Goal: Task Accomplishment & Management: Use online tool/utility

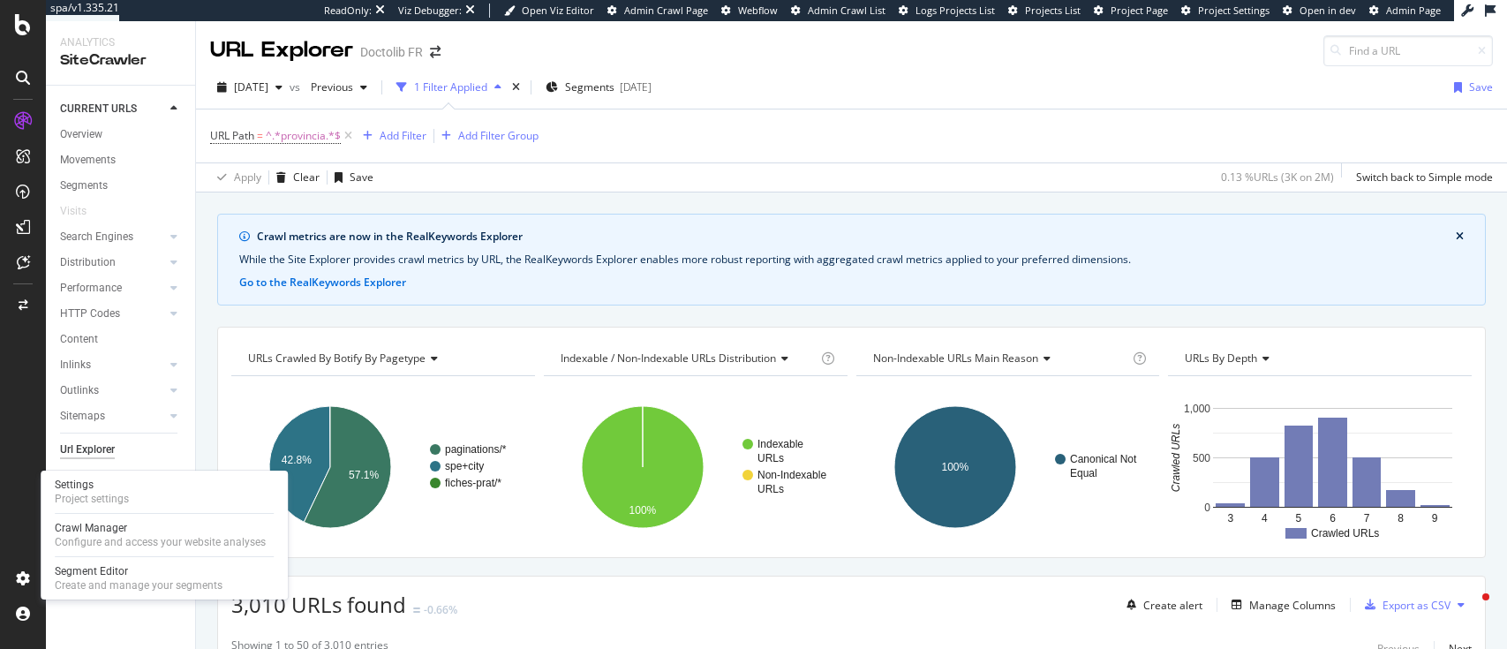
click at [114, 486] on div "Settings" at bounding box center [92, 485] width 74 height 14
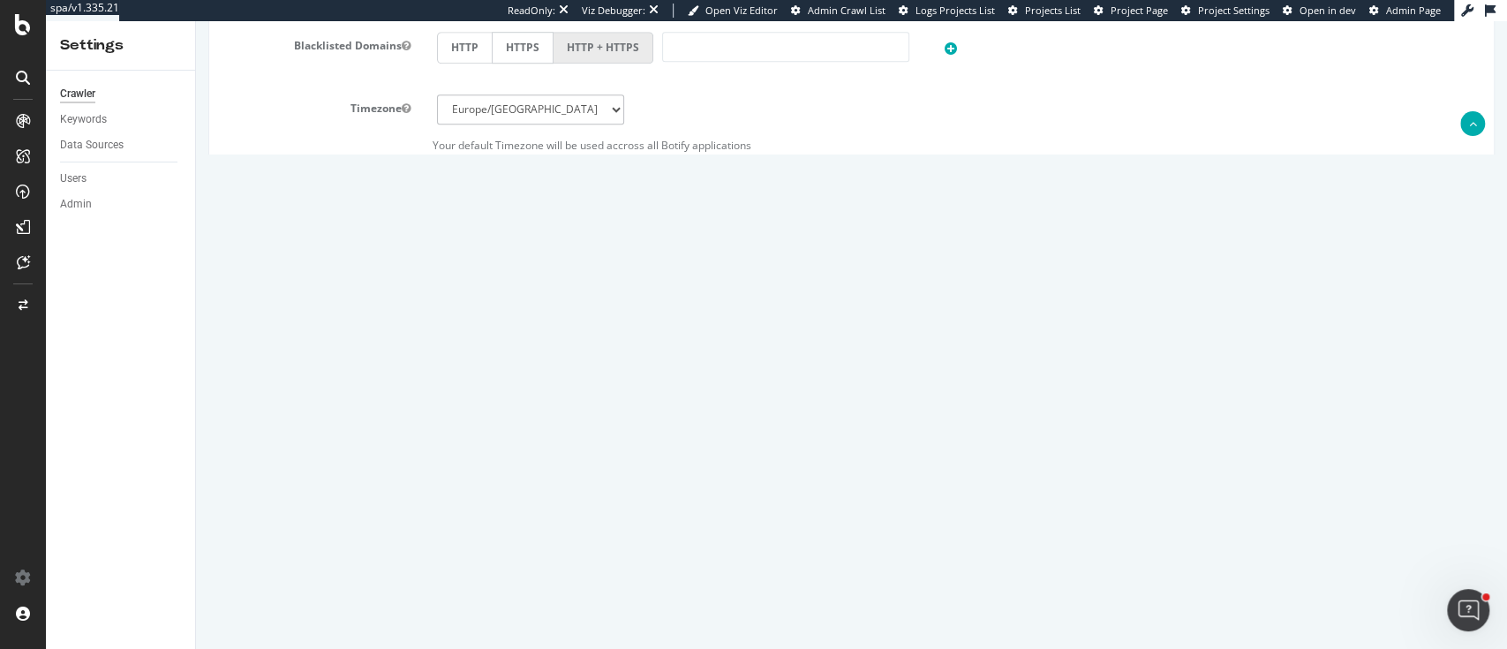
scroll to position [896, 0]
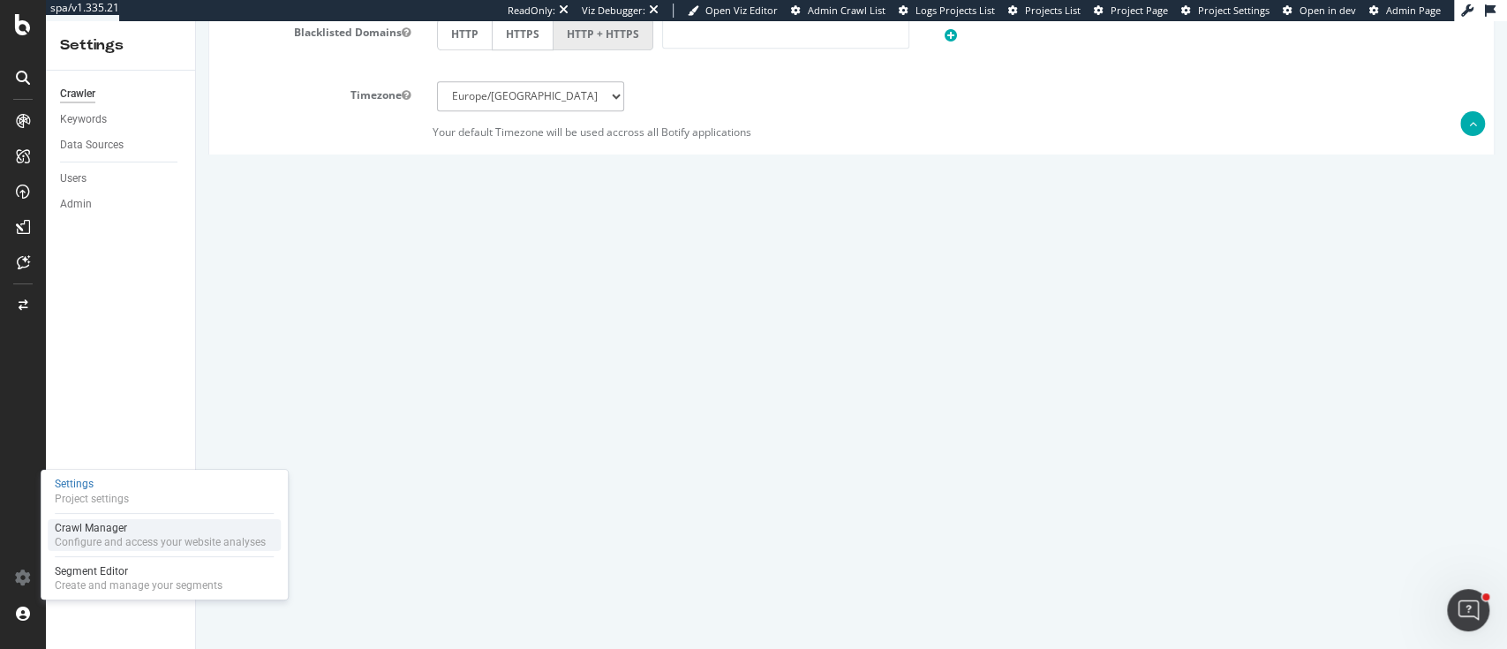
click at [92, 538] on div "Configure and access your website analyses" at bounding box center [160, 542] width 211 height 14
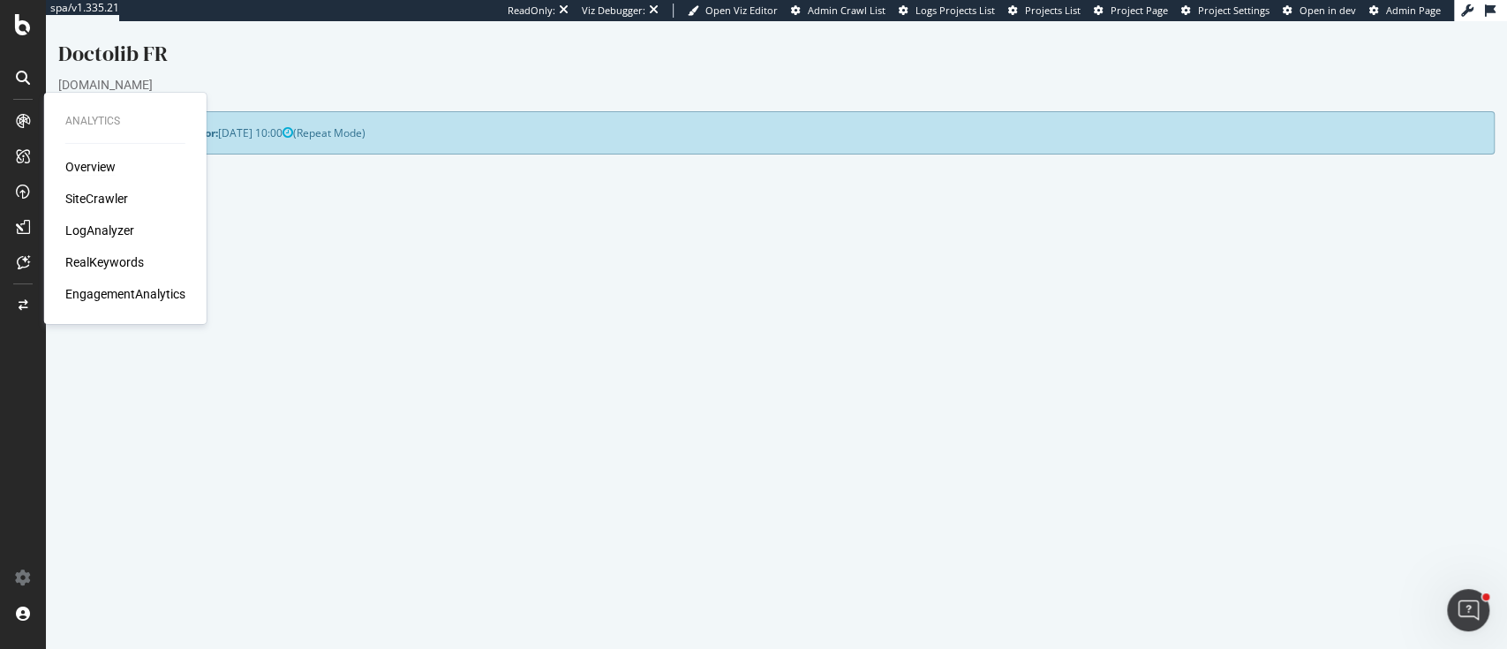
click at [71, 166] on div "Overview" at bounding box center [90, 167] width 50 height 18
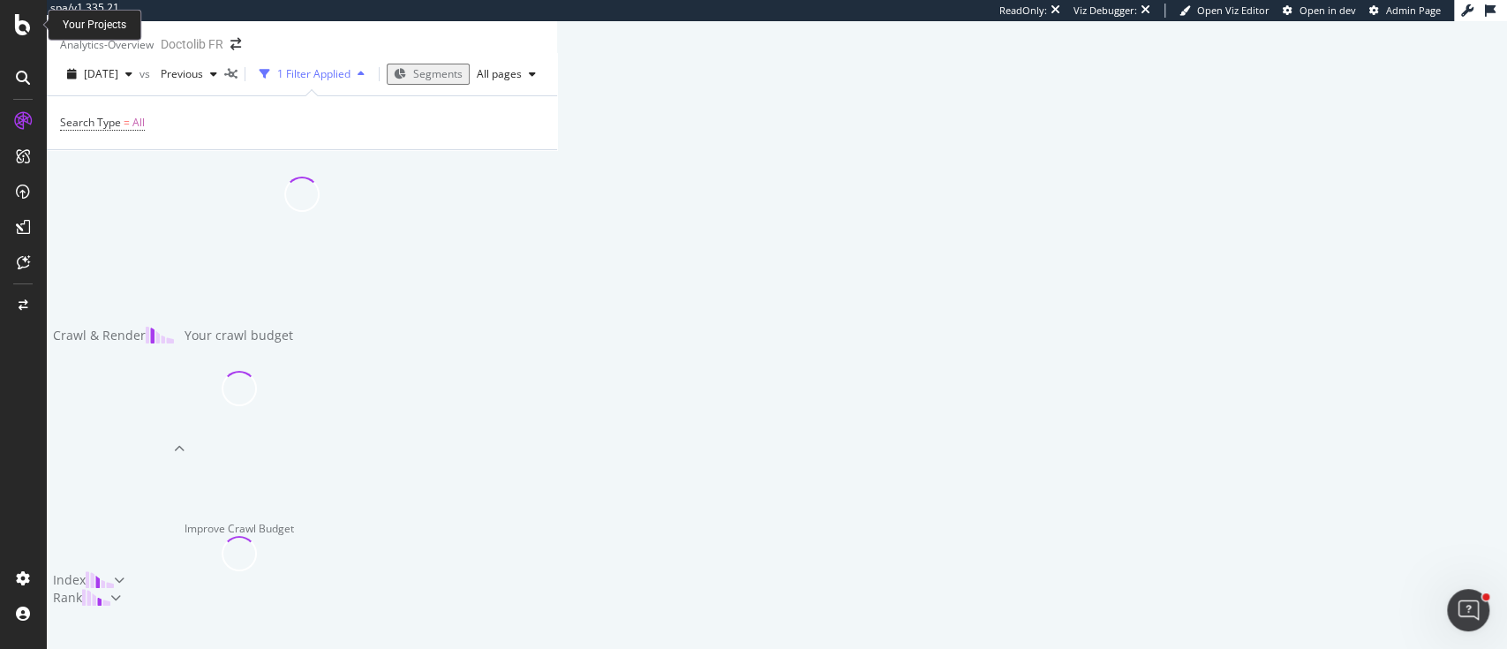
click at [23, 19] on icon at bounding box center [23, 24] width 16 height 21
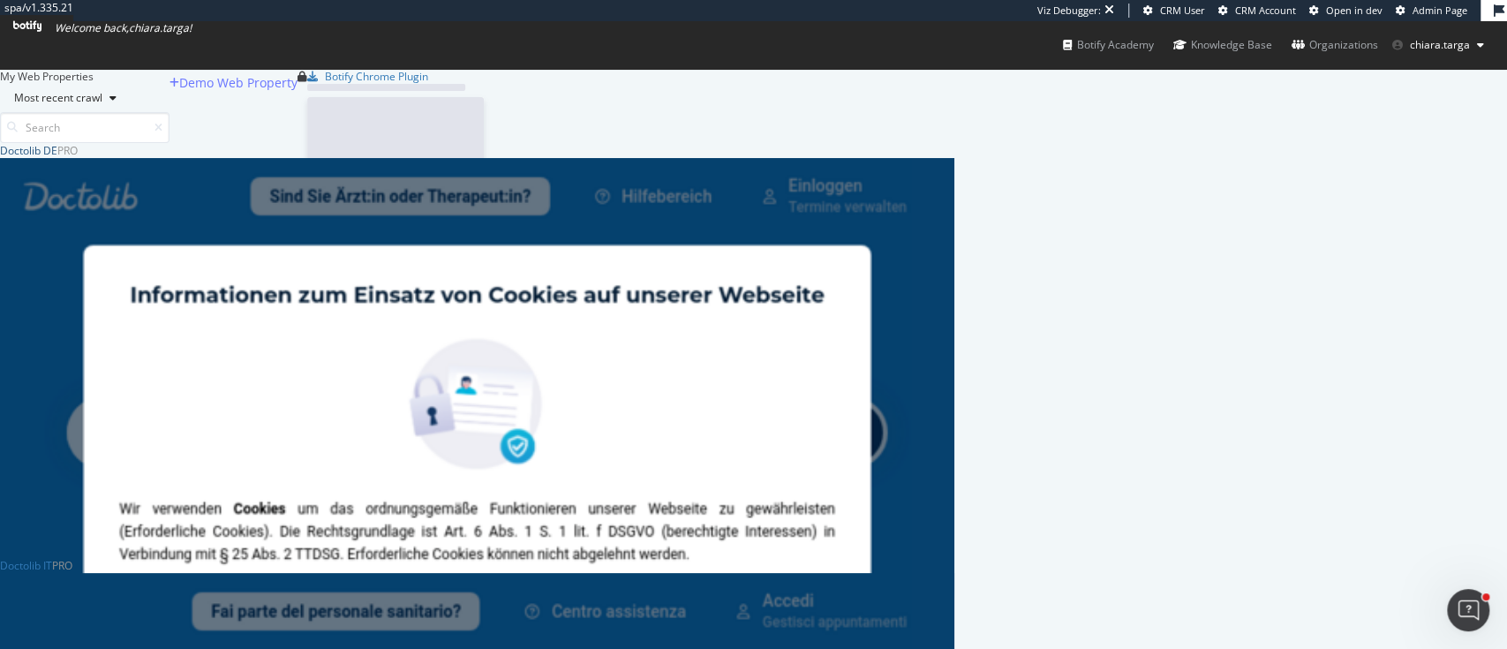
scroll to position [1419, 936]
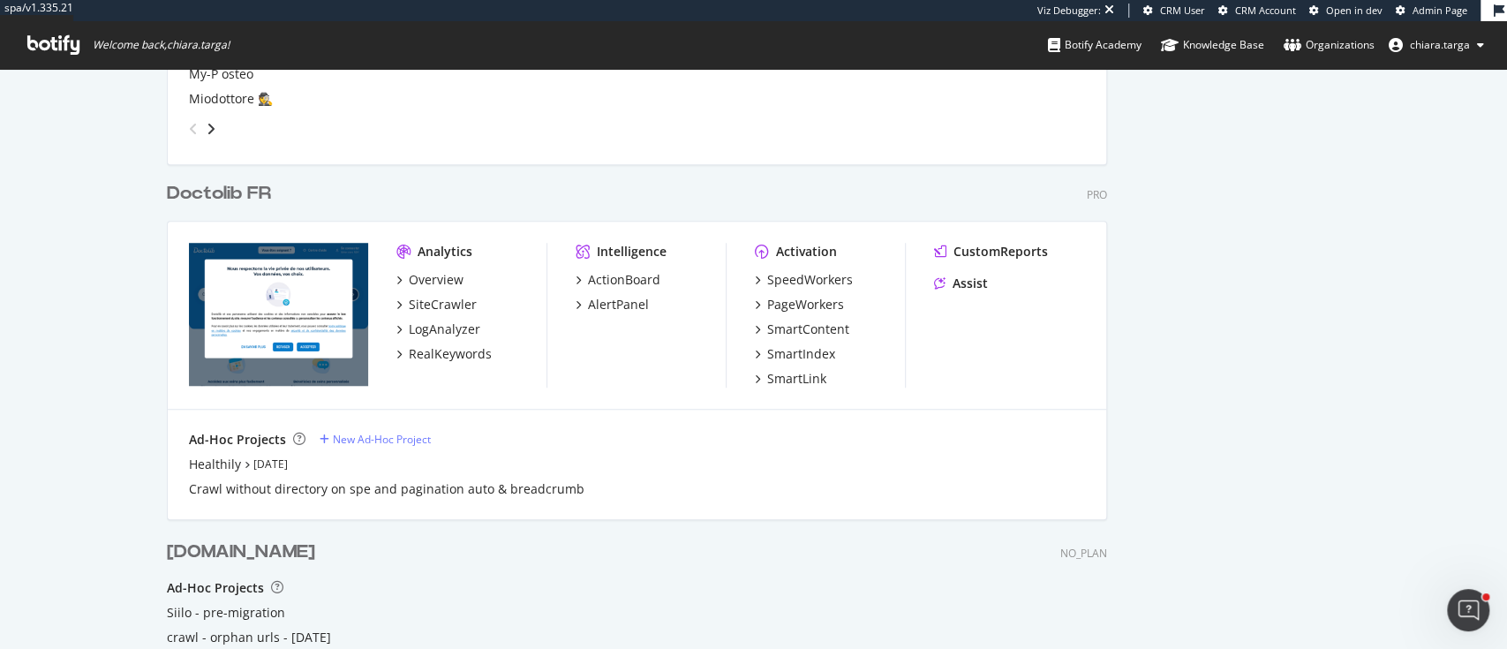
scroll to position [824, 0]
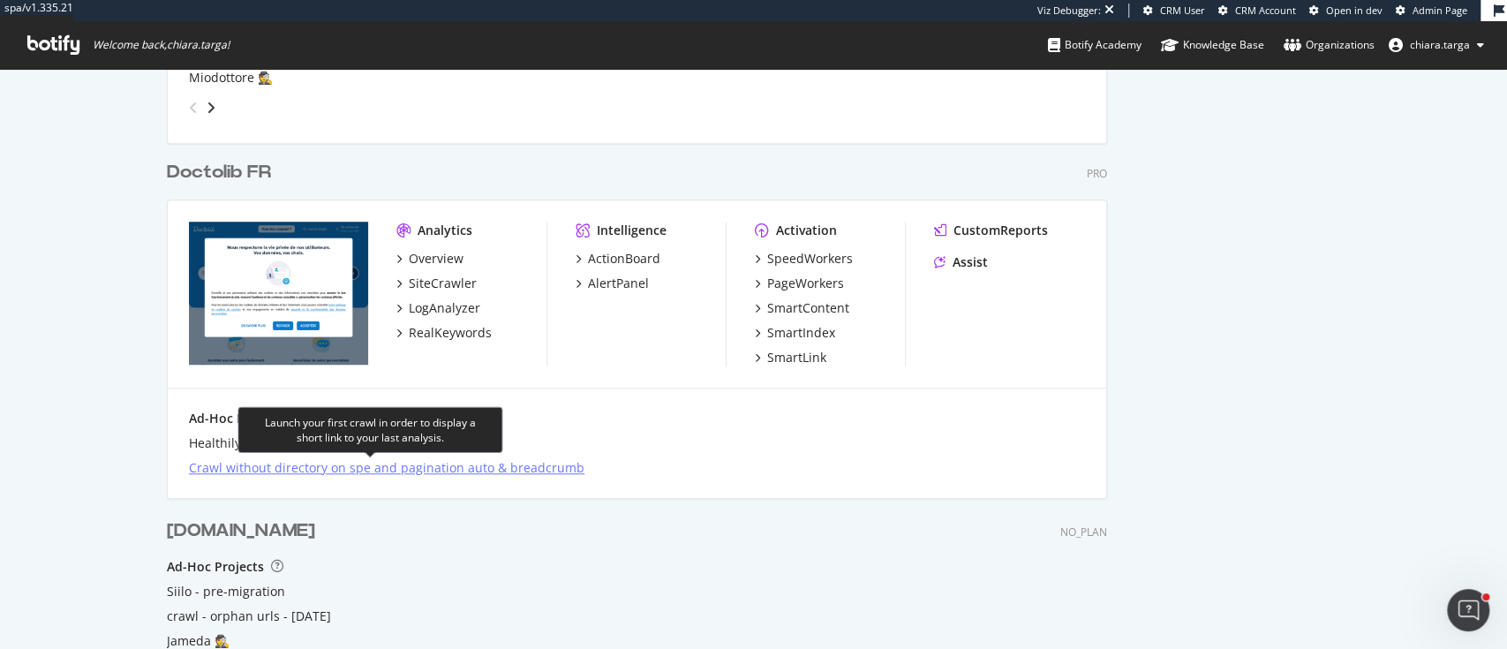
click at [413, 471] on div "Crawl without directory on spe and pagination auto & breadcrumb" at bounding box center [387, 468] width 396 height 18
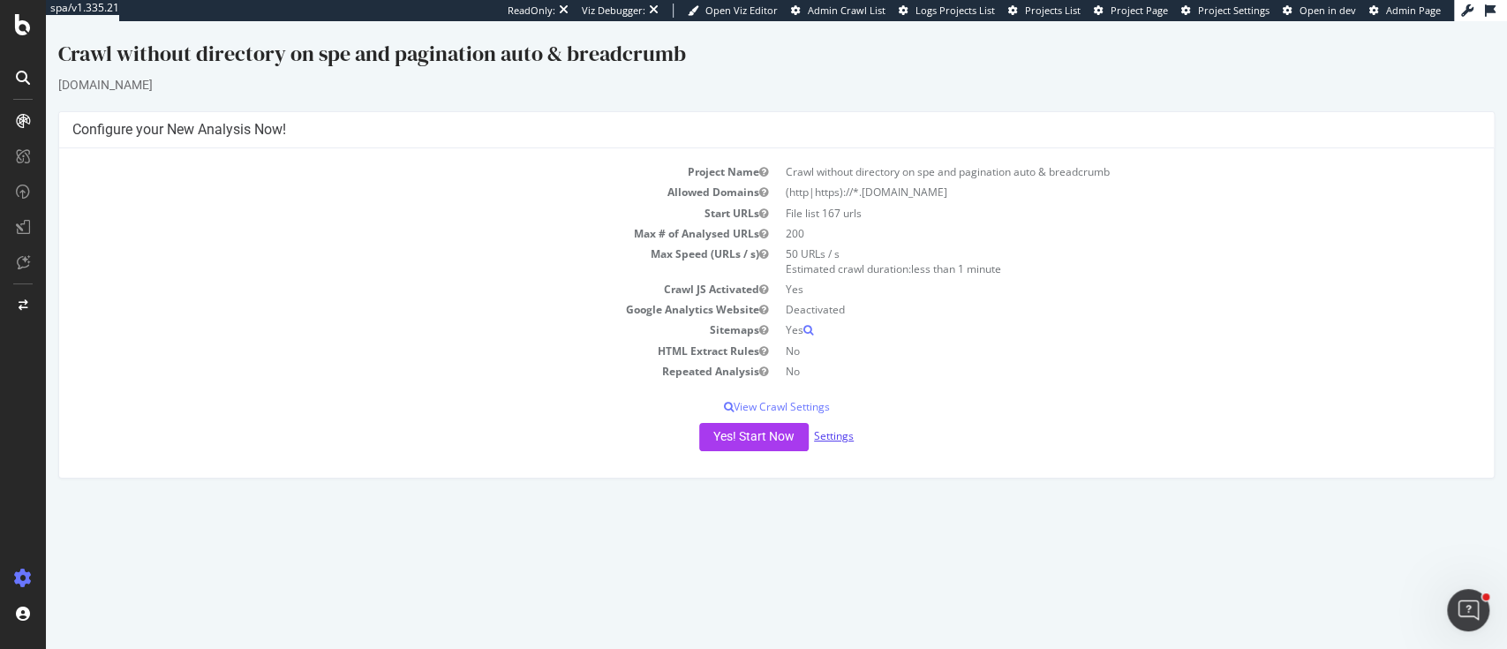
click at [830, 439] on link "Settings" at bounding box center [834, 435] width 40 height 15
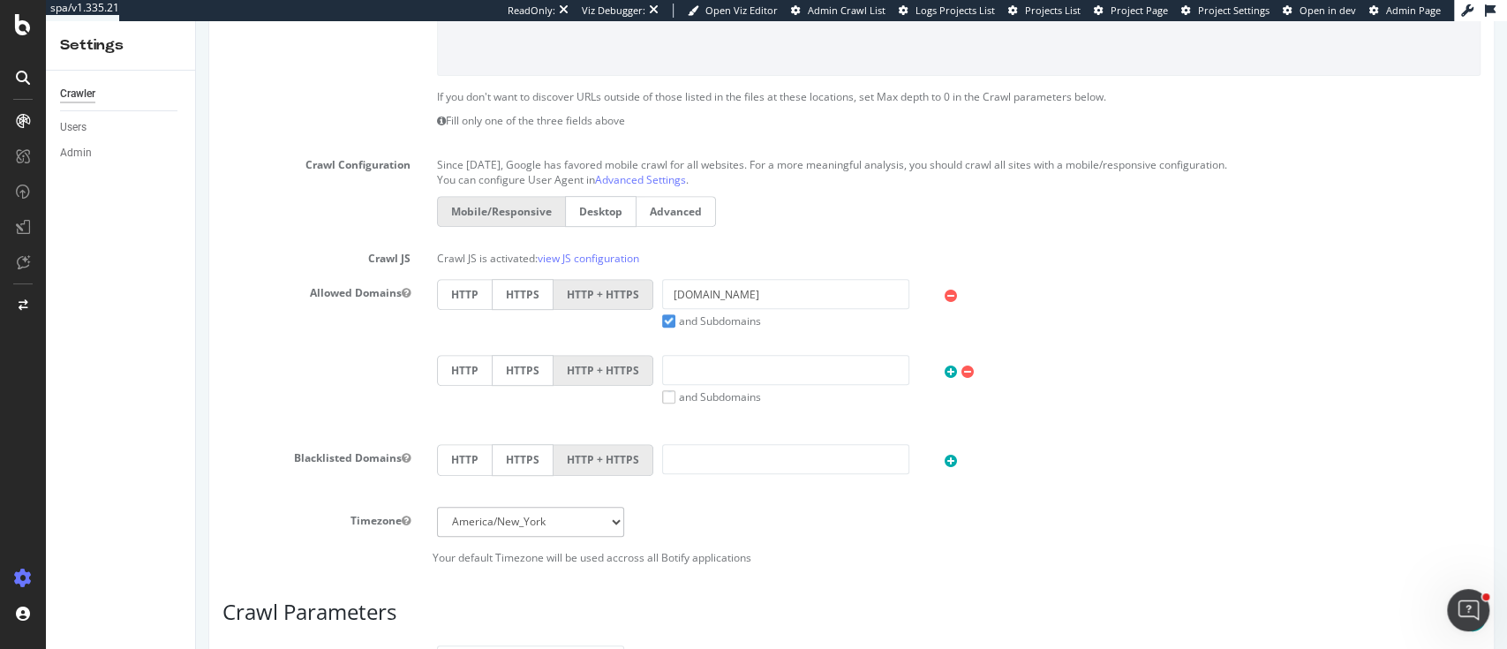
scroll to position [117, 0]
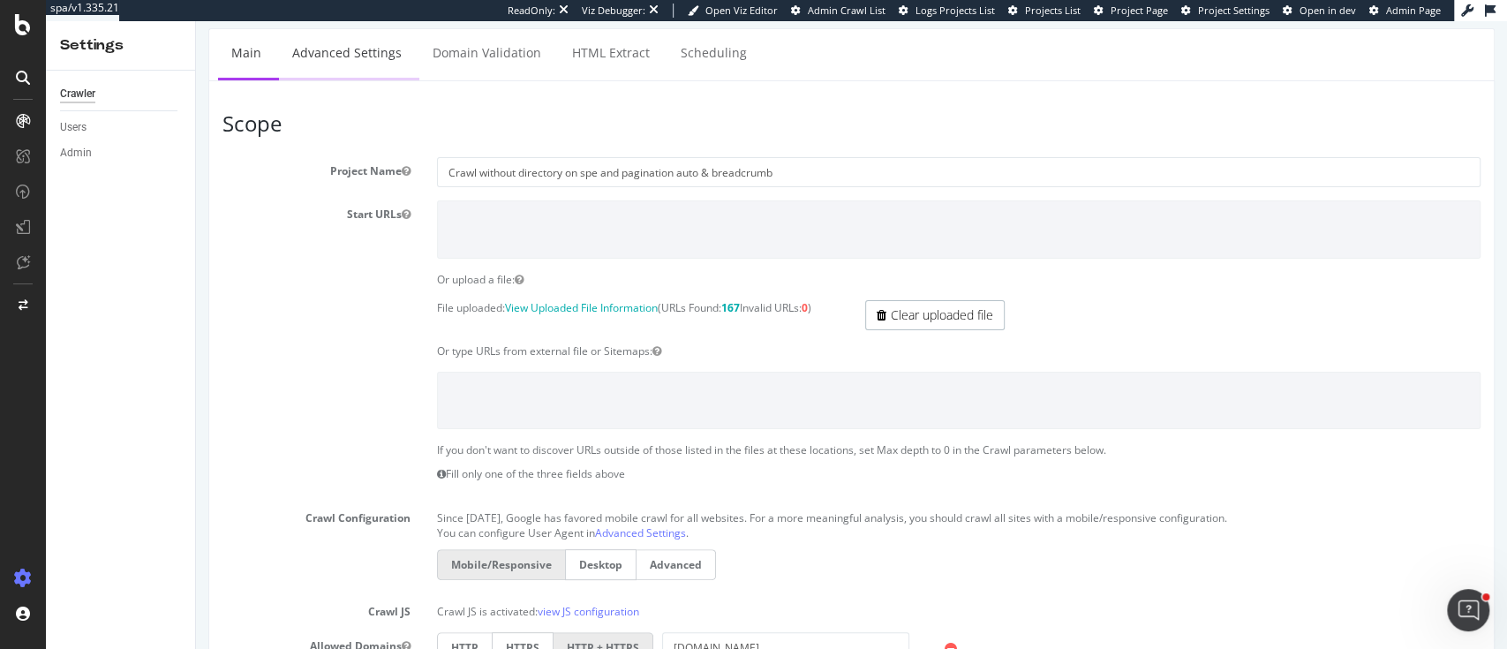
click at [355, 69] on link "Advanced Settings" at bounding box center [347, 53] width 136 height 49
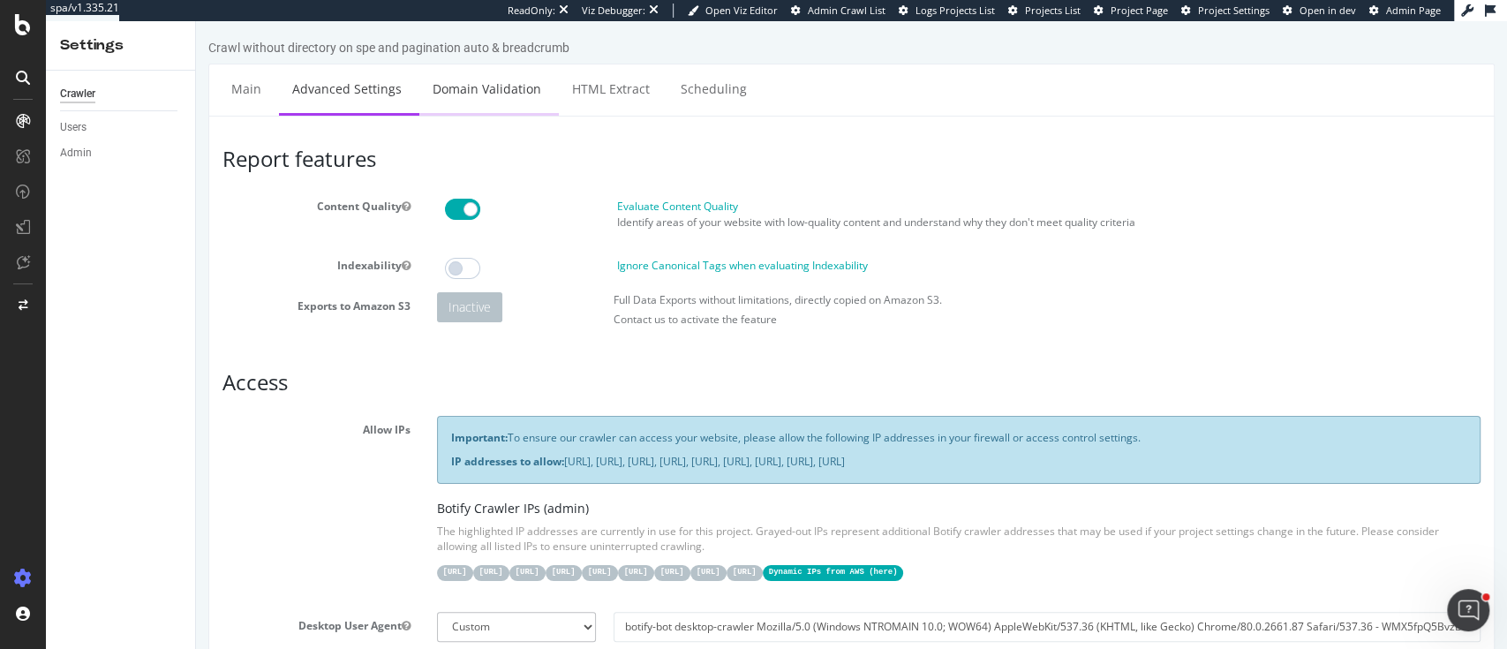
click at [456, 95] on link "Domain Validation" at bounding box center [486, 88] width 135 height 49
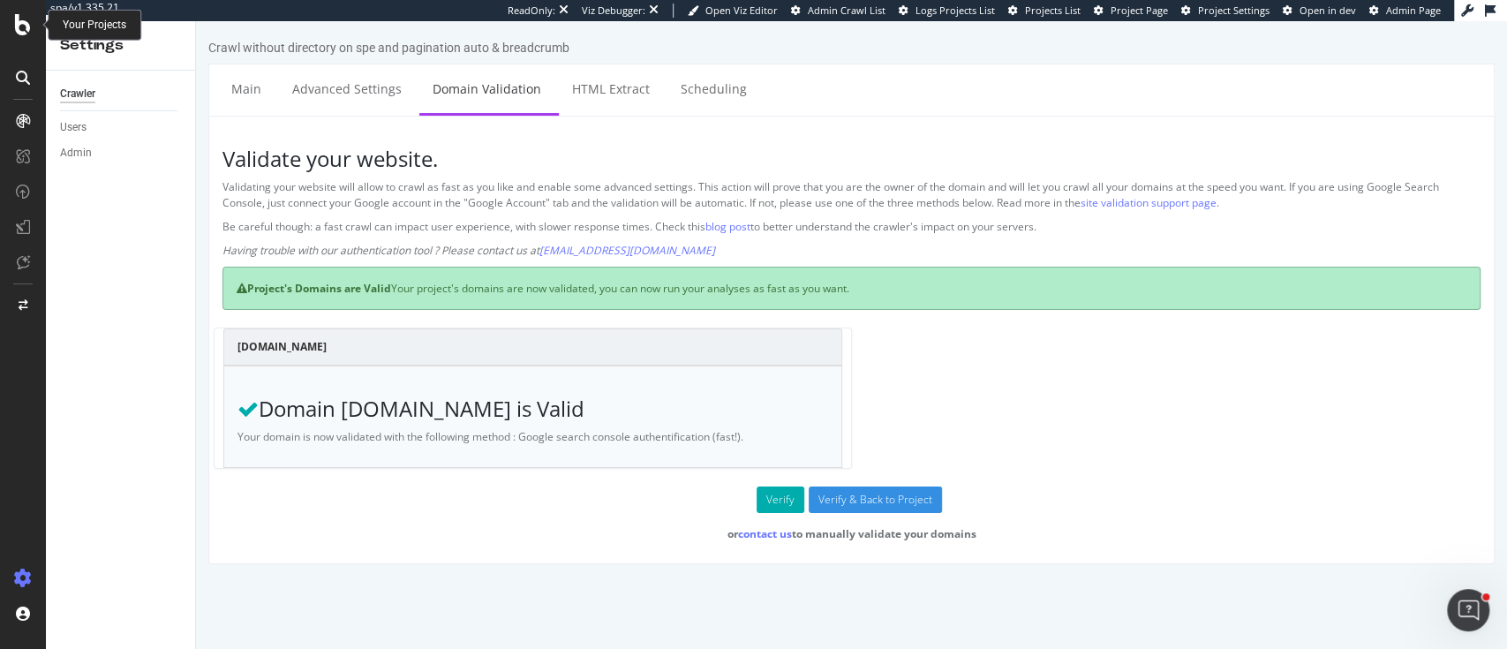
click at [7, 33] on div at bounding box center [23, 24] width 42 height 21
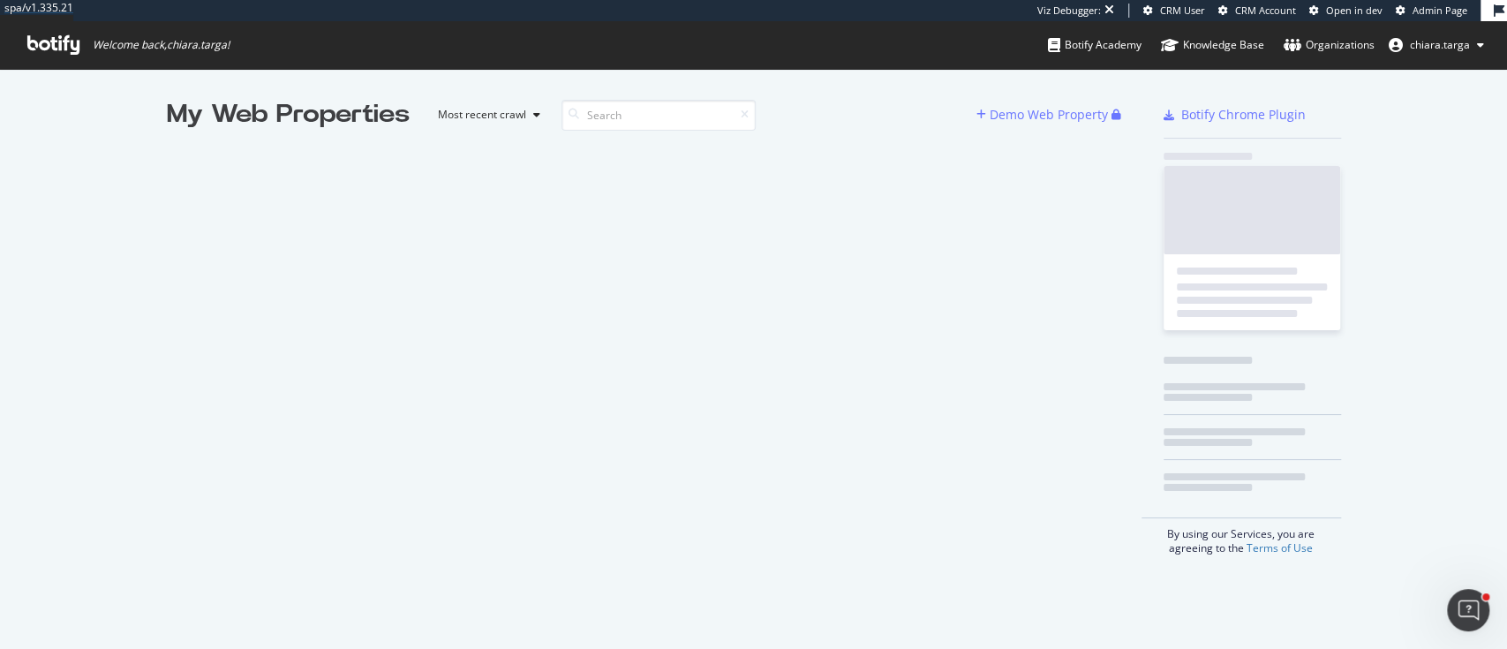
scroll to position [19, 19]
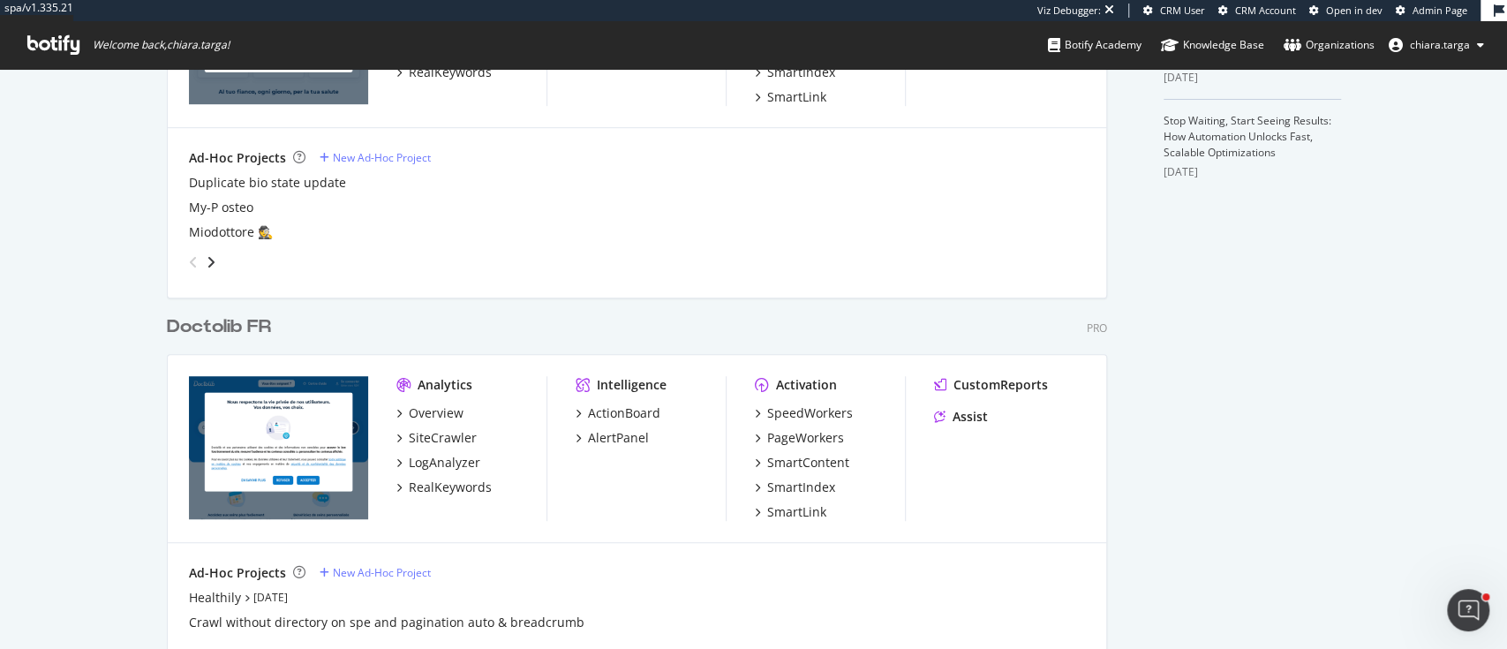
scroll to position [706, 0]
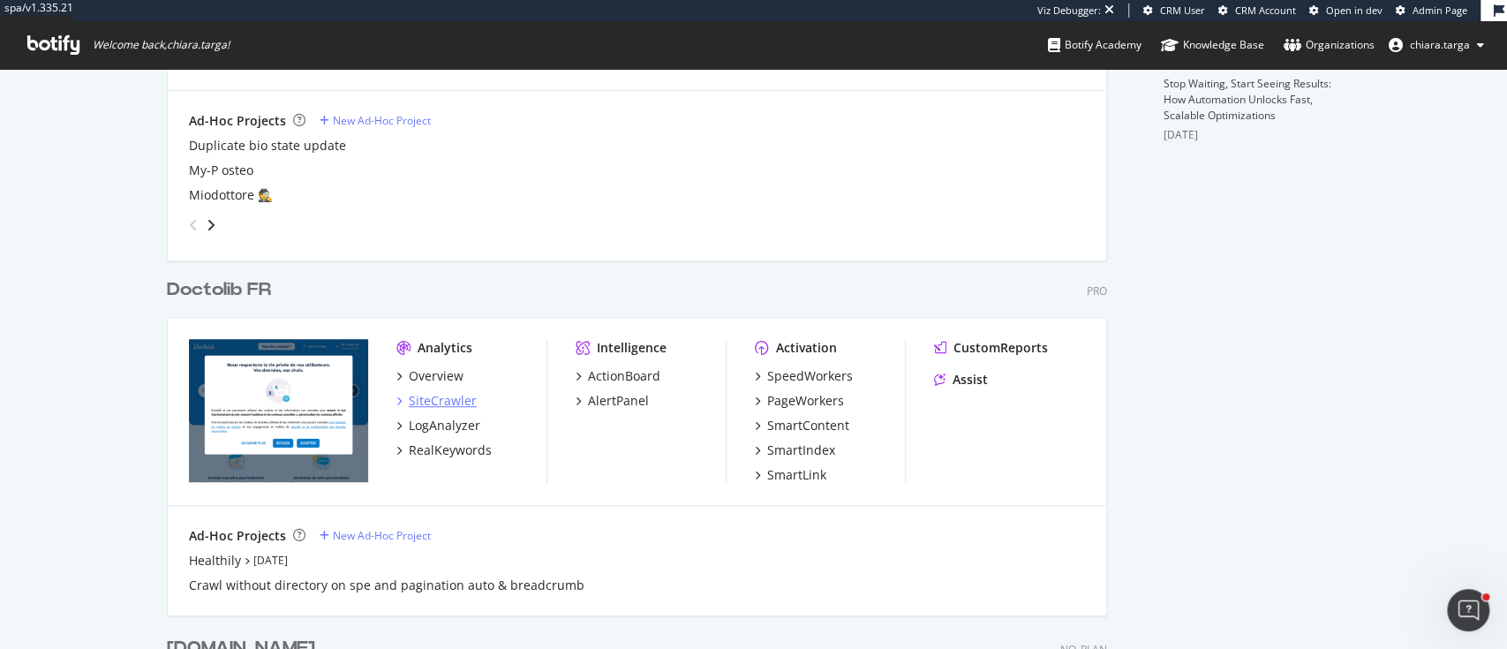
click at [419, 397] on div "SiteCrawler" at bounding box center [443, 401] width 68 height 18
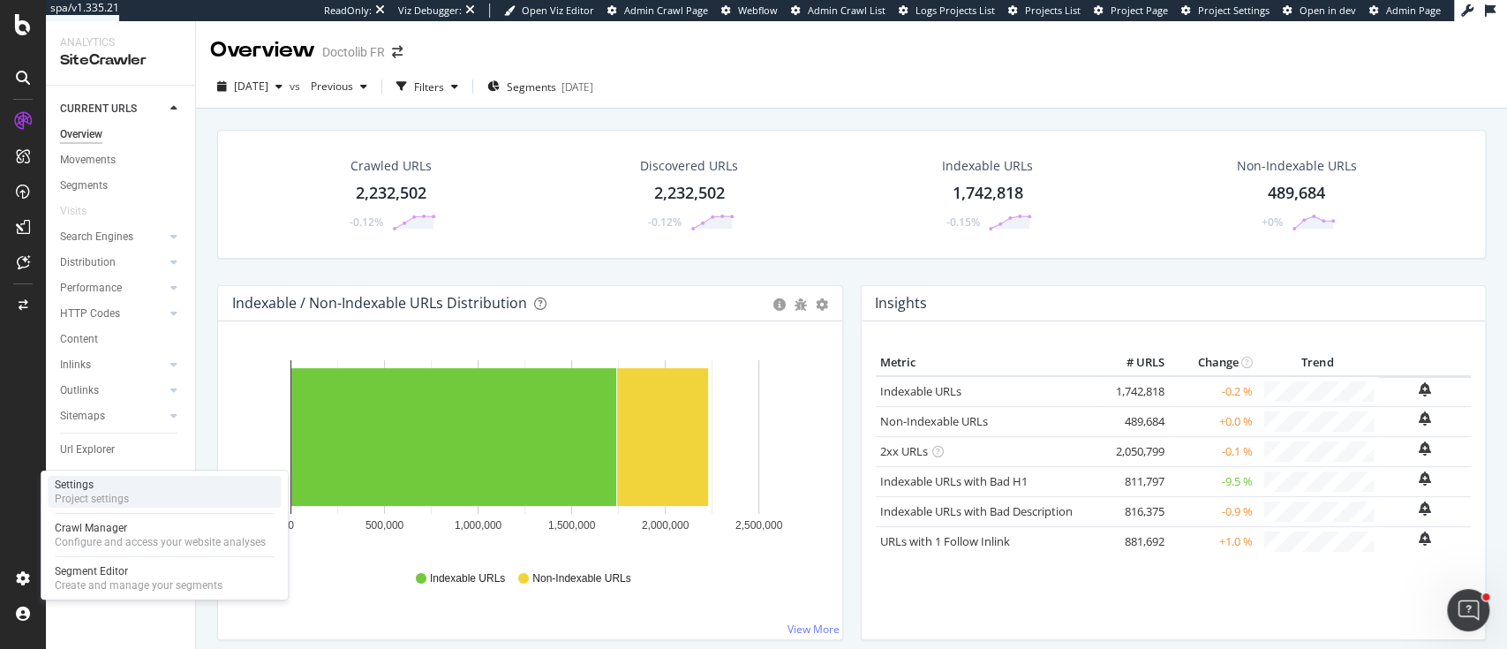
click at [140, 498] on div "Settings Project settings" at bounding box center [164, 492] width 233 height 32
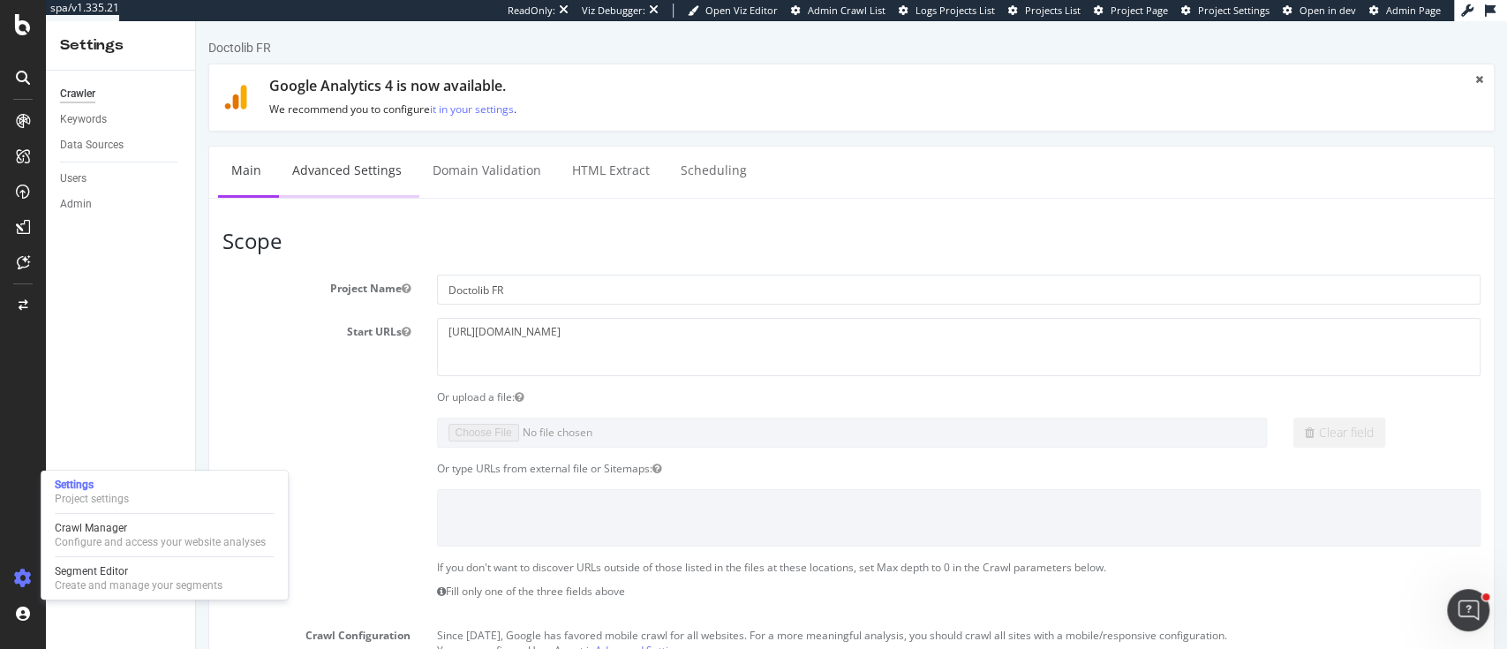
click at [344, 172] on link "Advanced Settings" at bounding box center [347, 171] width 136 height 49
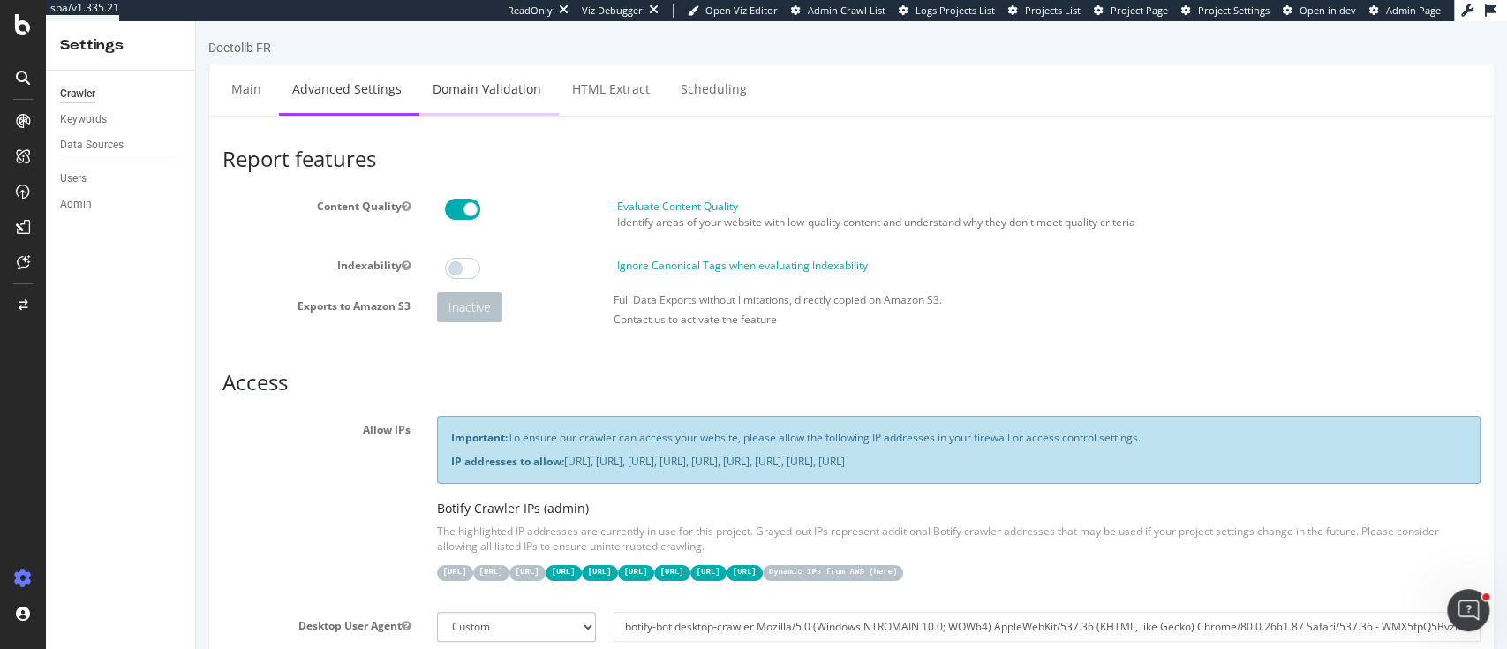
click at [498, 102] on link "Domain Validation" at bounding box center [486, 88] width 135 height 49
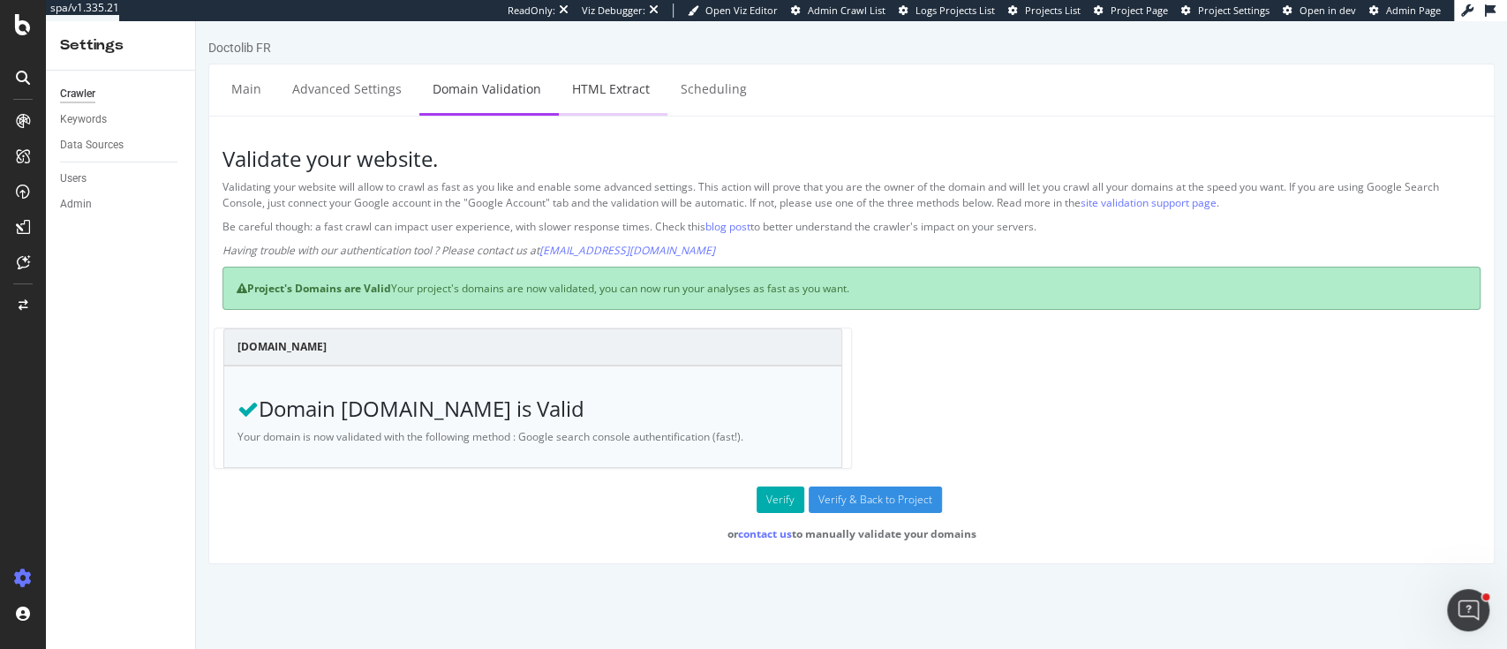
click at [591, 106] on link "HTML Extract" at bounding box center [611, 88] width 104 height 49
select select "count"
select select "exist"
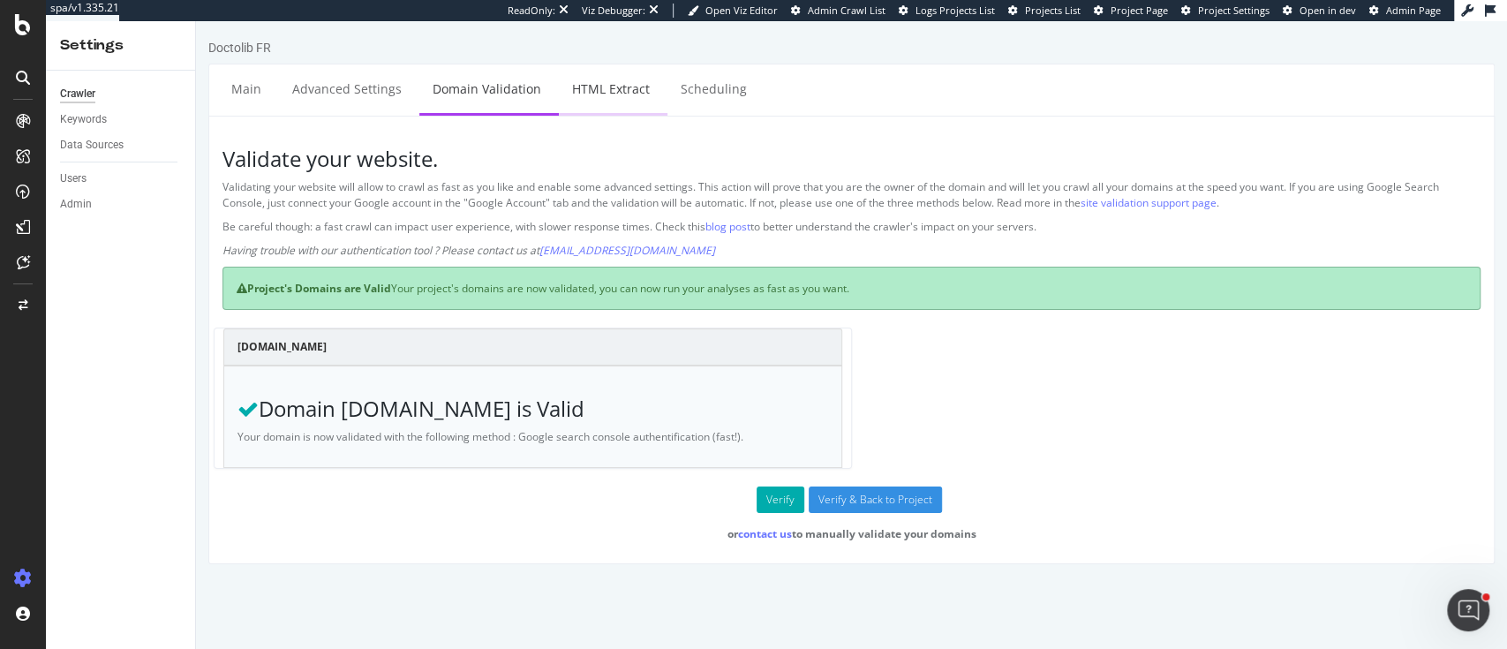
select select "i"
select select "count"
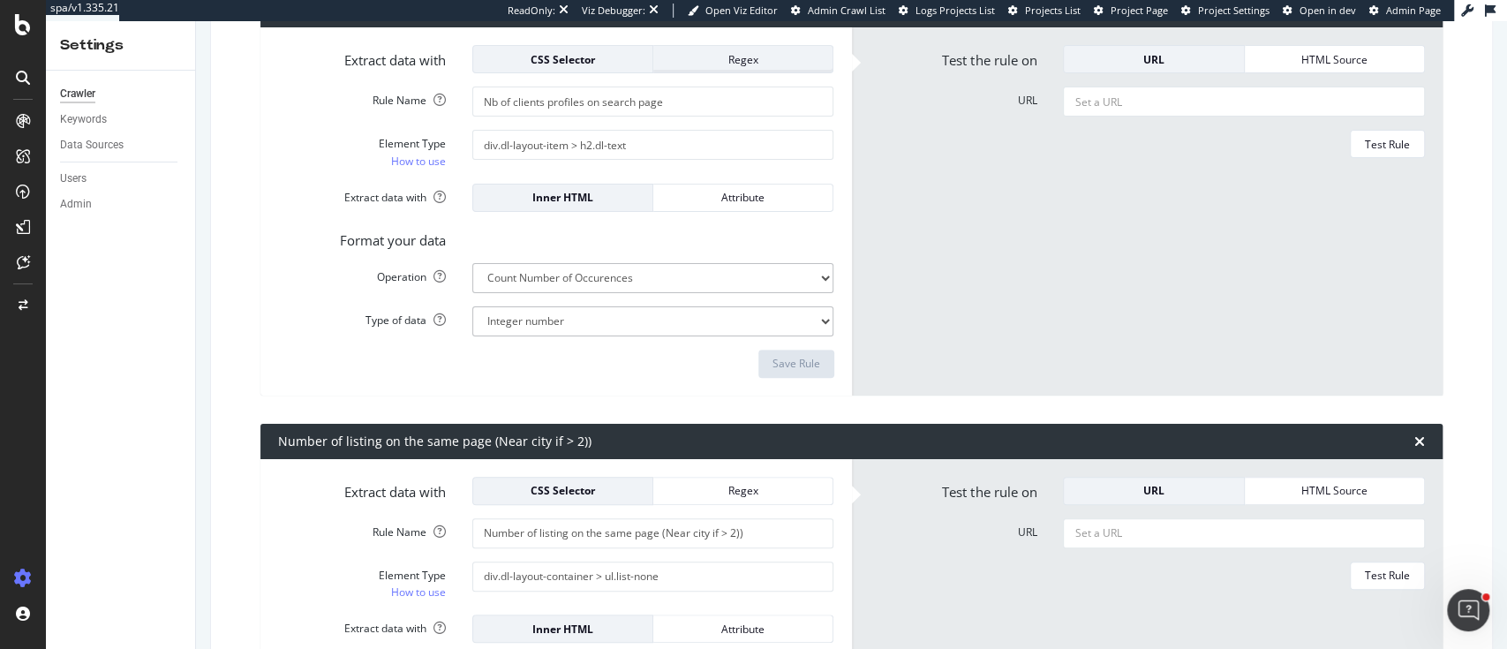
scroll to position [235, 0]
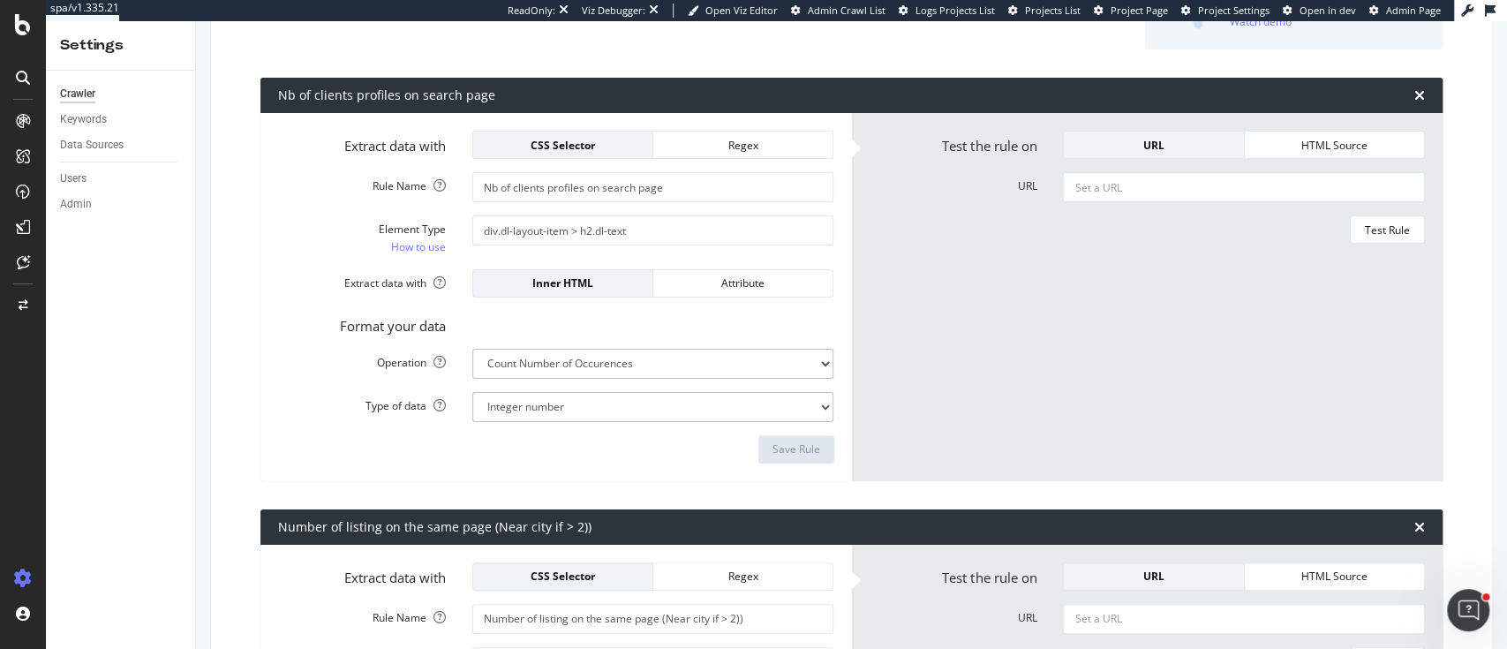
click at [74, 95] on div "Crawler" at bounding box center [77, 94] width 35 height 19
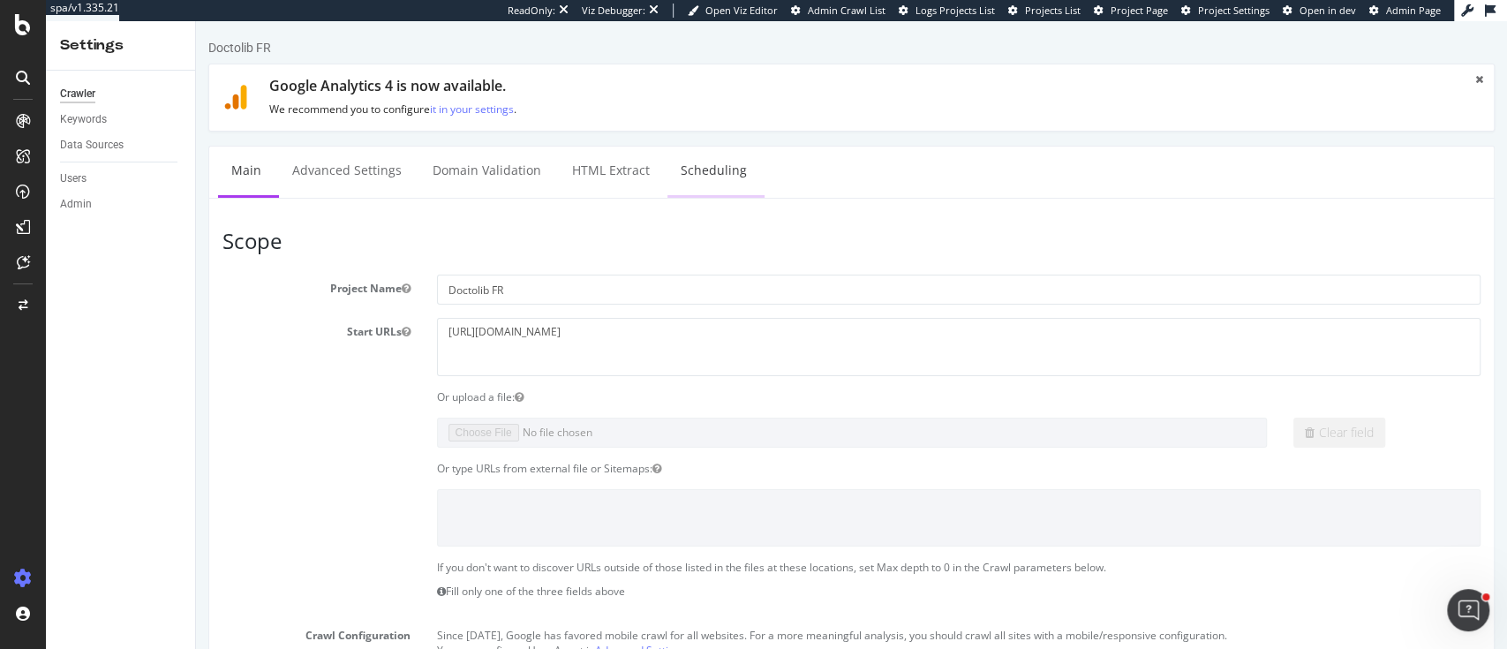
click at [695, 172] on link "Scheduling" at bounding box center [714, 171] width 93 height 49
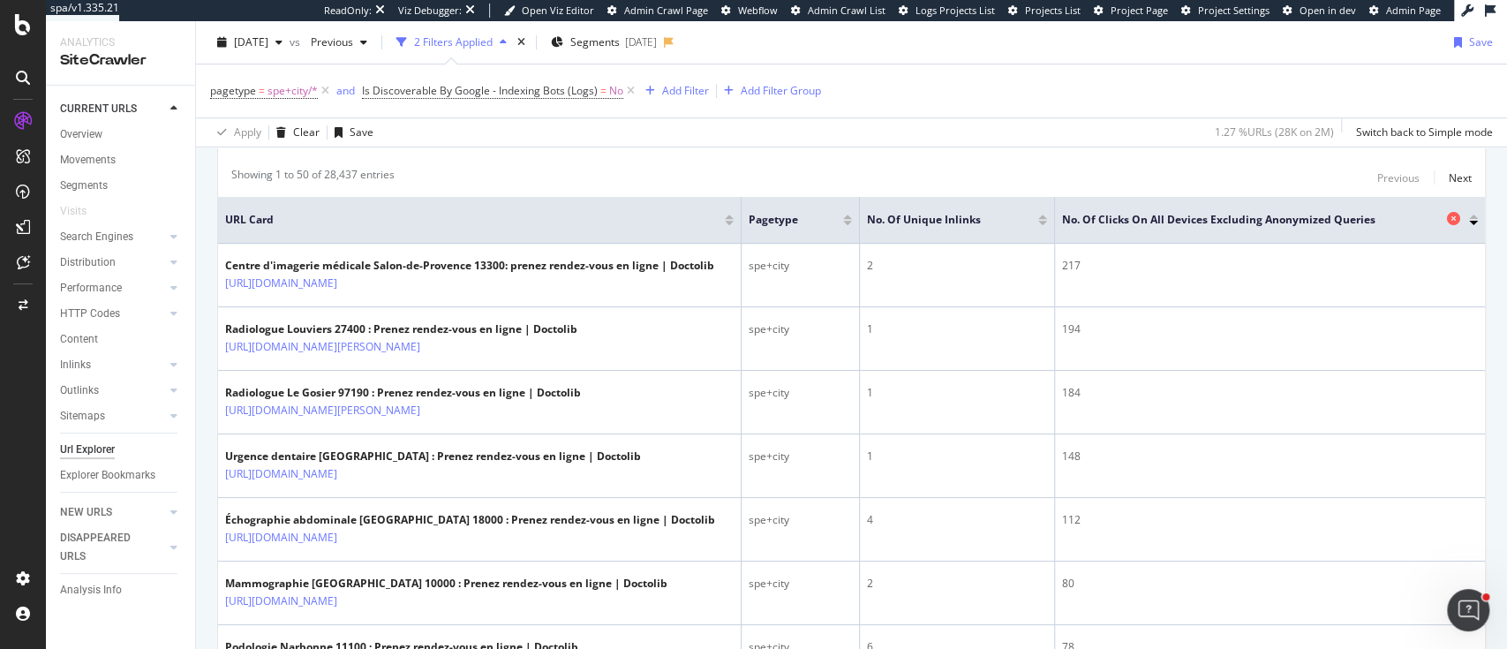
scroll to position [353, 0]
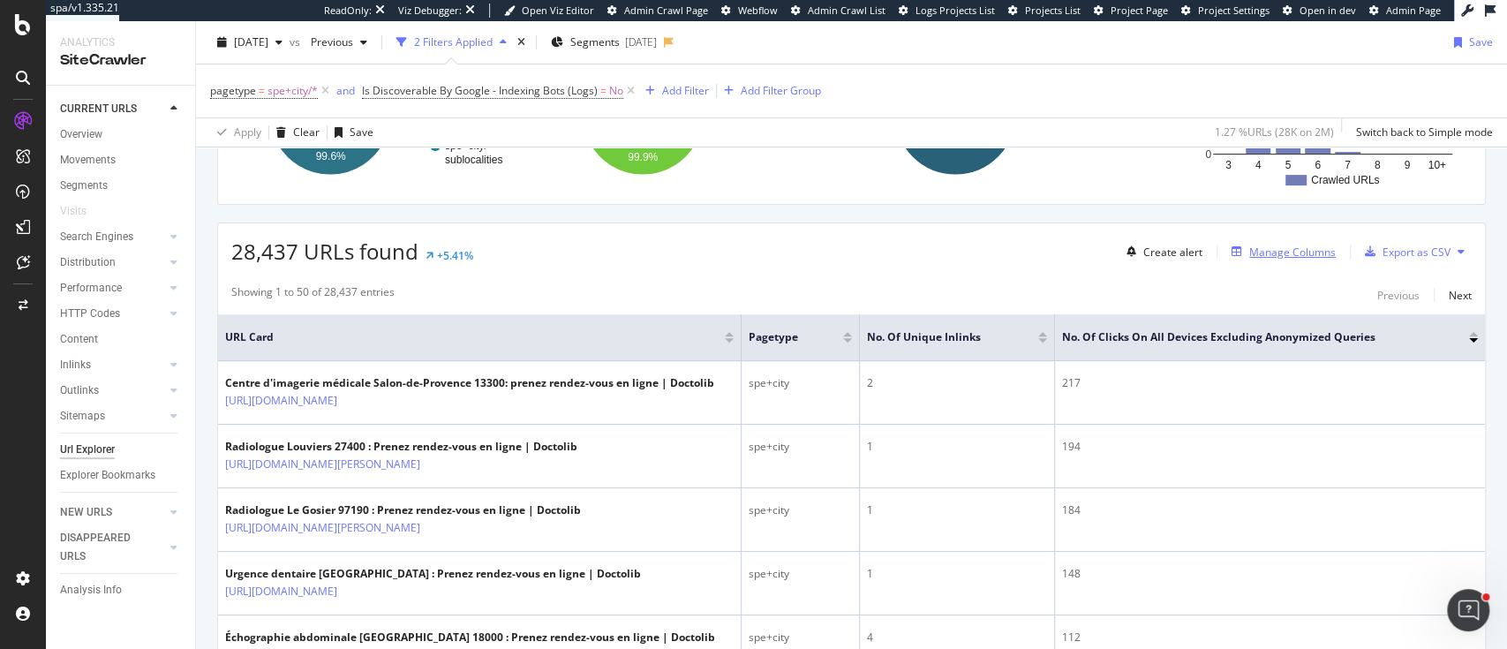
click at [1294, 253] on div "Manage Columns" at bounding box center [1292, 252] width 87 height 15
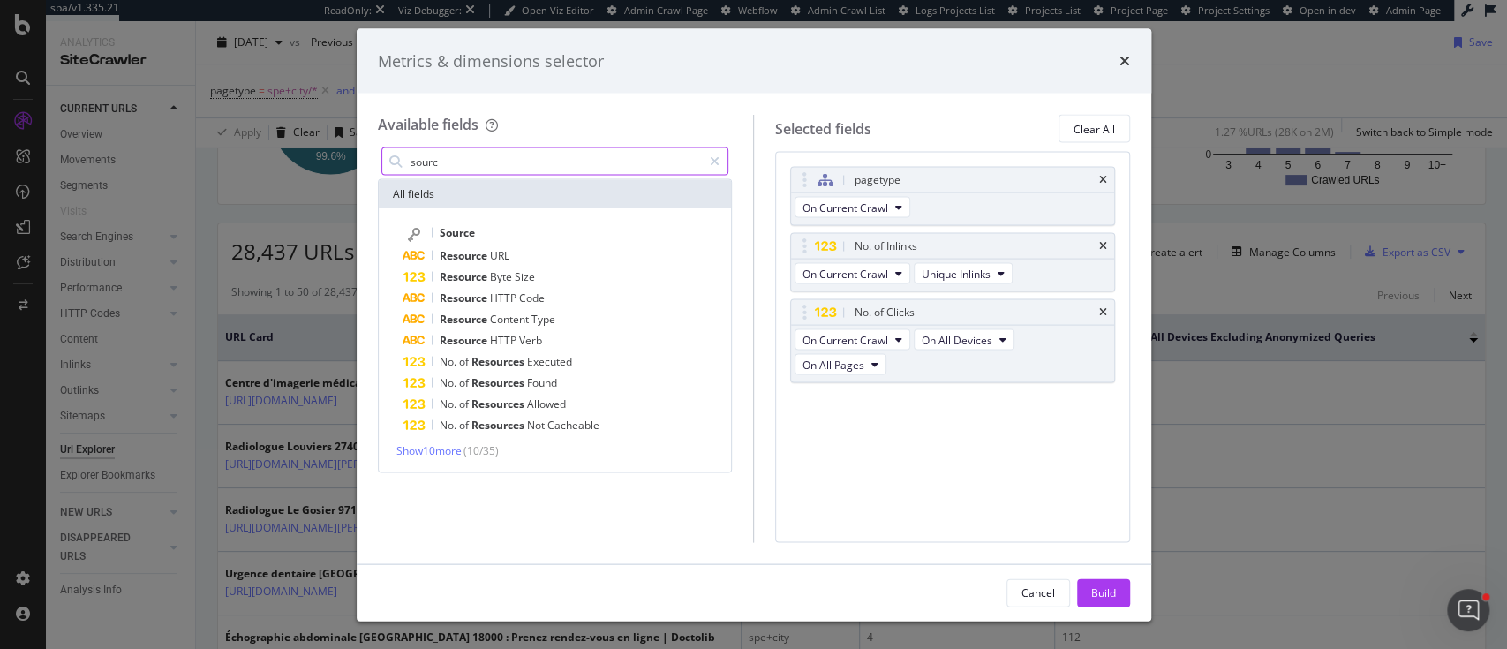
drag, startPoint x: 514, startPoint y: 177, endPoint x: 490, endPoint y: 173, distance: 24.1
click at [493, 173] on div "sourc" at bounding box center [555, 161] width 355 height 35
click at [437, 158] on input "sourc" at bounding box center [556, 161] width 294 height 26
click at [437, 157] on input "sourc" at bounding box center [556, 161] width 294 height 26
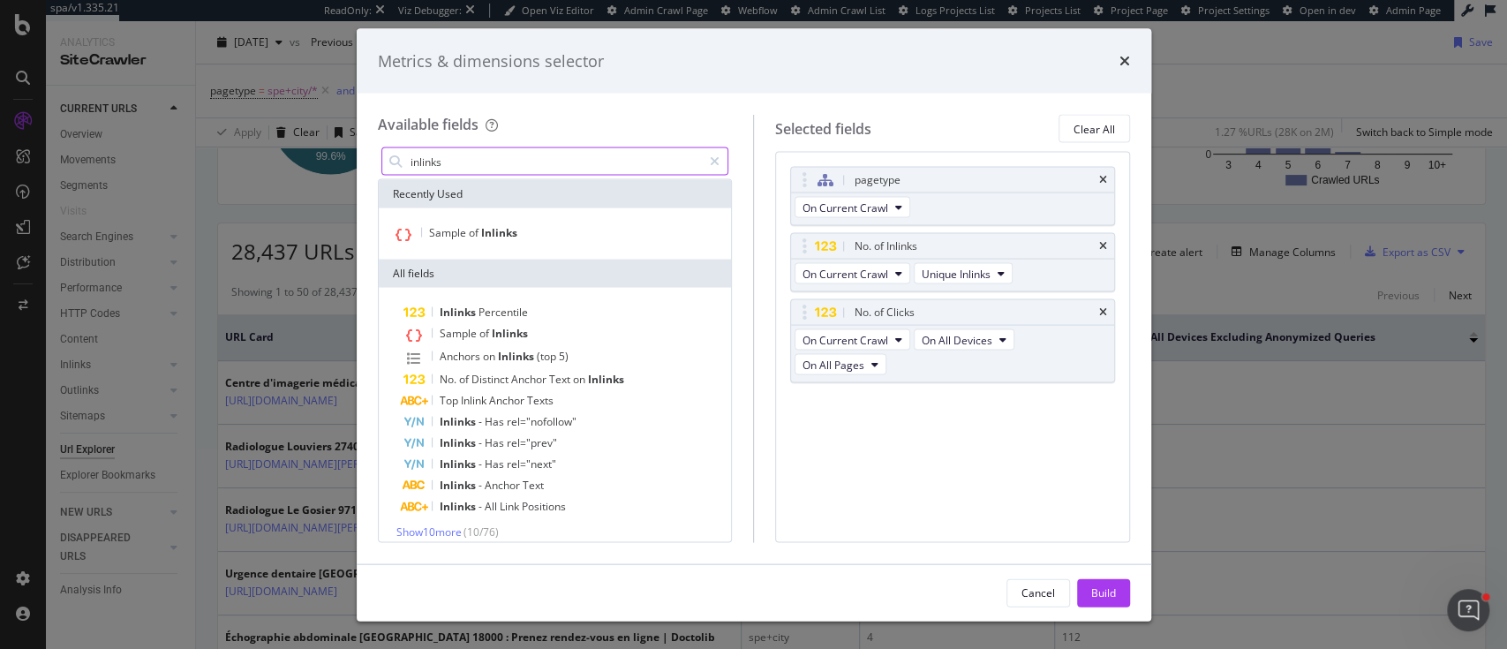
type input "inlinks"
click at [472, 245] on div "Sample of Inlinks" at bounding box center [555, 233] width 353 height 51
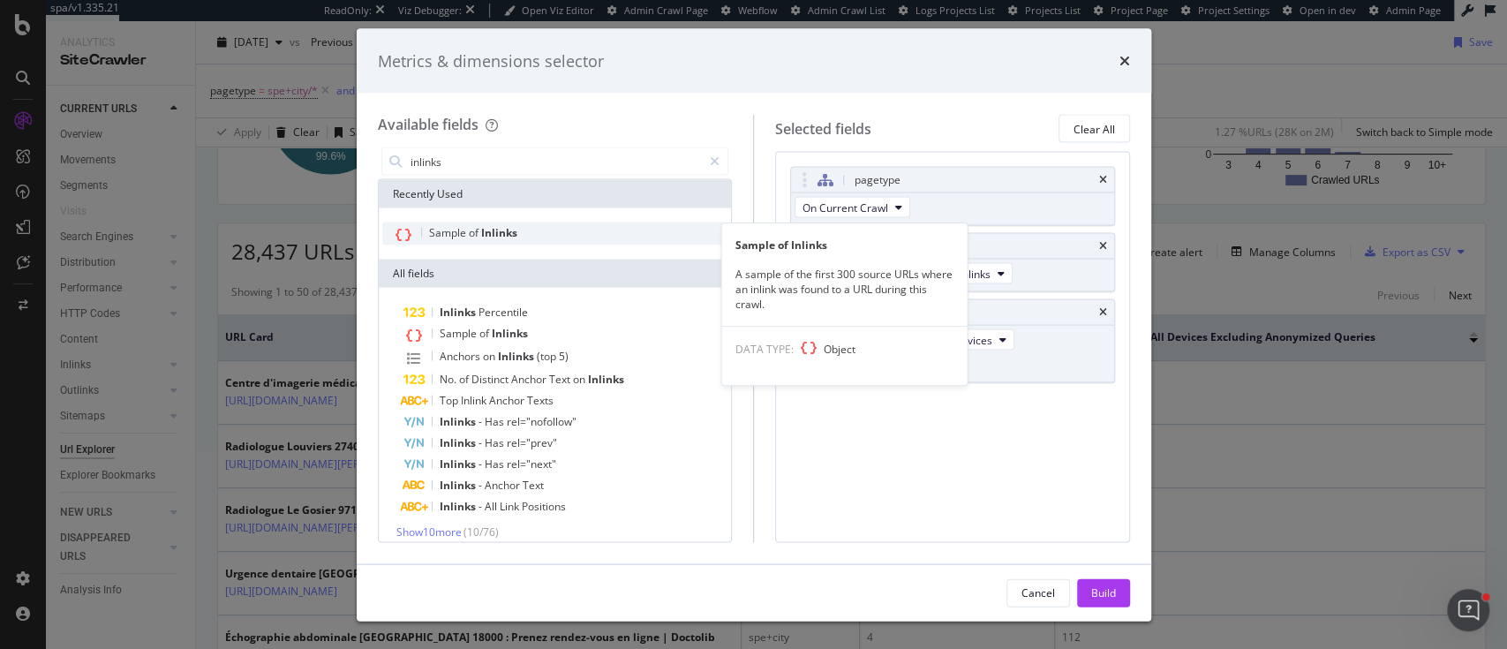
click at [472, 237] on span "of" at bounding box center [475, 232] width 12 height 15
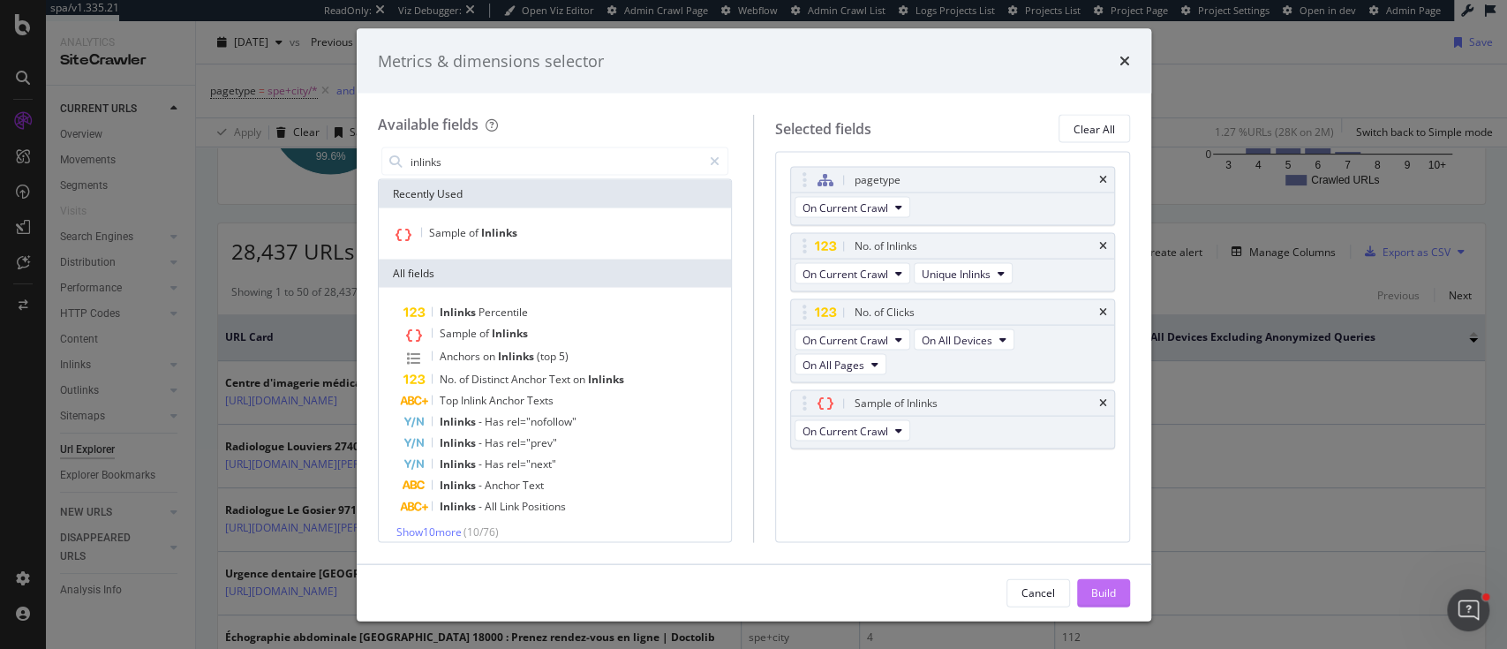
click at [1103, 585] on div "Build" at bounding box center [1103, 592] width 25 height 15
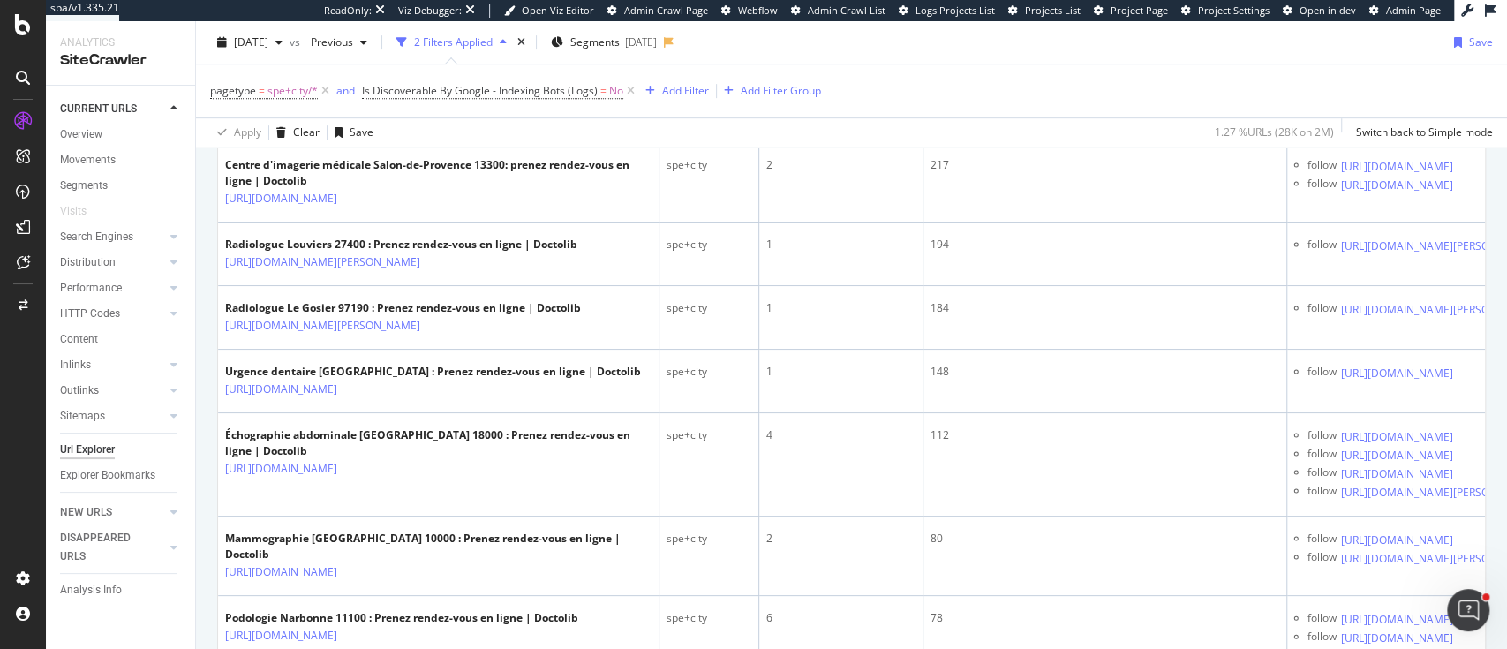
scroll to position [606, 0]
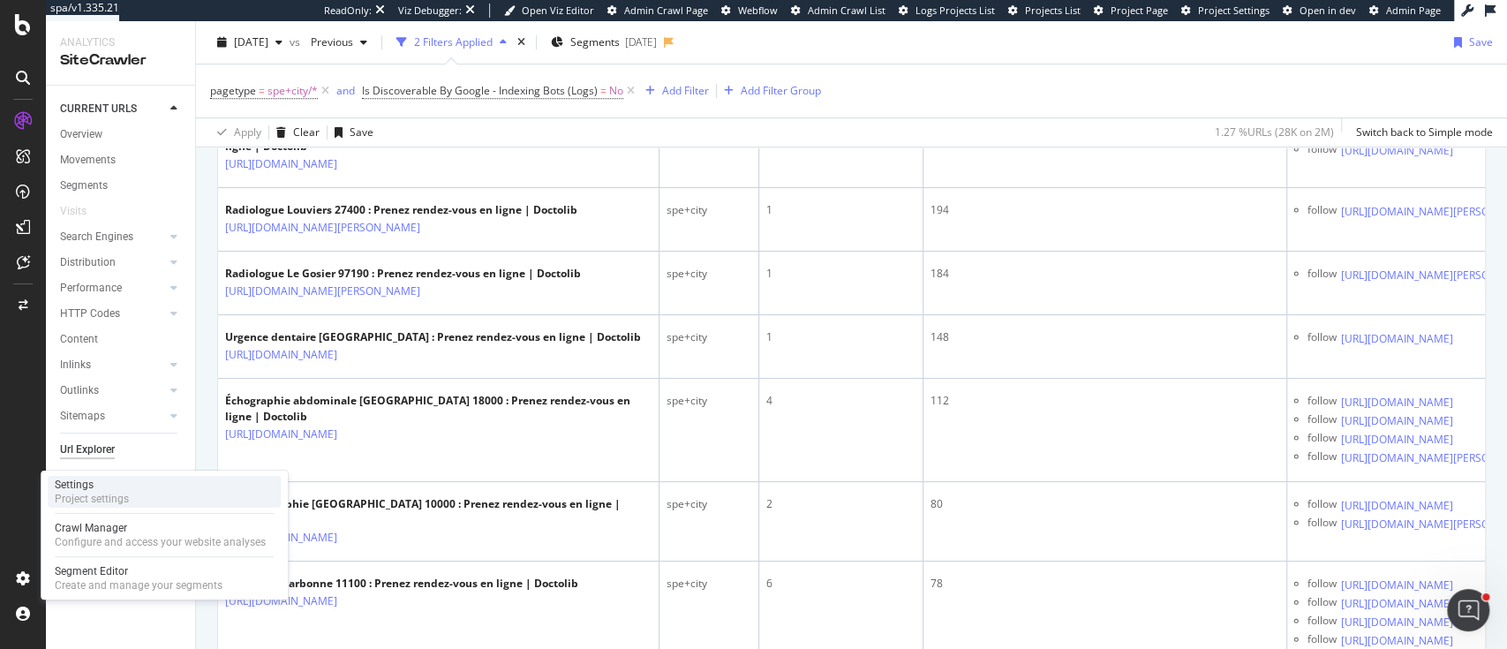
click at [129, 490] on div "Settings Project settings" at bounding box center [164, 492] width 233 height 32
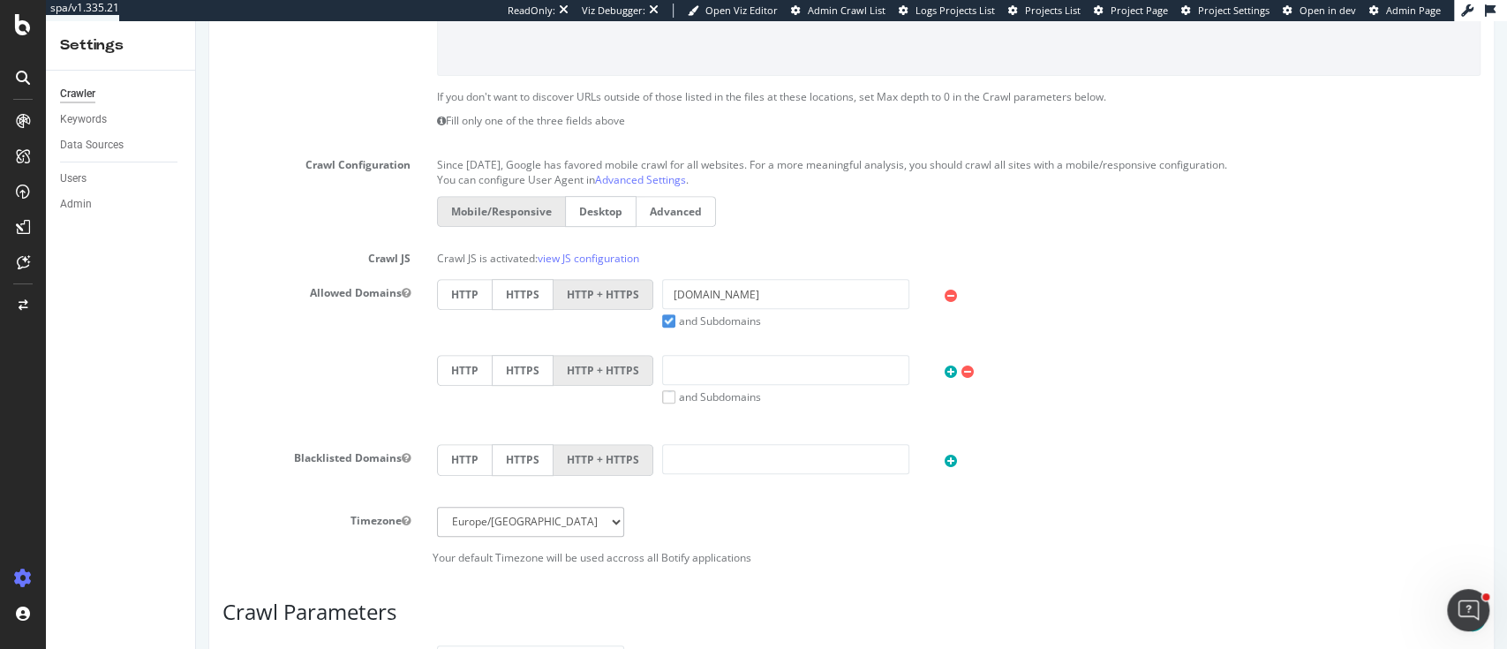
scroll to position [896, 0]
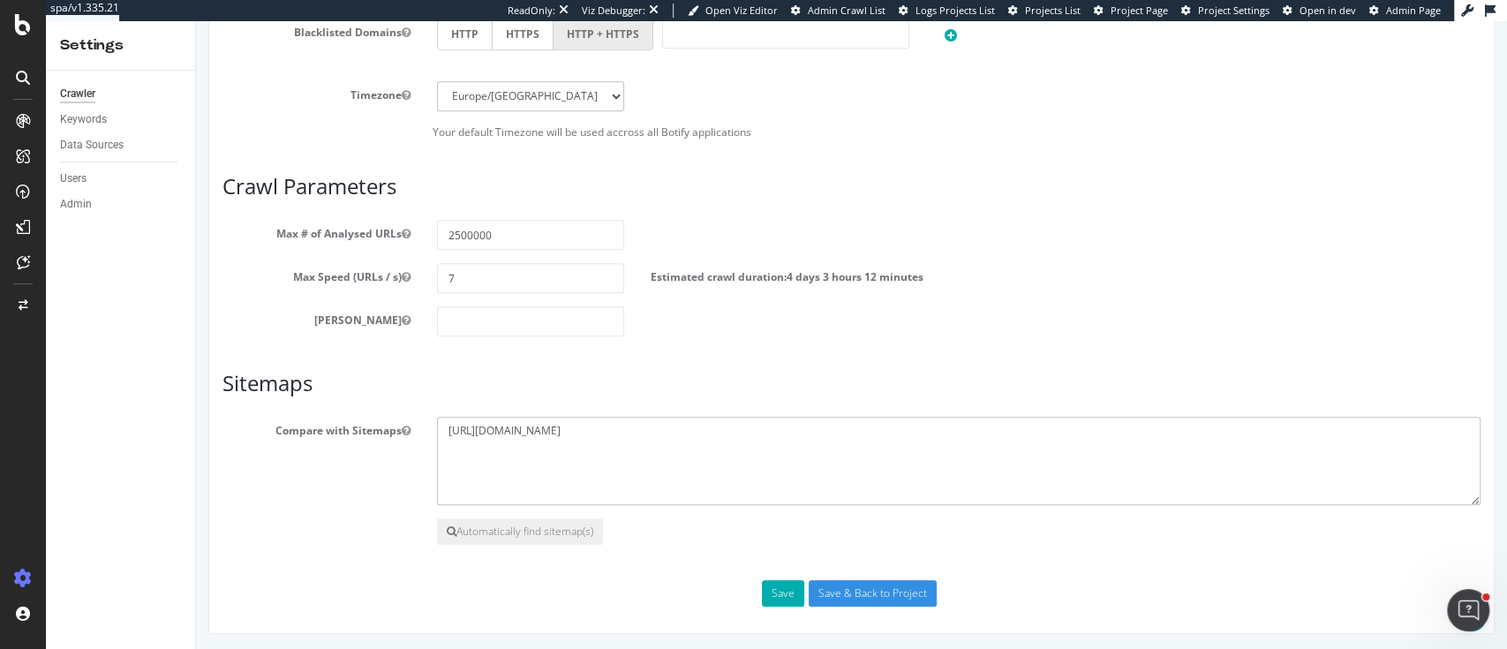
drag, startPoint x: 718, startPoint y: 432, endPoint x: 440, endPoint y: 448, distance: 278.6
click at [440, 448] on textarea "https://sitemap.doctolib.fr/sitemap_botify.xml.gz" at bounding box center [959, 461] width 1045 height 88
click at [134, 278] on div "CustomReports" at bounding box center [108, 273] width 87 height 18
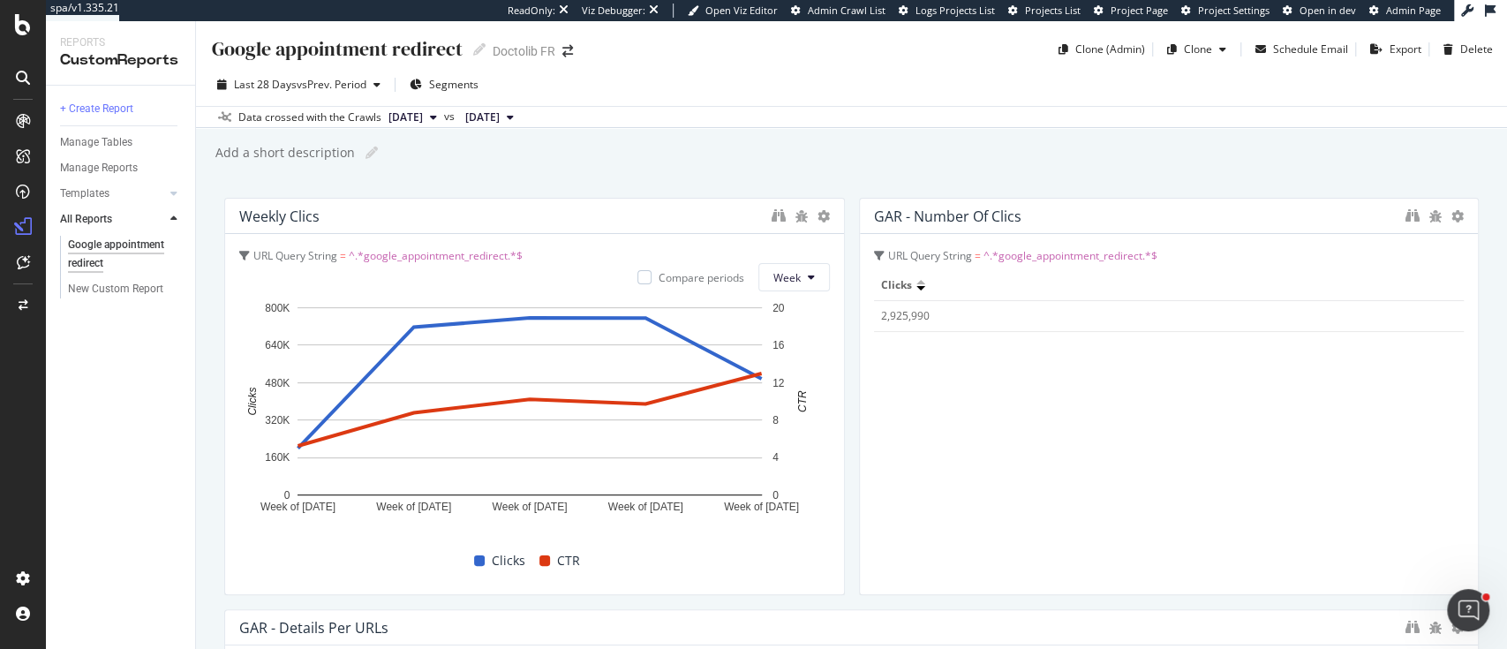
scroll to position [117, 0]
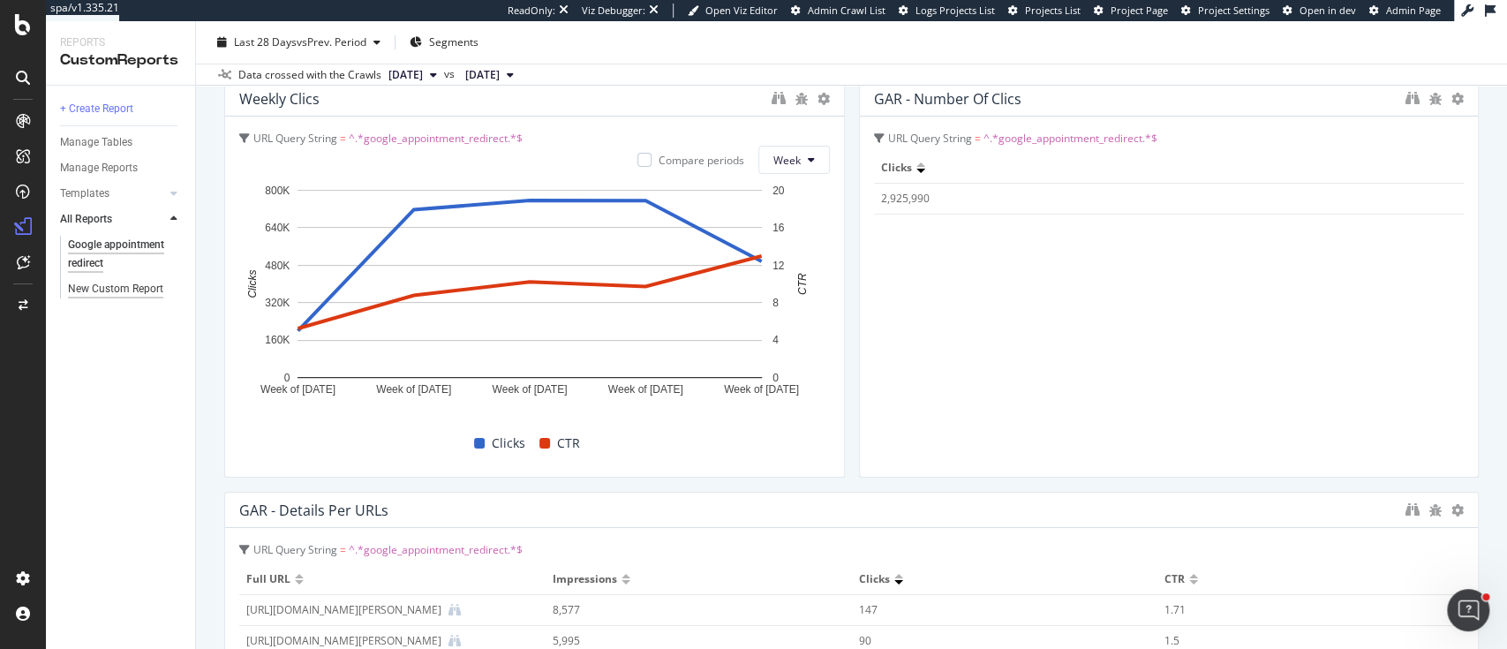
click at [103, 288] on div "New Custom Report" at bounding box center [115, 289] width 95 height 19
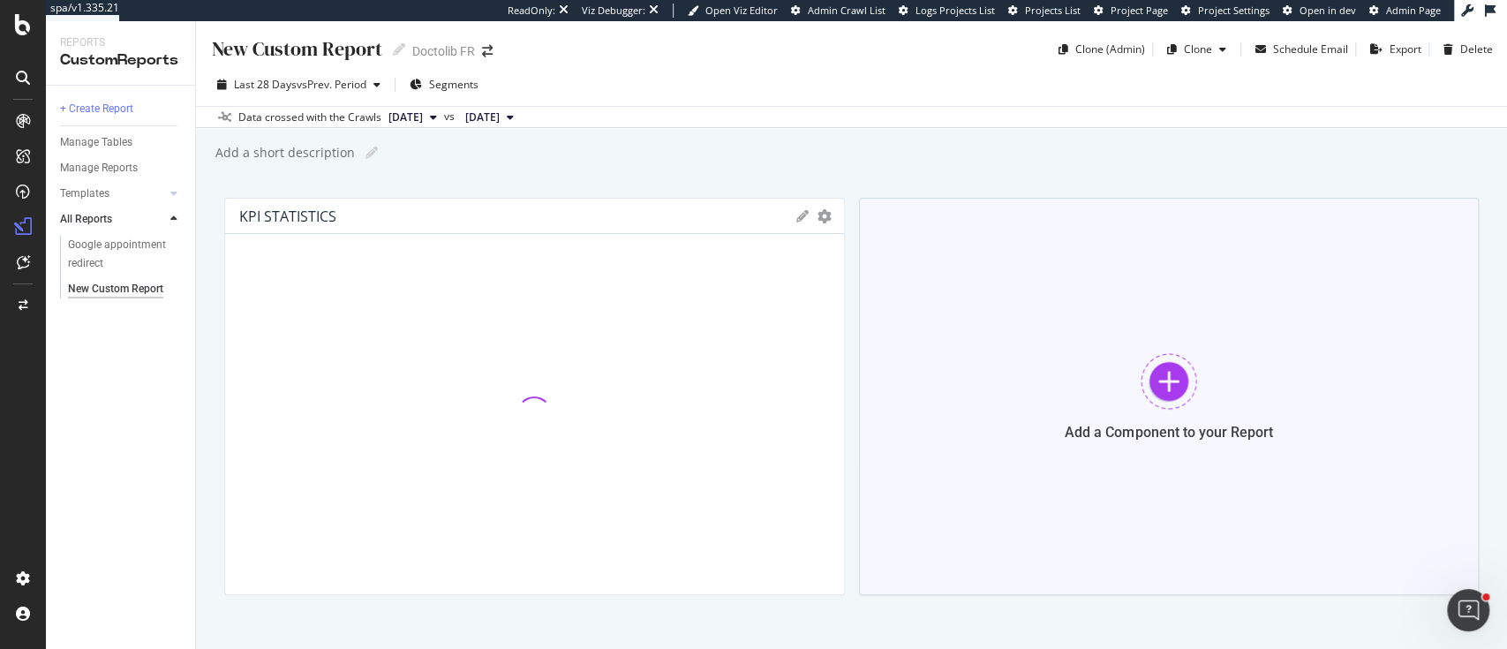
click at [1177, 399] on div at bounding box center [1169, 381] width 57 height 57
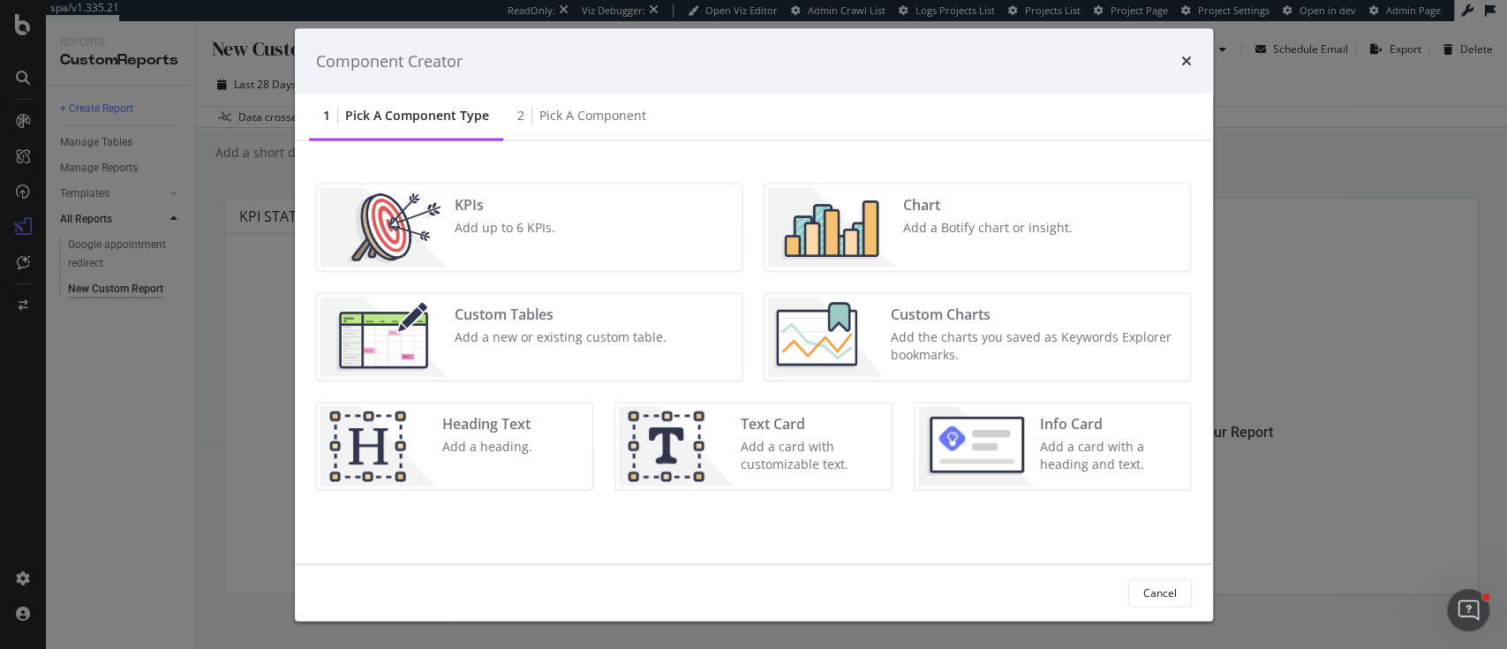
click at [574, 245] on div "KPIs Add up to 6 KPIs." at bounding box center [530, 228] width 426 height 87
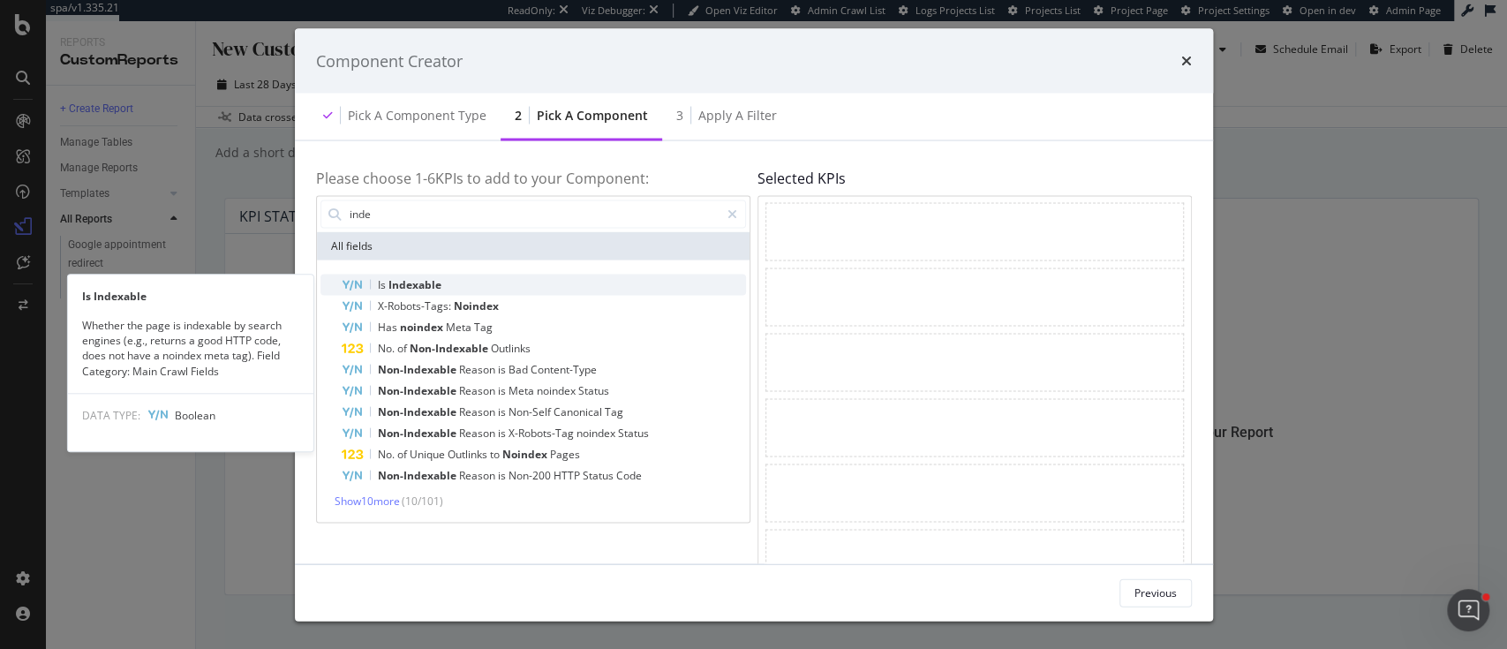
type input "inde"
click at [490, 283] on div "Is Indexable" at bounding box center [544, 284] width 404 height 21
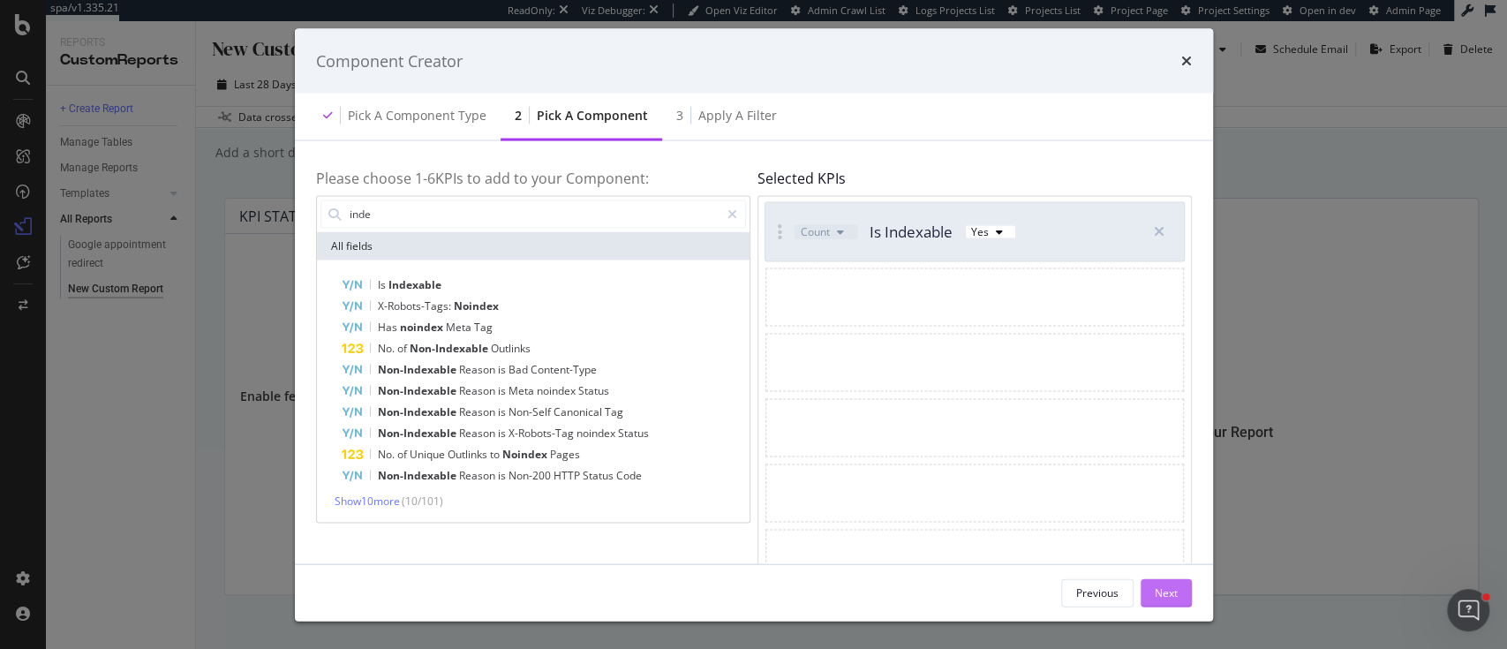
click at [1166, 587] on div "Next" at bounding box center [1166, 592] width 23 height 15
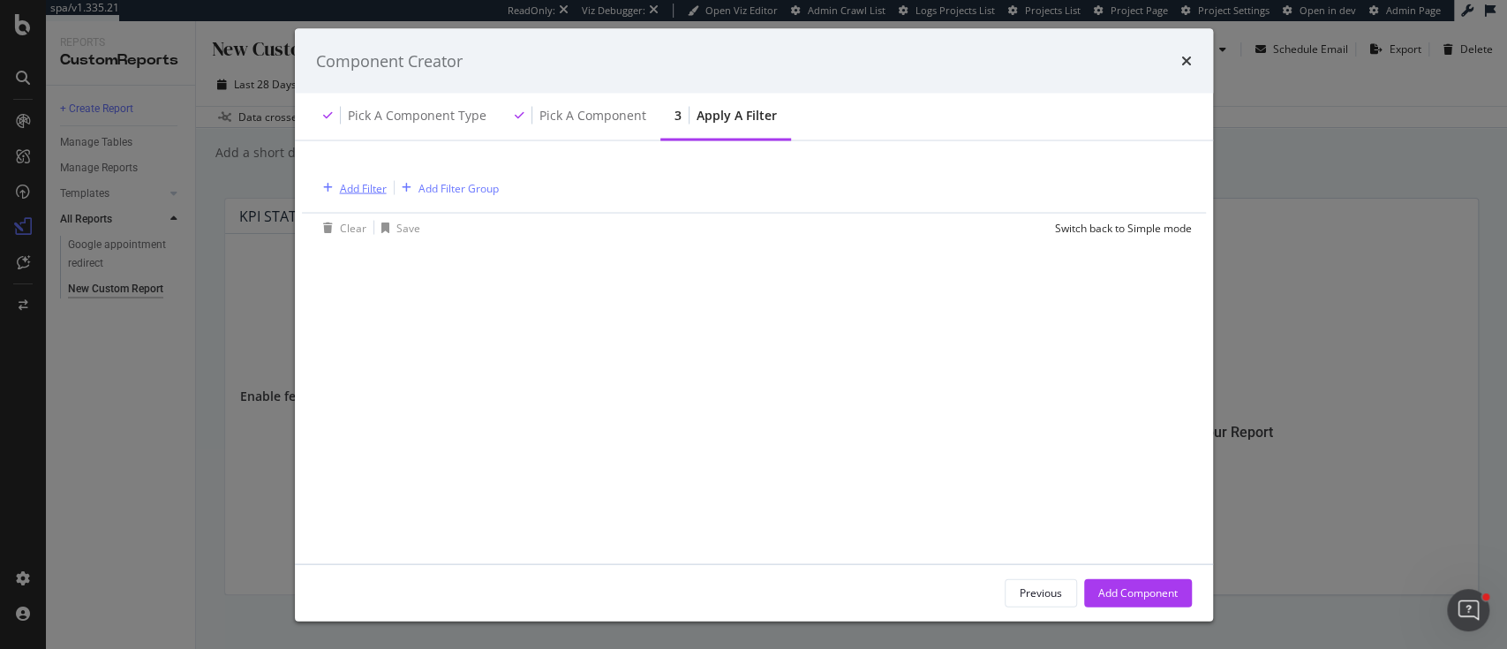
click at [346, 199] on button "Add Filter" at bounding box center [351, 187] width 71 height 21
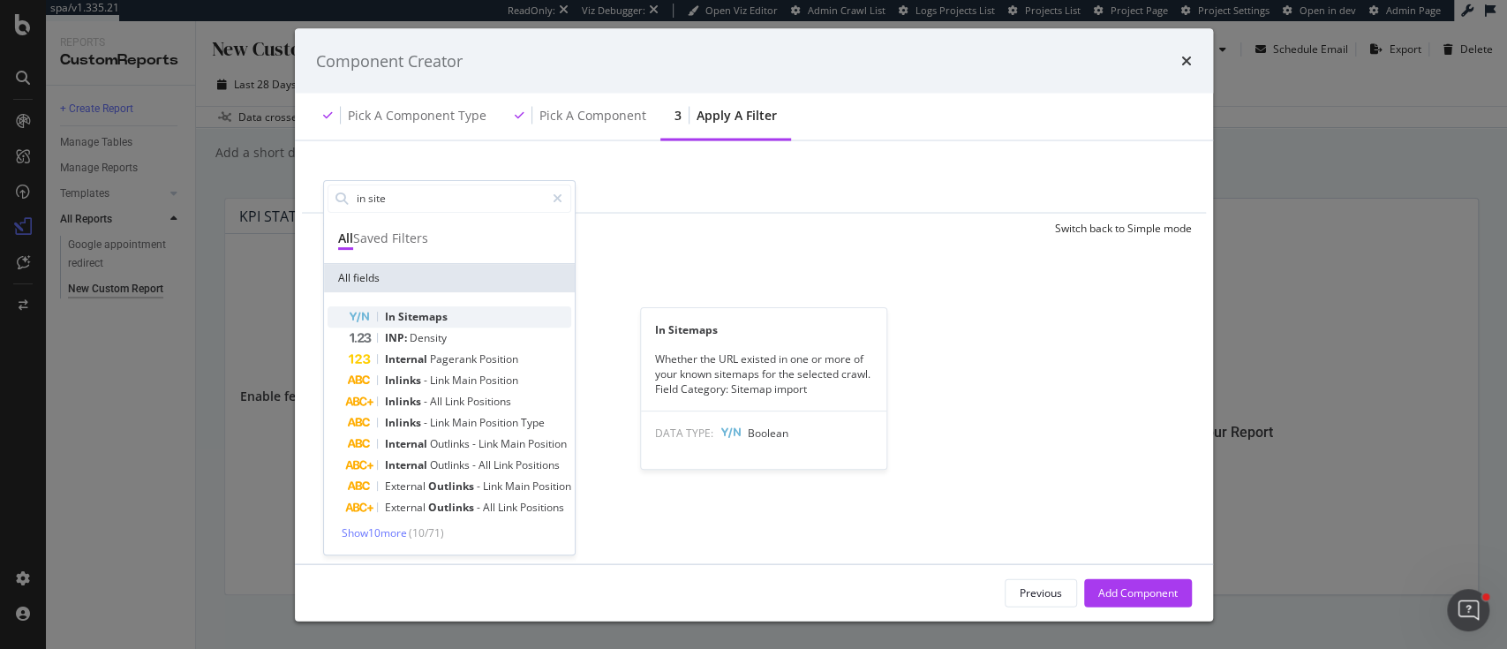
type input "in site"
click at [425, 321] on span "Sitemaps" at bounding box center [422, 316] width 49 height 15
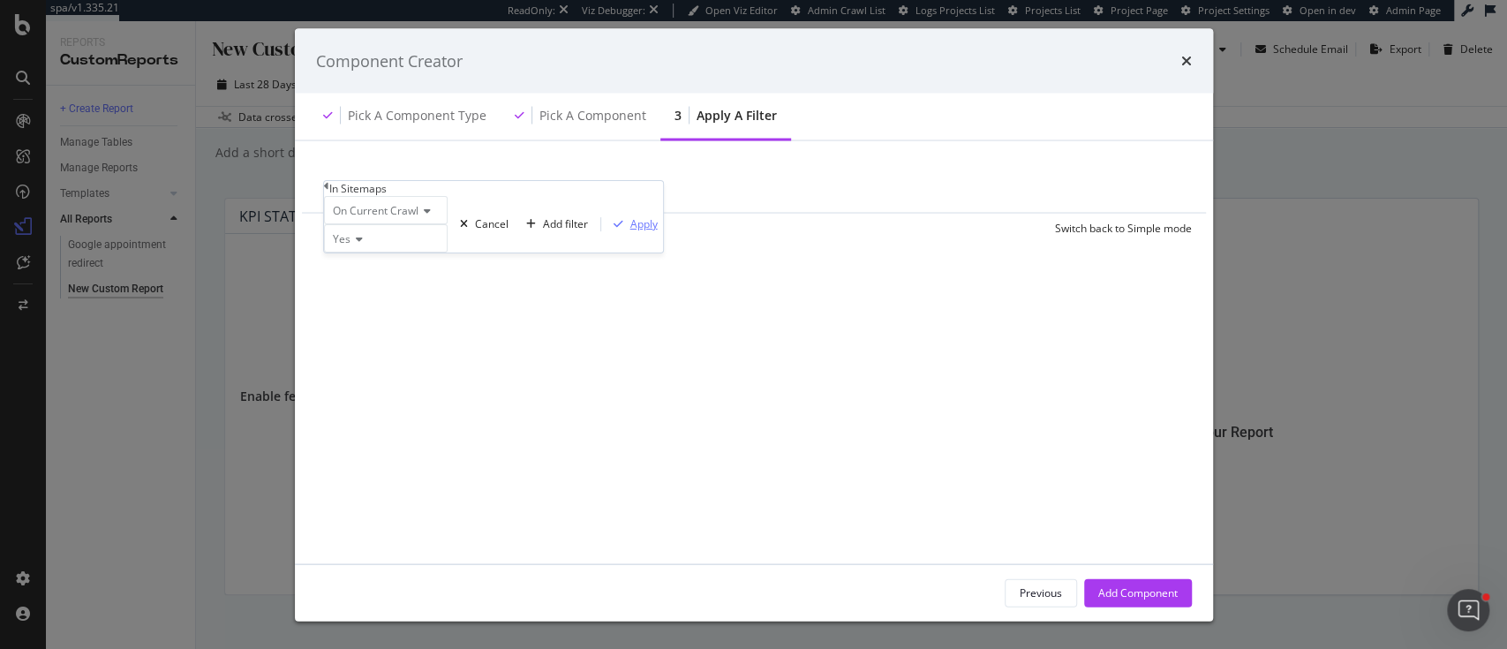
click at [630, 231] on div "Apply" at bounding box center [643, 223] width 27 height 15
click at [488, 196] on div "Add Filter" at bounding box center [465, 188] width 47 height 15
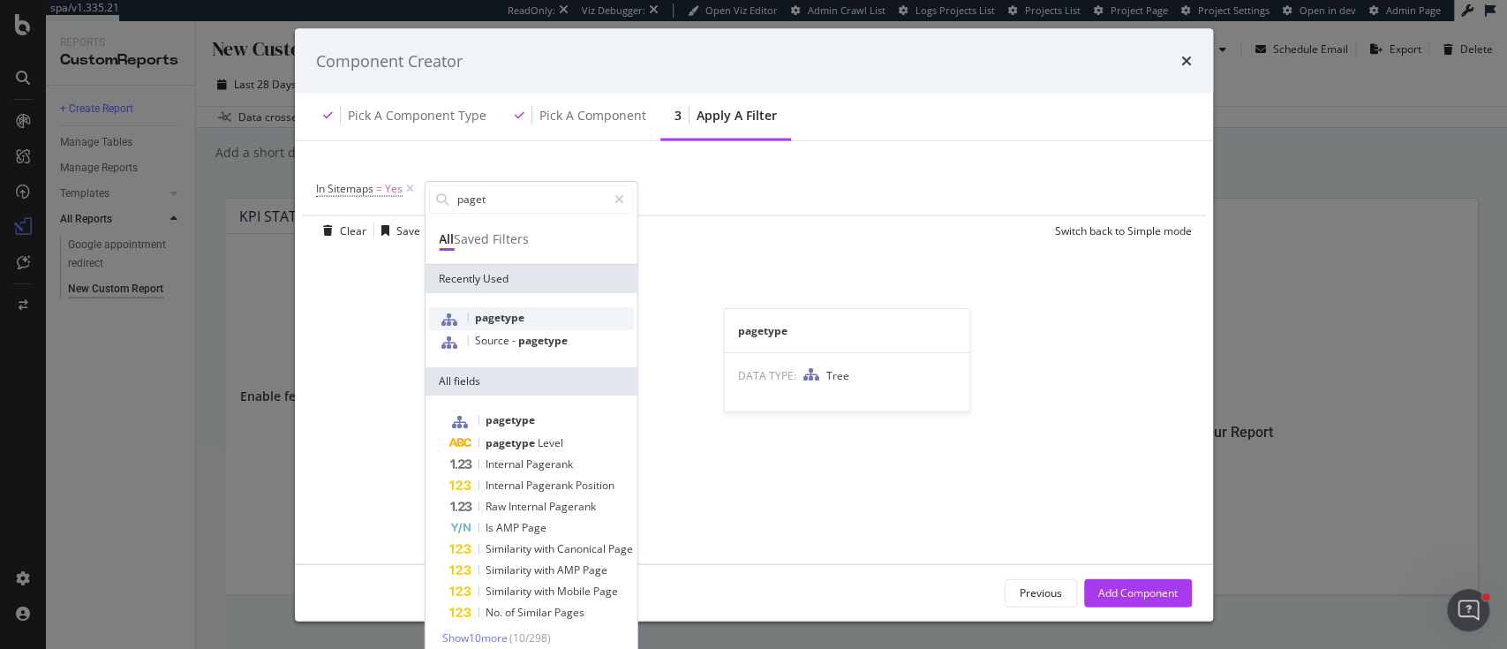
type input "paget"
click at [513, 313] on span "pagetype" at bounding box center [499, 316] width 49 height 15
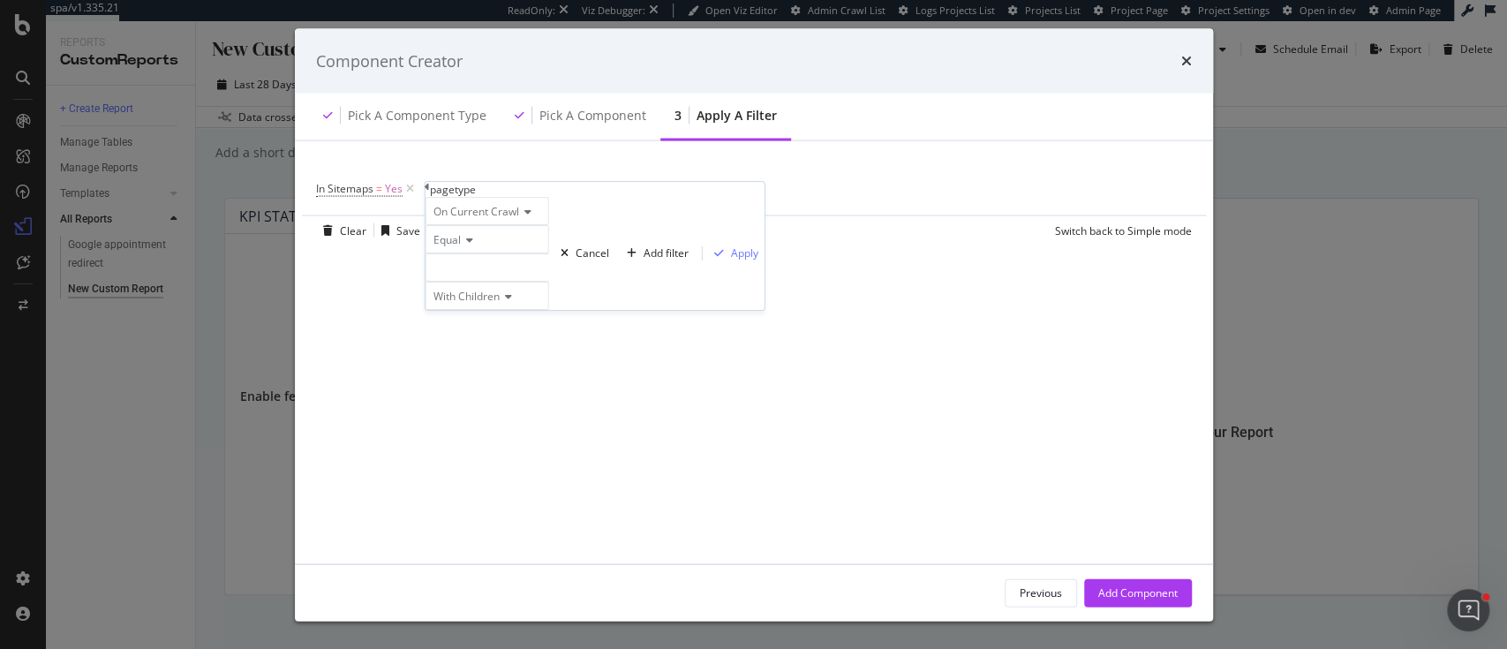
click at [495, 282] on div "modal" at bounding box center [487, 267] width 124 height 28
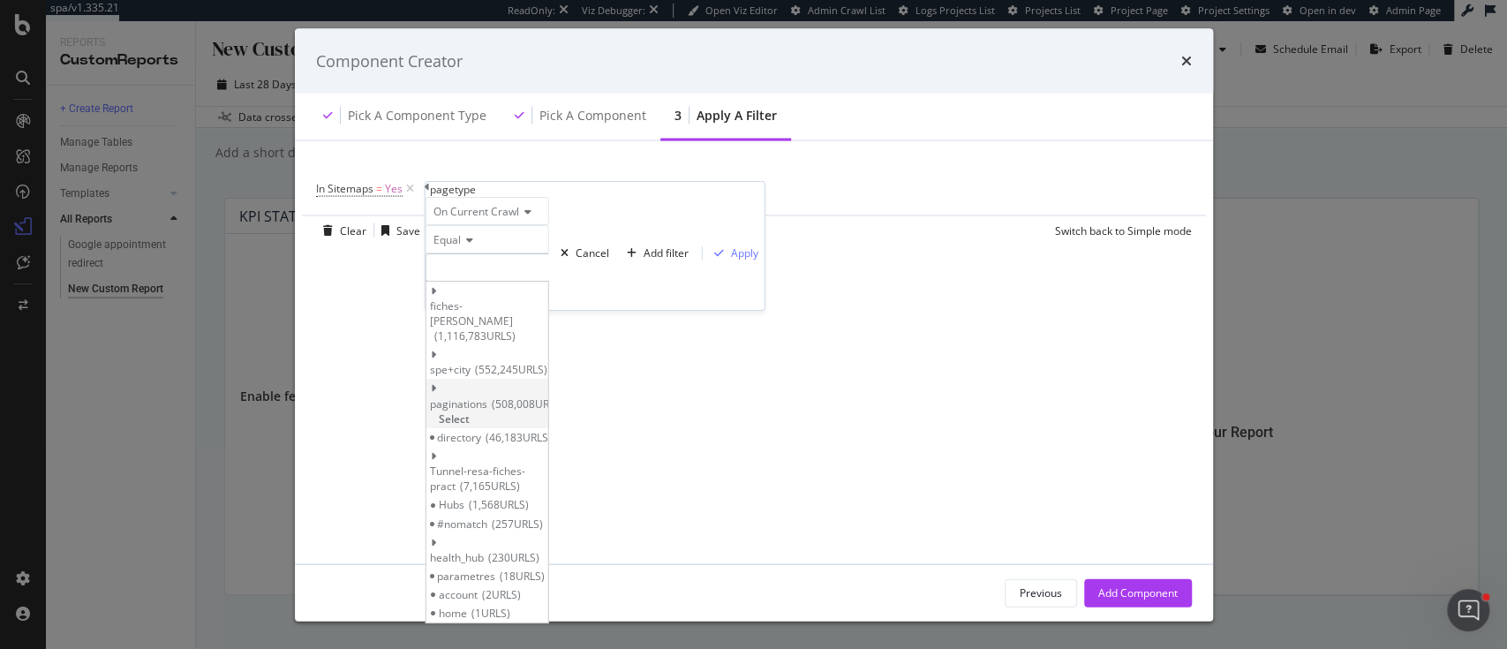
click at [498, 379] on div "paginations 508,008 URLS Select" at bounding box center [487, 403] width 122 height 49
click at [470, 411] on span "Select" at bounding box center [454, 418] width 31 height 15
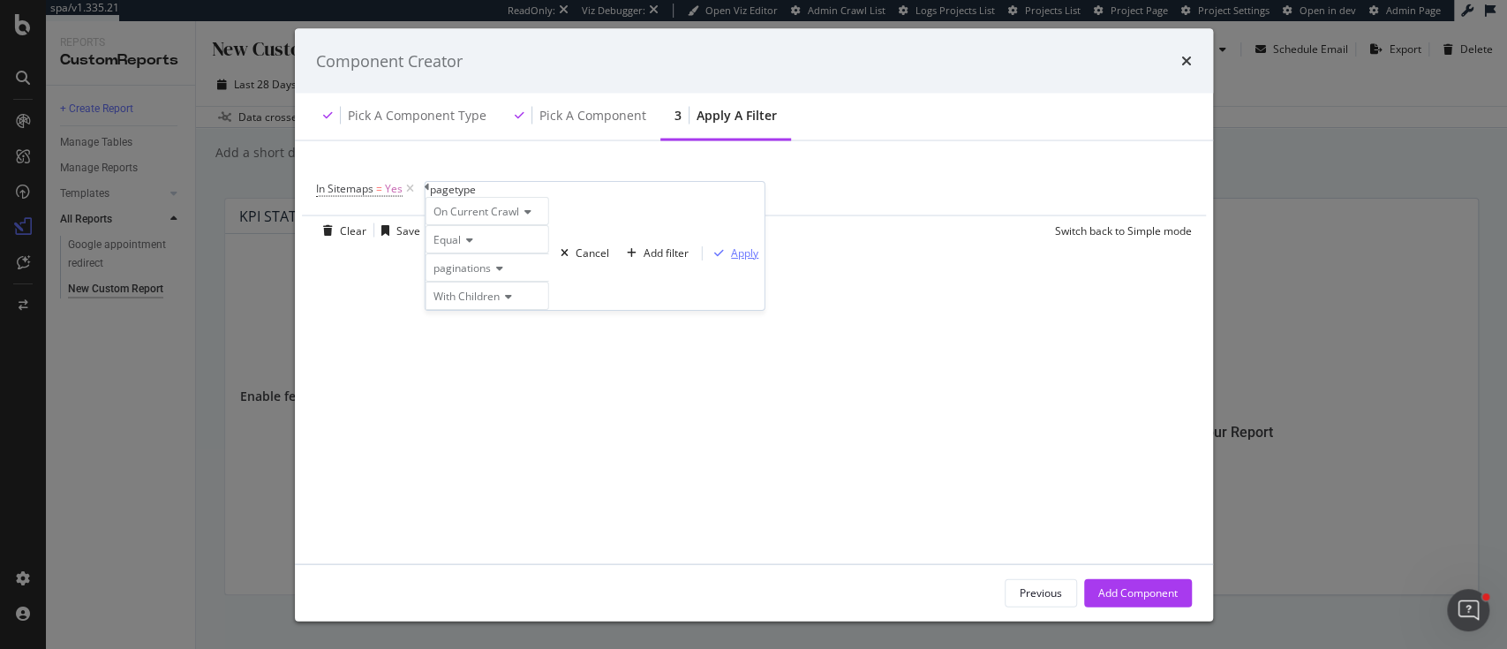
click at [731, 260] on div "Apply" at bounding box center [744, 252] width 27 height 15
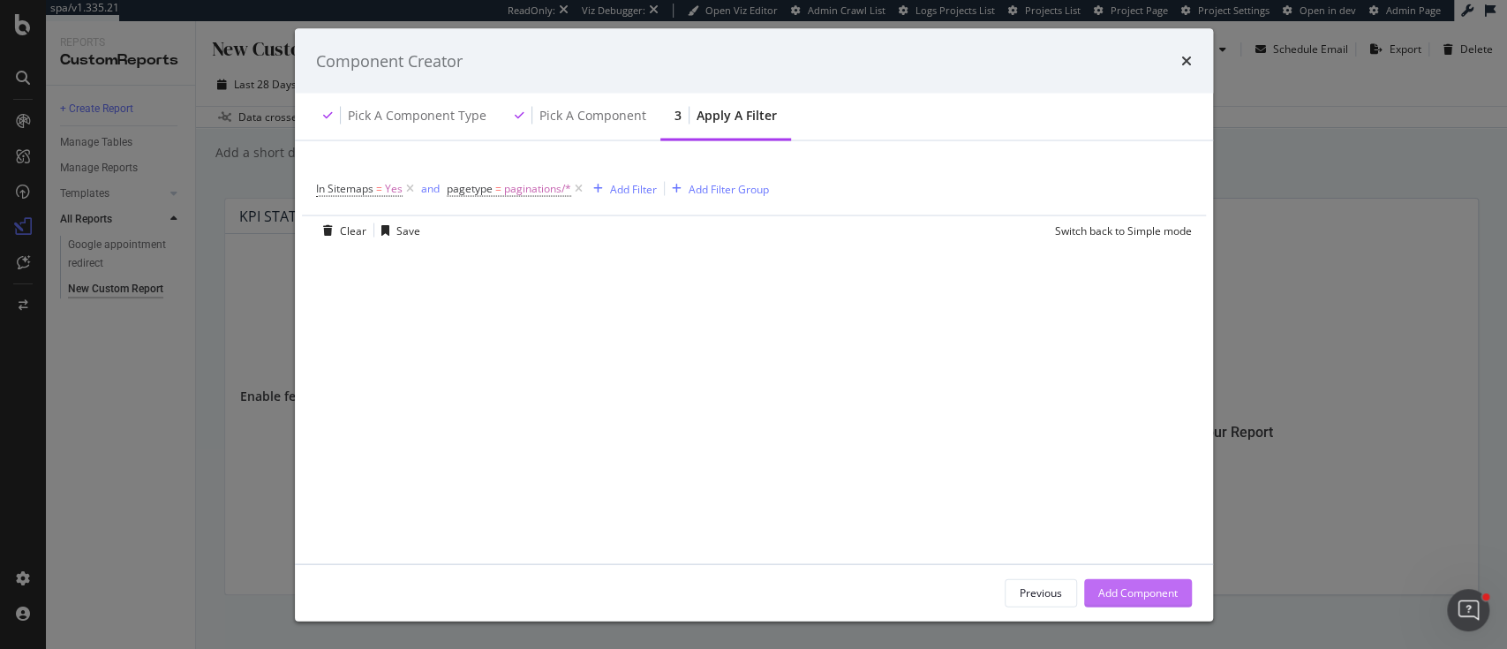
click at [1132, 601] on div "Add Component" at bounding box center [1137, 592] width 79 height 26
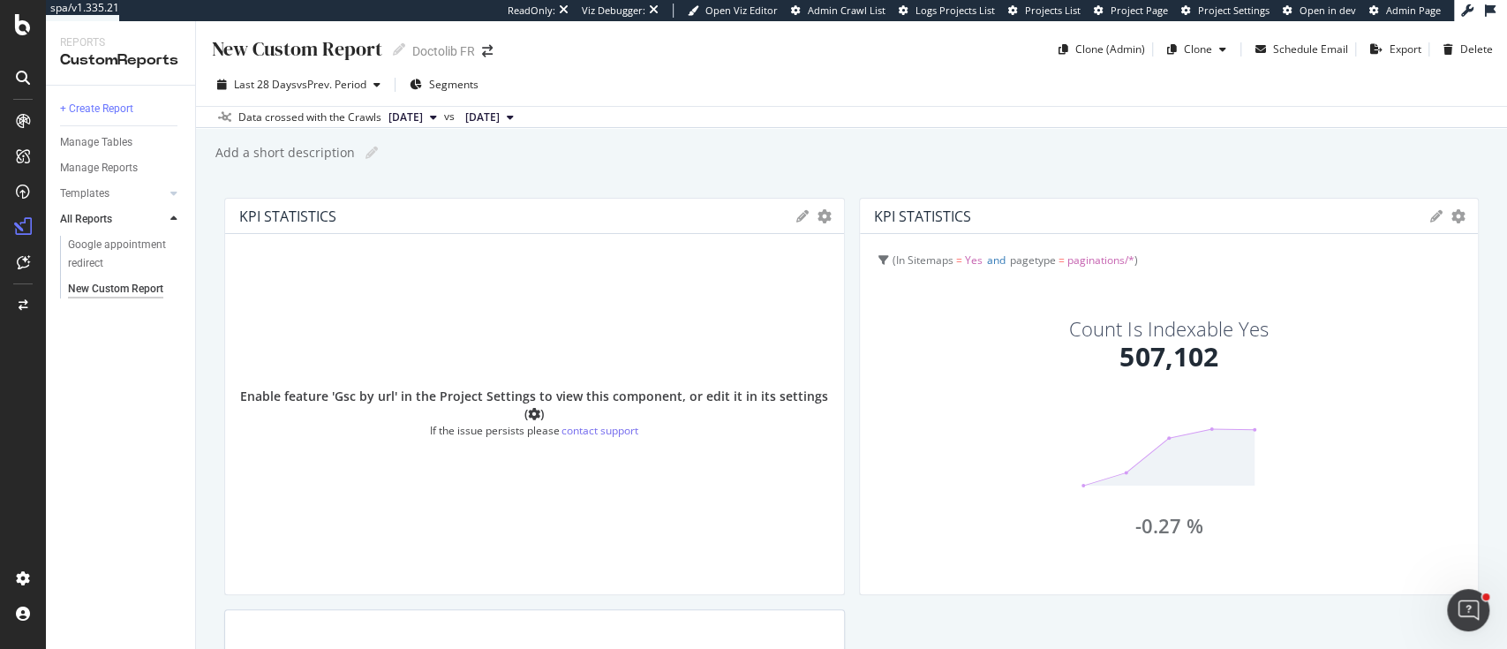
click at [423, 112] on span "2025 Aug. 8th" at bounding box center [406, 117] width 34 height 16
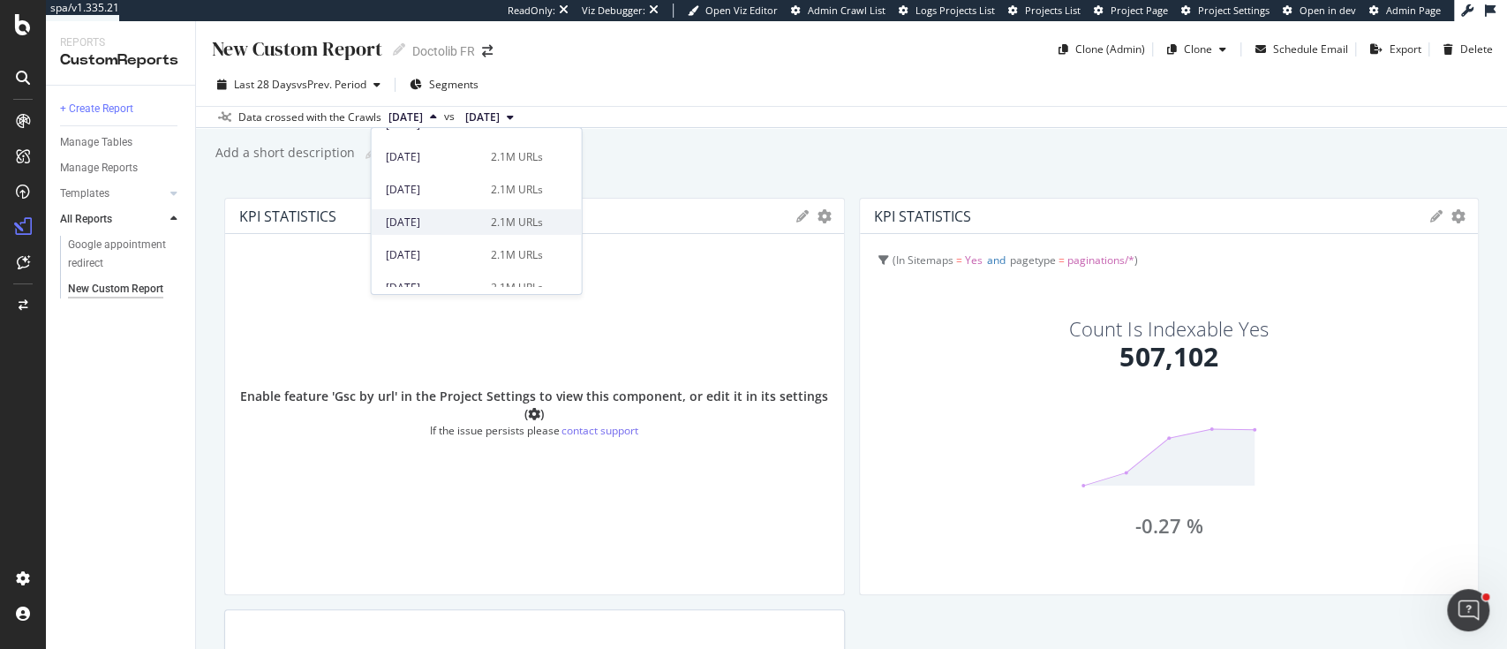
click at [471, 221] on div "[DATE]" at bounding box center [433, 223] width 94 height 16
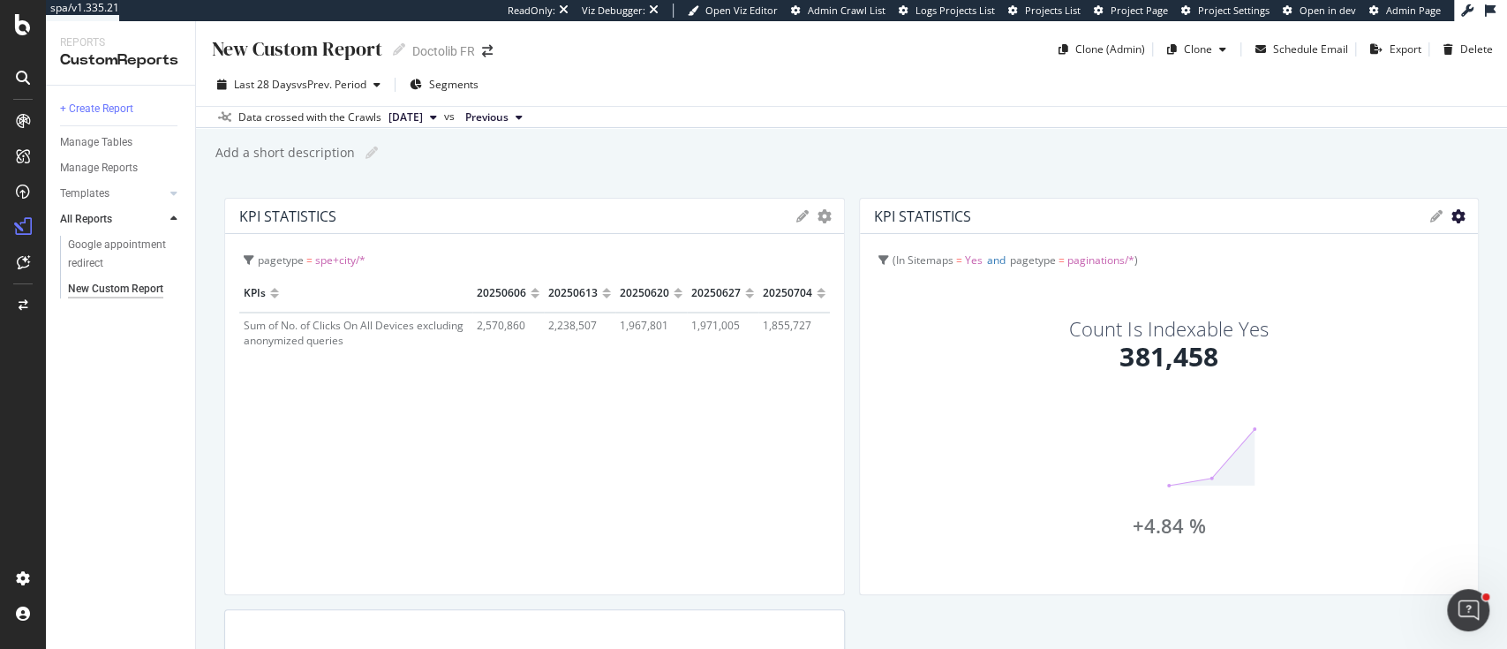
click at [832, 214] on icon "gear" at bounding box center [825, 216] width 14 height 14
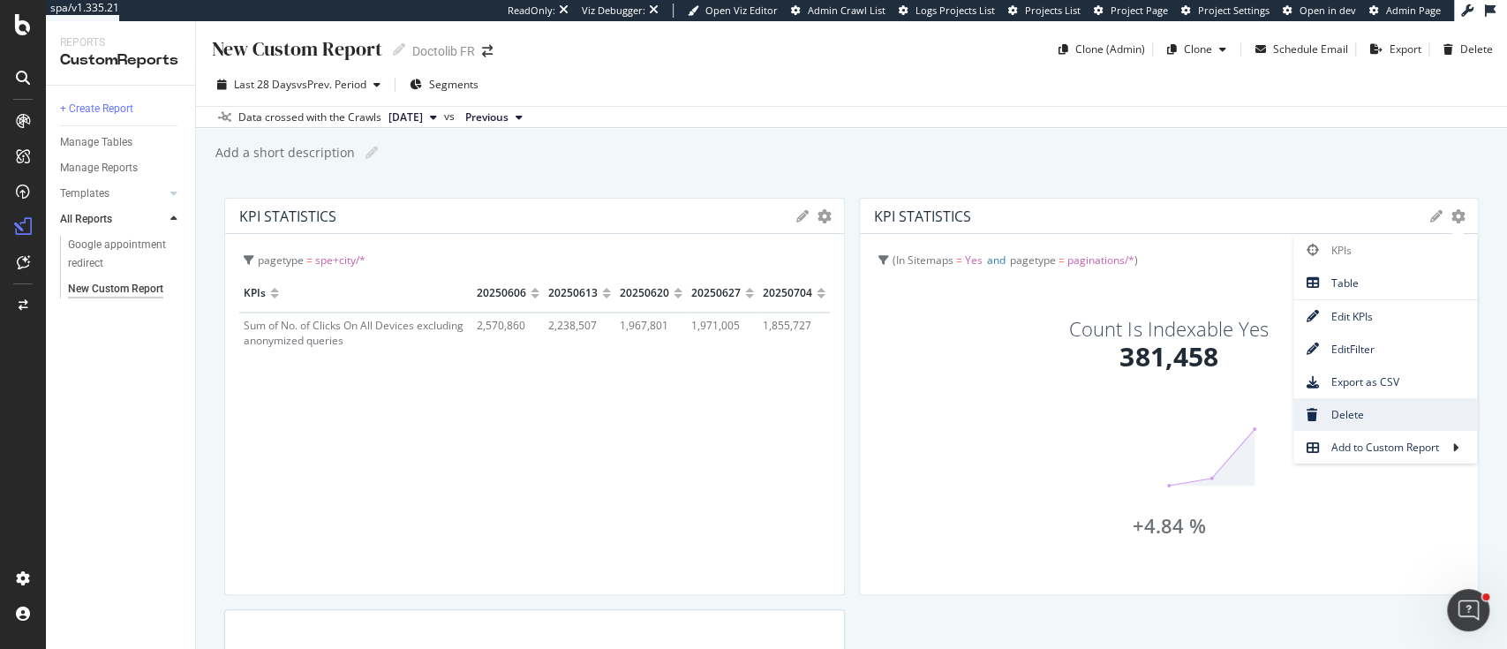
click at [1327, 398] on link "Delete" at bounding box center [1386, 414] width 184 height 33
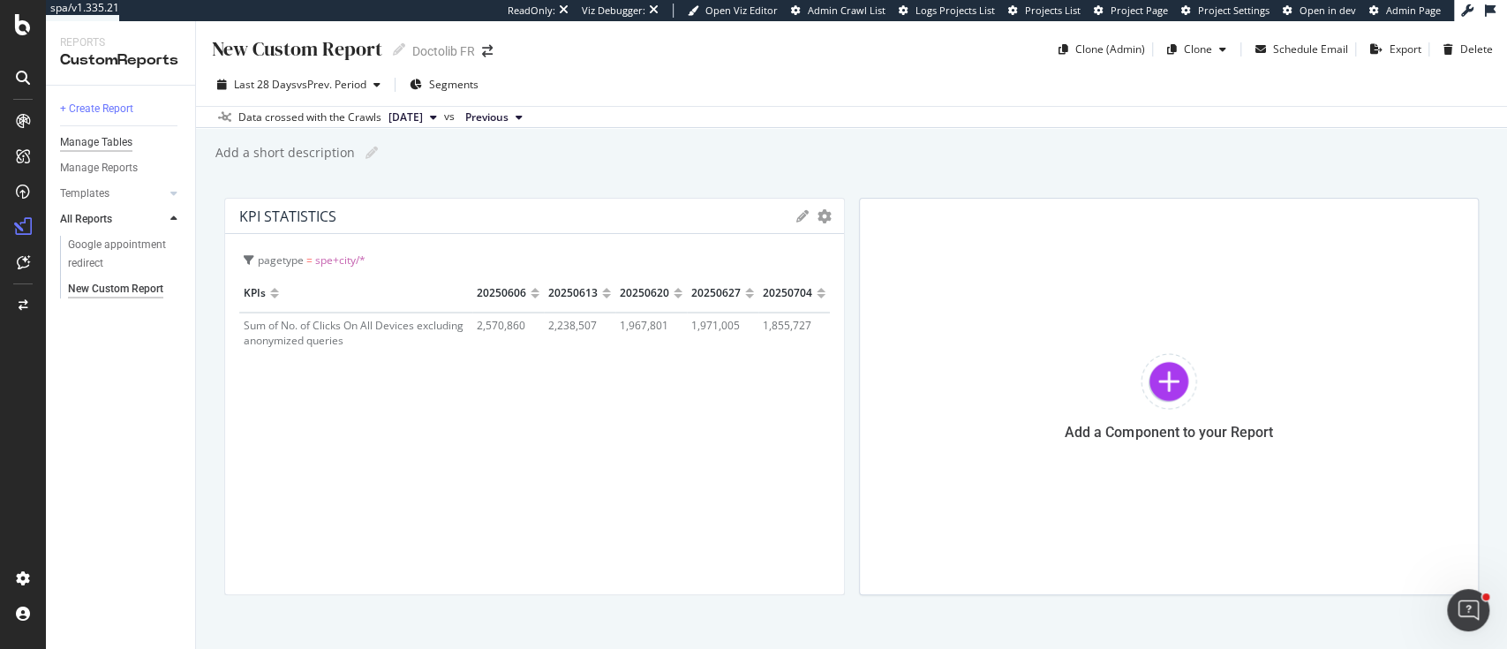
click at [93, 145] on div "Manage Tables" at bounding box center [96, 142] width 72 height 19
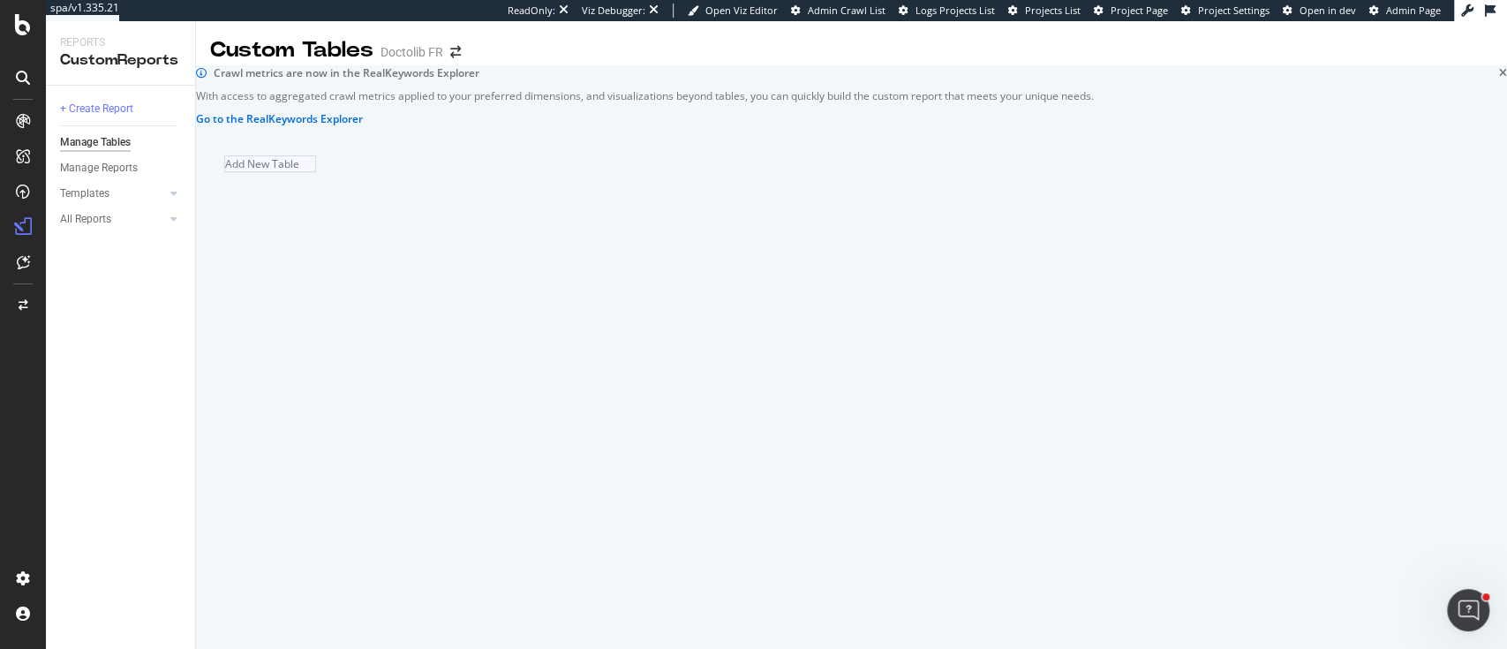
click at [316, 172] on div "Add New Table" at bounding box center [270, 163] width 92 height 17
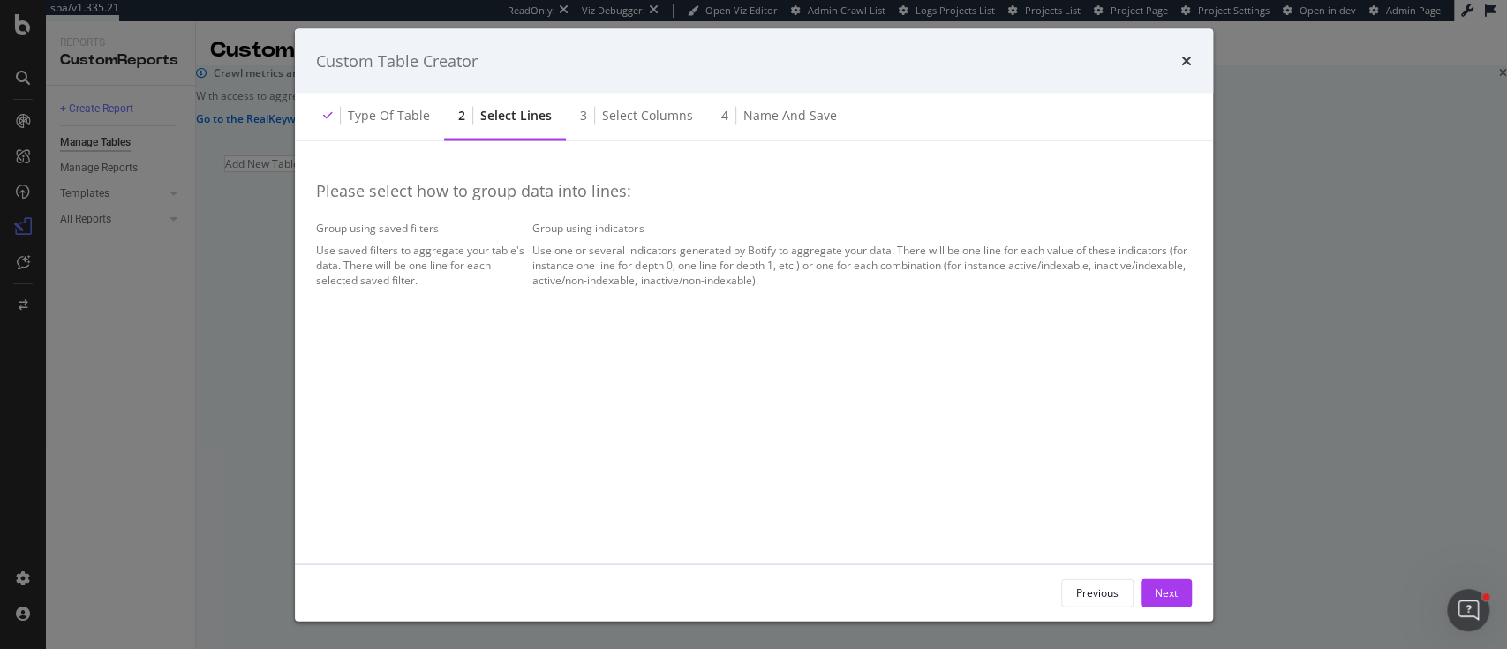
click at [877, 288] on div "Use one or several indicators generated by Botify to aggregate your data. There…" at bounding box center [861, 265] width 659 height 45
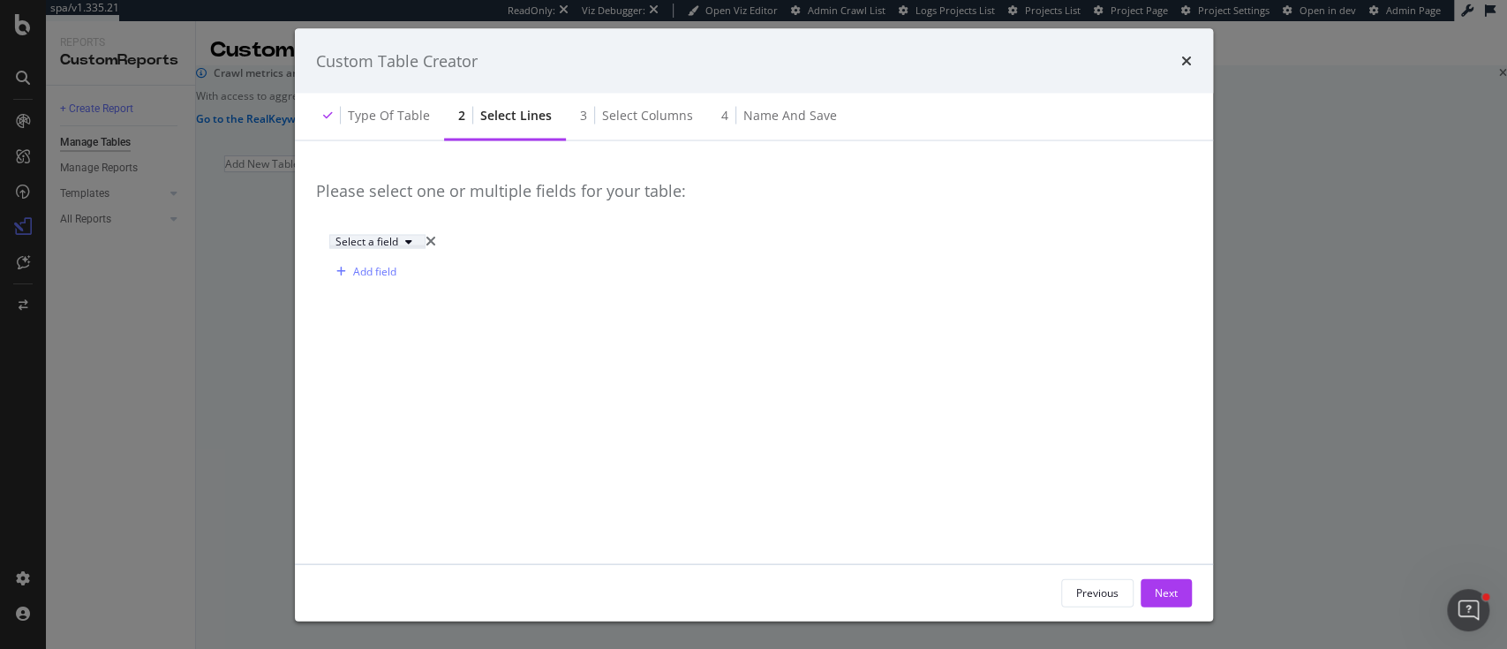
click at [398, 246] on div "Select a field" at bounding box center [367, 241] width 63 height 11
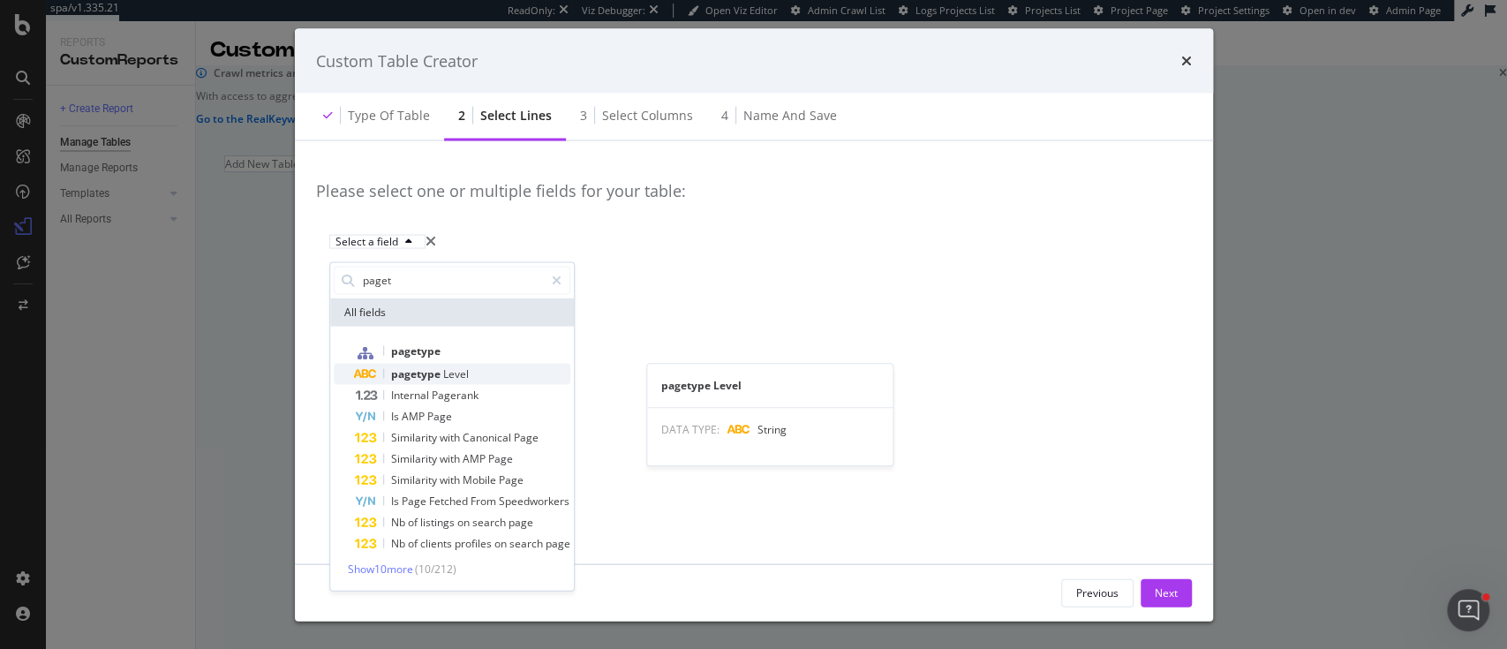
type input "paget"
click at [480, 374] on div "pagetype Level" at bounding box center [462, 373] width 215 height 21
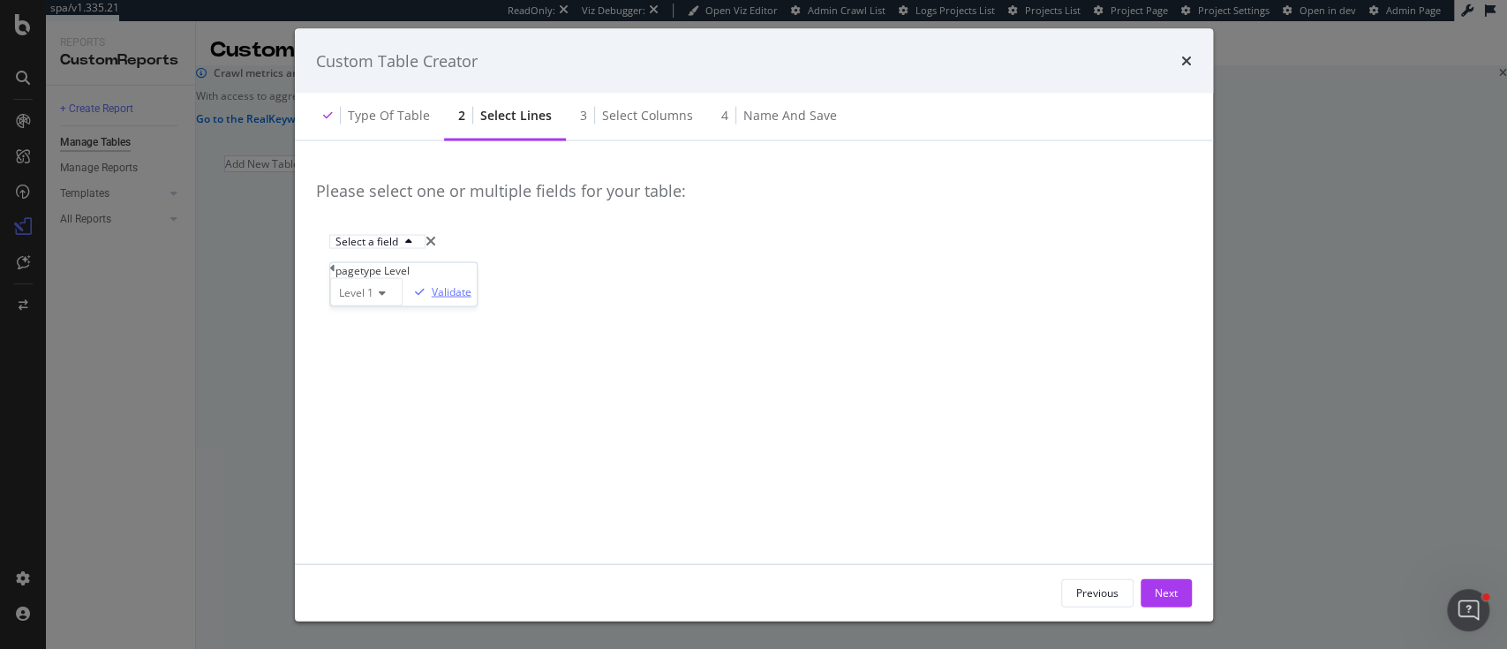
click at [472, 299] on div "Validate" at bounding box center [440, 291] width 64 height 15
click at [1187, 585] on button "Next" at bounding box center [1166, 592] width 51 height 28
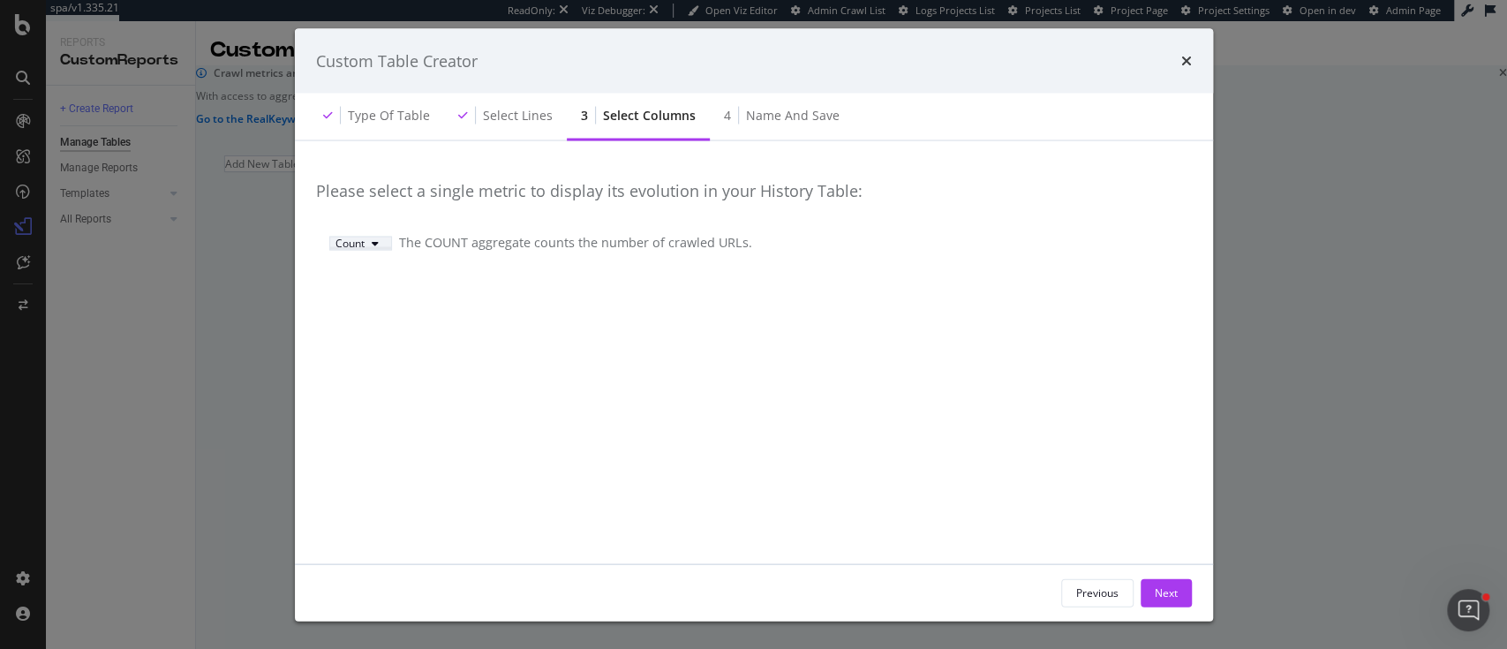
click at [386, 244] on div "modal" at bounding box center [375, 243] width 21 height 11
click at [359, 292] on div "Sum" at bounding box center [343, 284] width 29 height 15
click at [1089, 246] on div "Select a field" at bounding box center [1120, 241] width 63 height 11
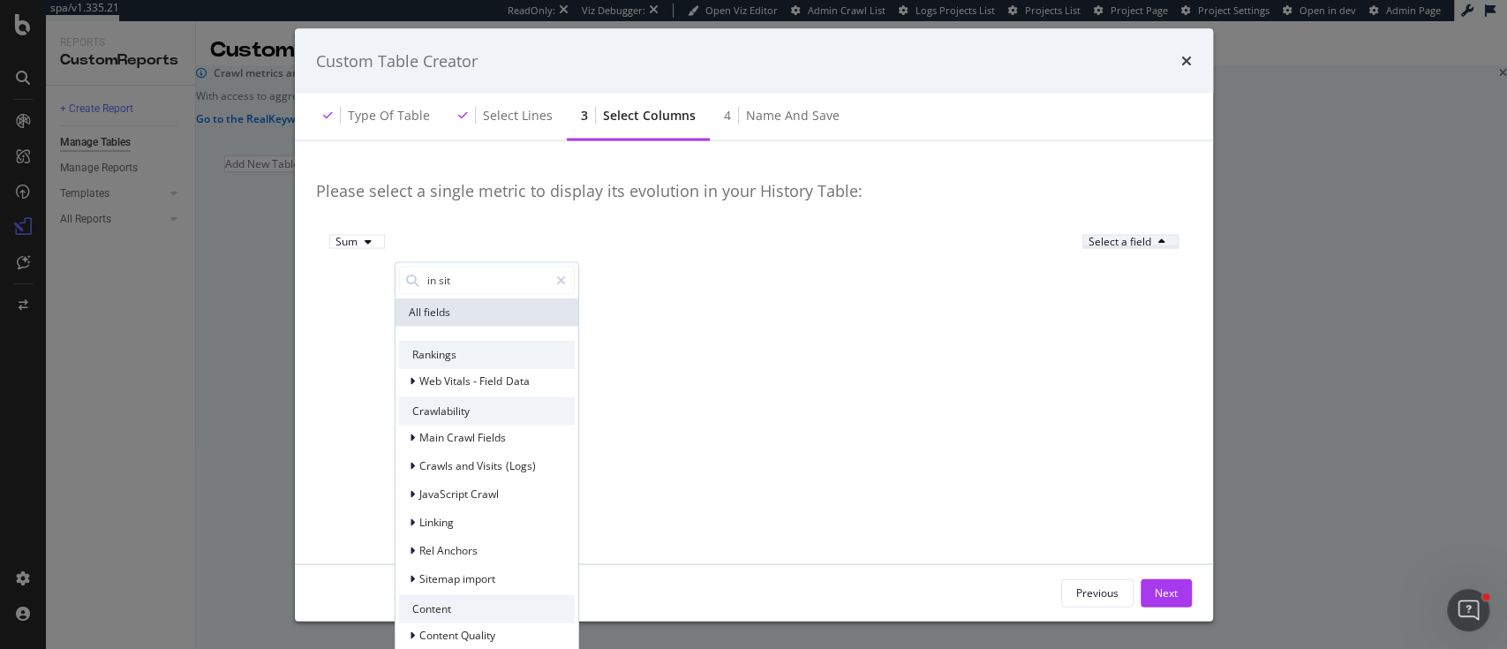
type input "in site"
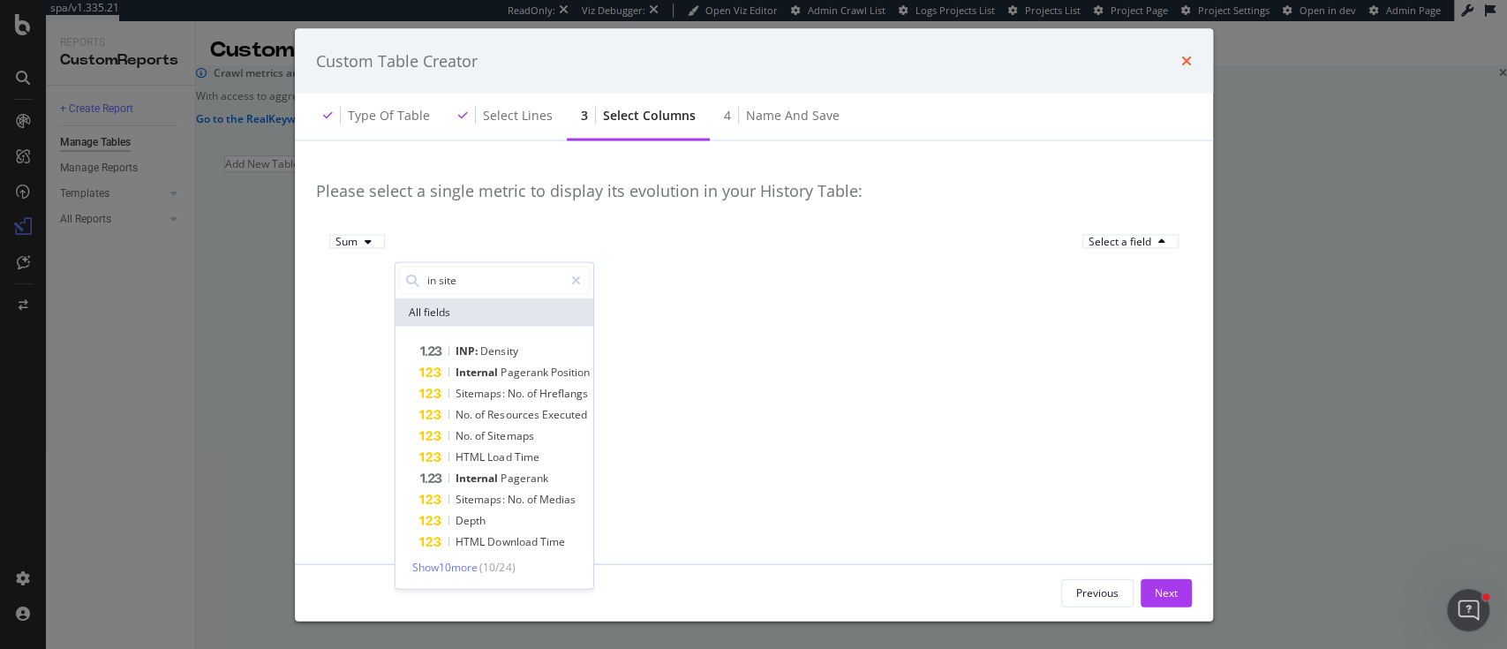
click at [1188, 60] on icon "times" at bounding box center [1186, 61] width 11 height 14
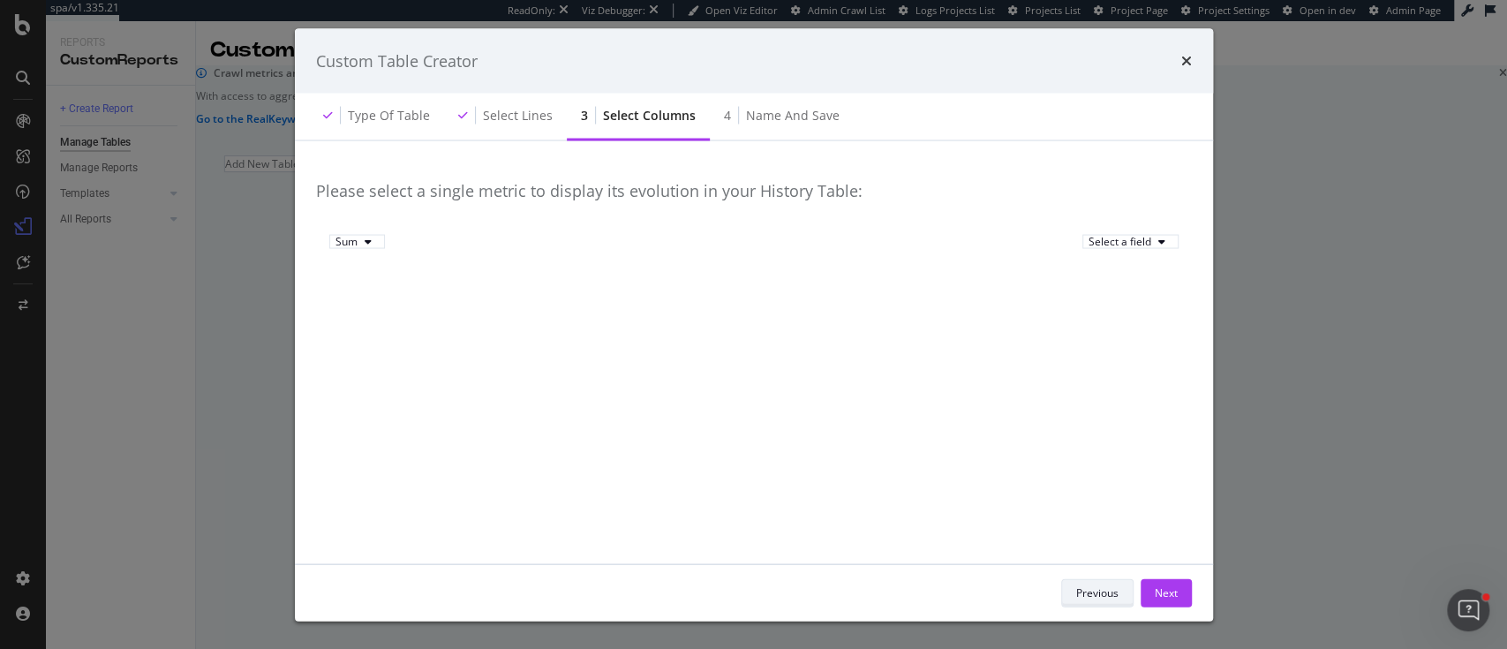
click at [1109, 602] on div "Previous" at bounding box center [1097, 592] width 42 height 25
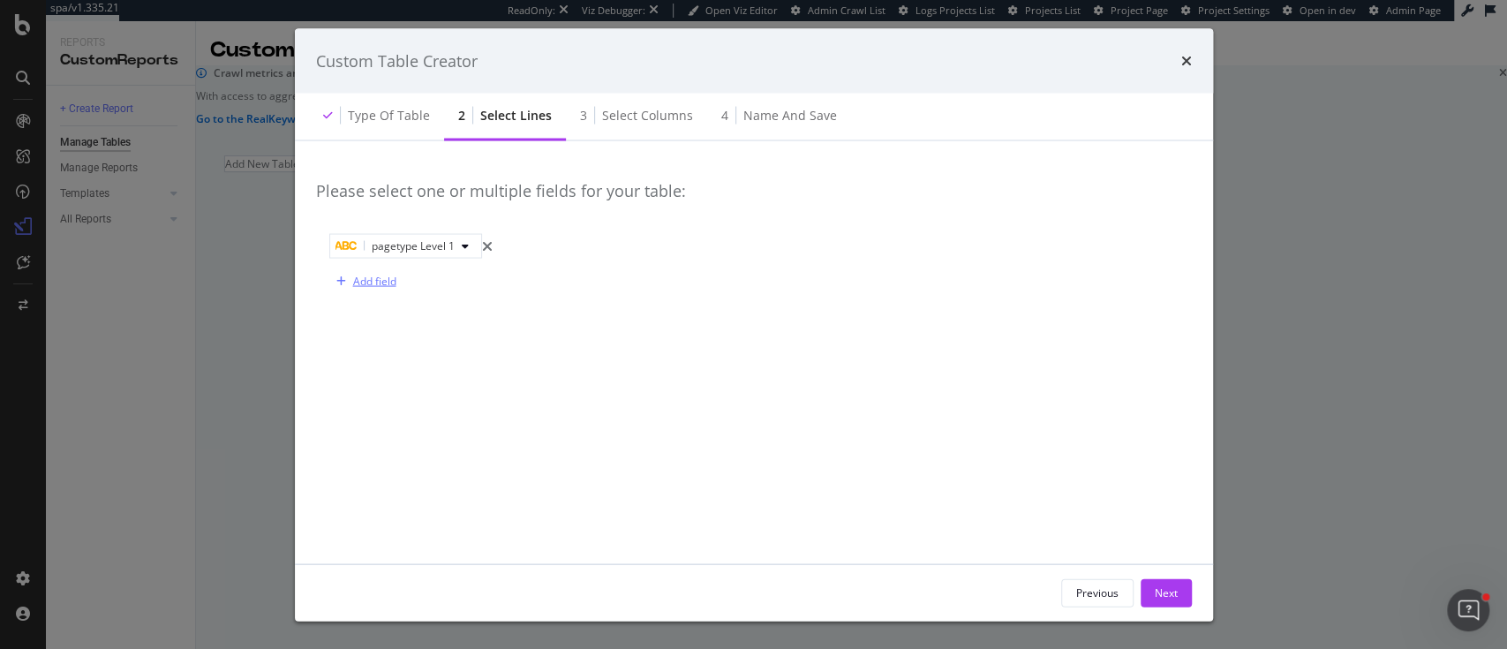
click at [389, 277] on div "Add field" at bounding box center [374, 281] width 43 height 15
click at [389, 277] on div "Select a field" at bounding box center [378, 274] width 84 height 11
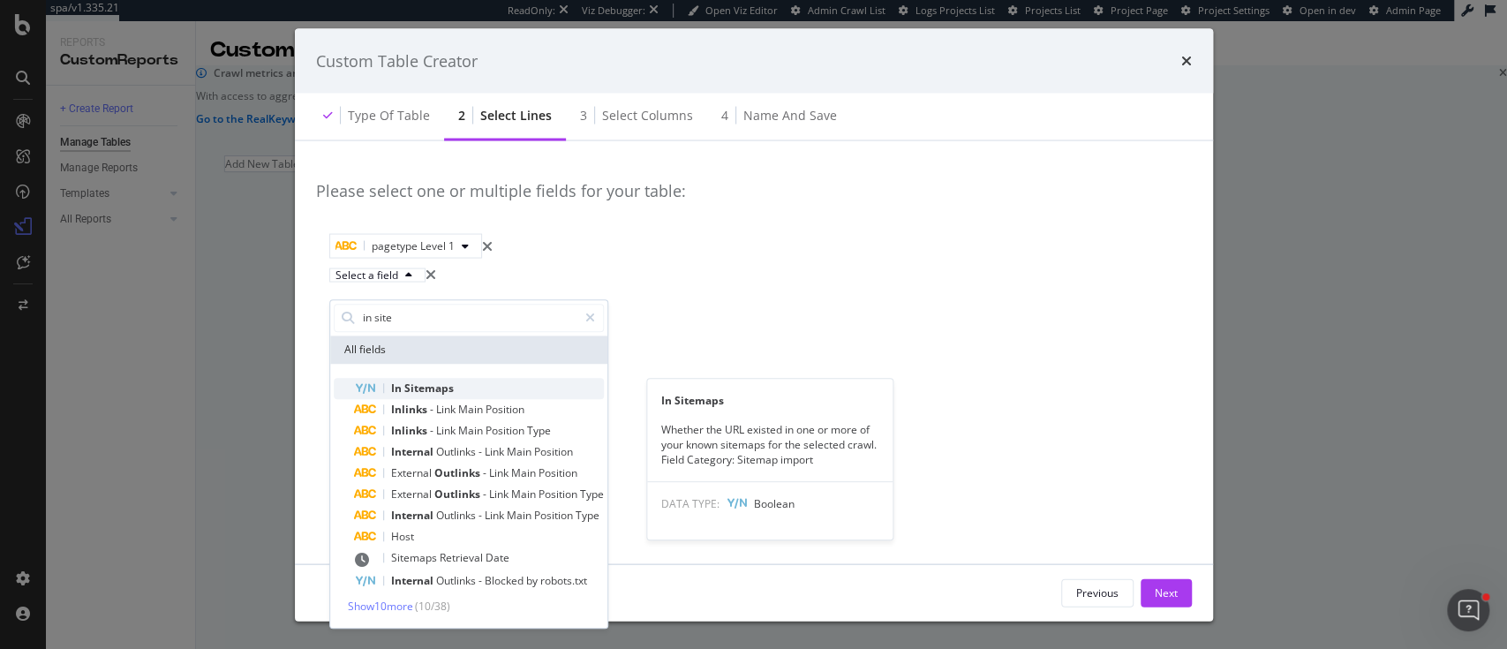
type input "in site"
click at [442, 389] on span "Sitemaps" at bounding box center [428, 388] width 49 height 15
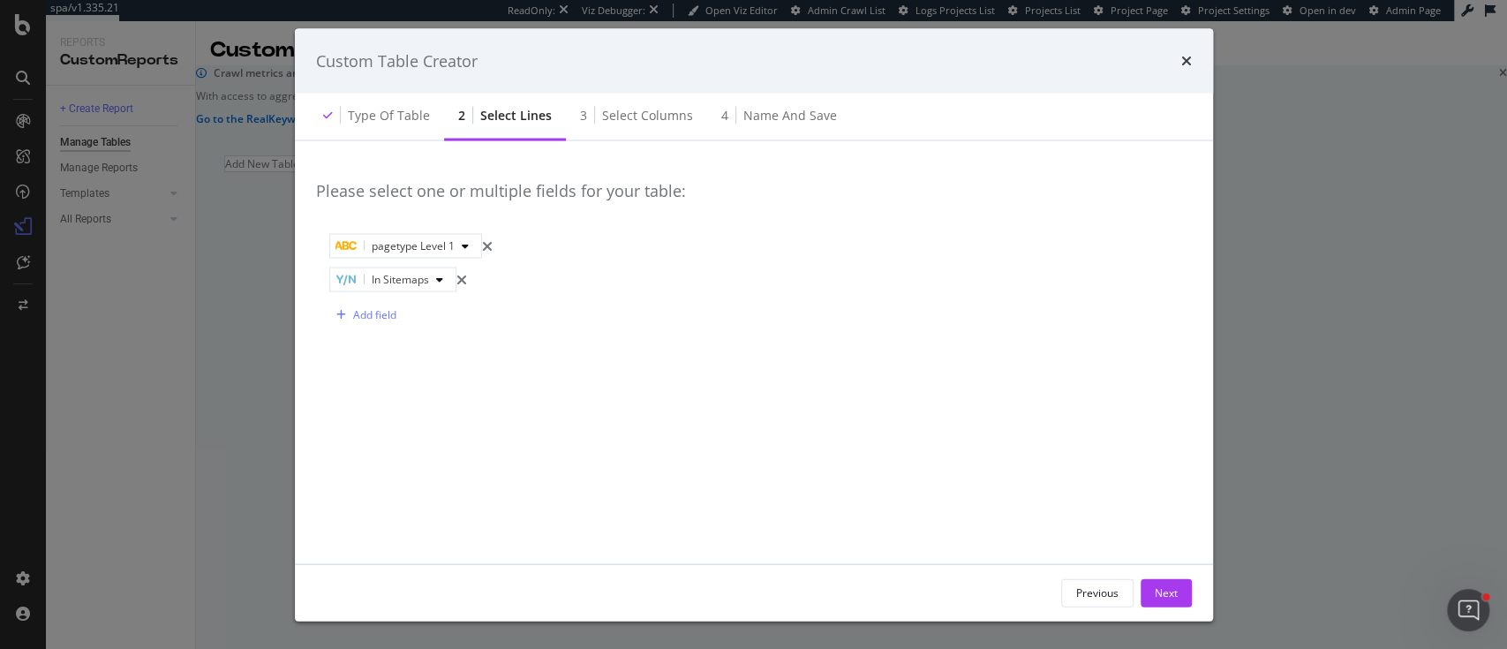
click at [1138, 597] on div "Previous Next" at bounding box center [1126, 592] width 131 height 28
click at [1147, 597] on button "Next" at bounding box center [1166, 592] width 51 height 28
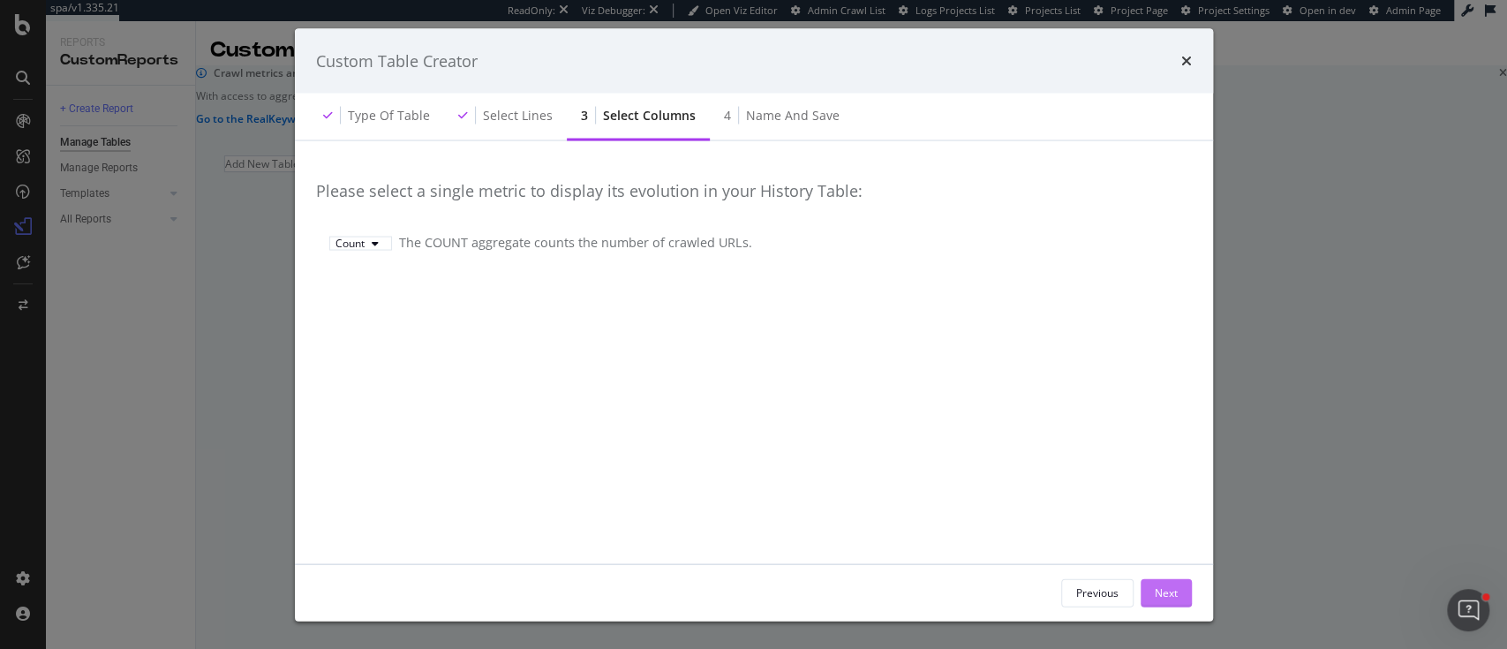
click at [1147, 597] on button "Next" at bounding box center [1166, 592] width 51 height 28
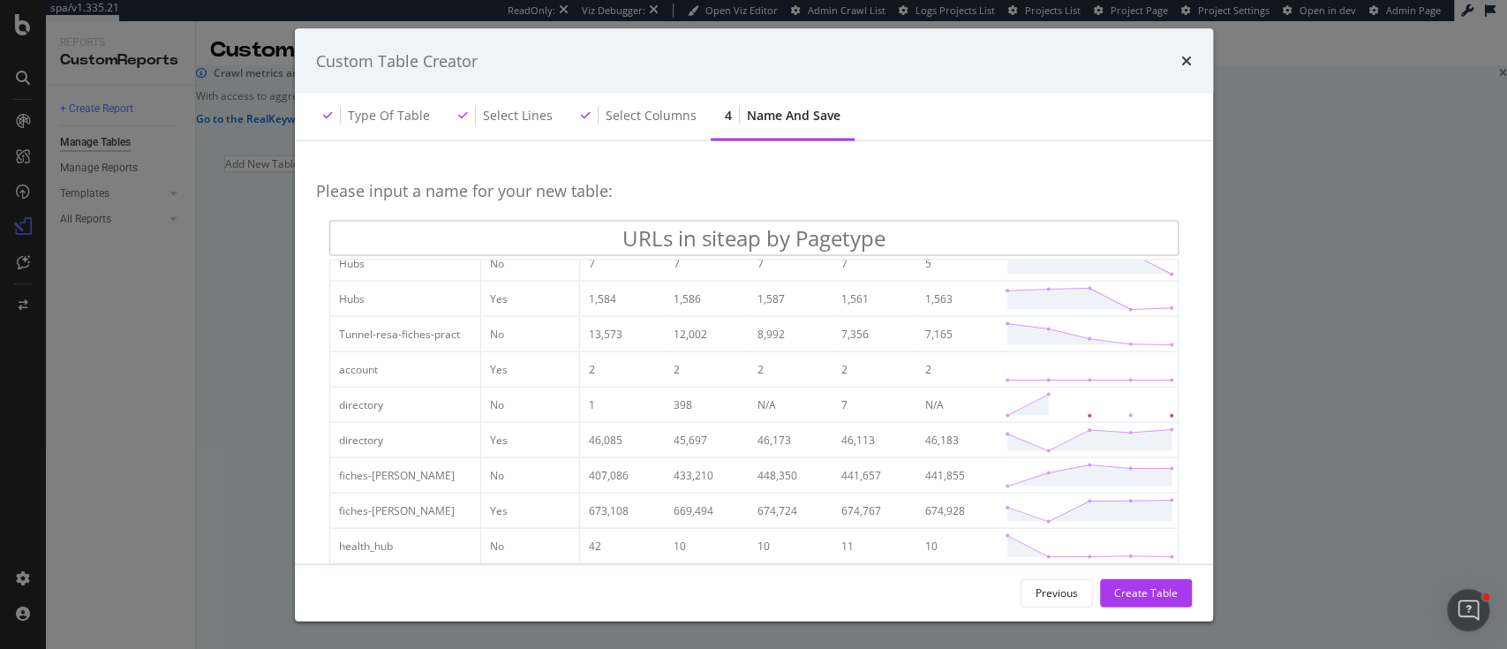
scroll to position [117, 0]
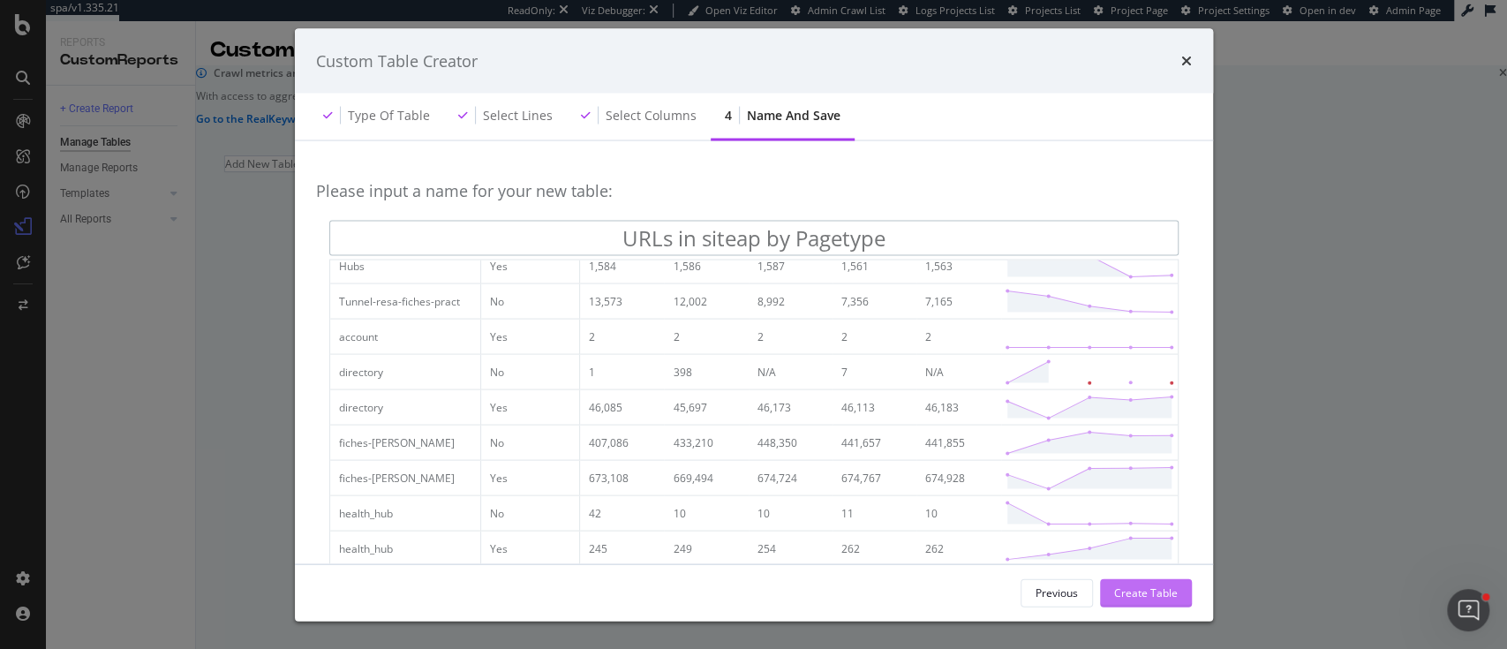
type input "URLs in siteap by Pagetype"
click at [1127, 598] on div "Create Table" at bounding box center [1146, 592] width 64 height 15
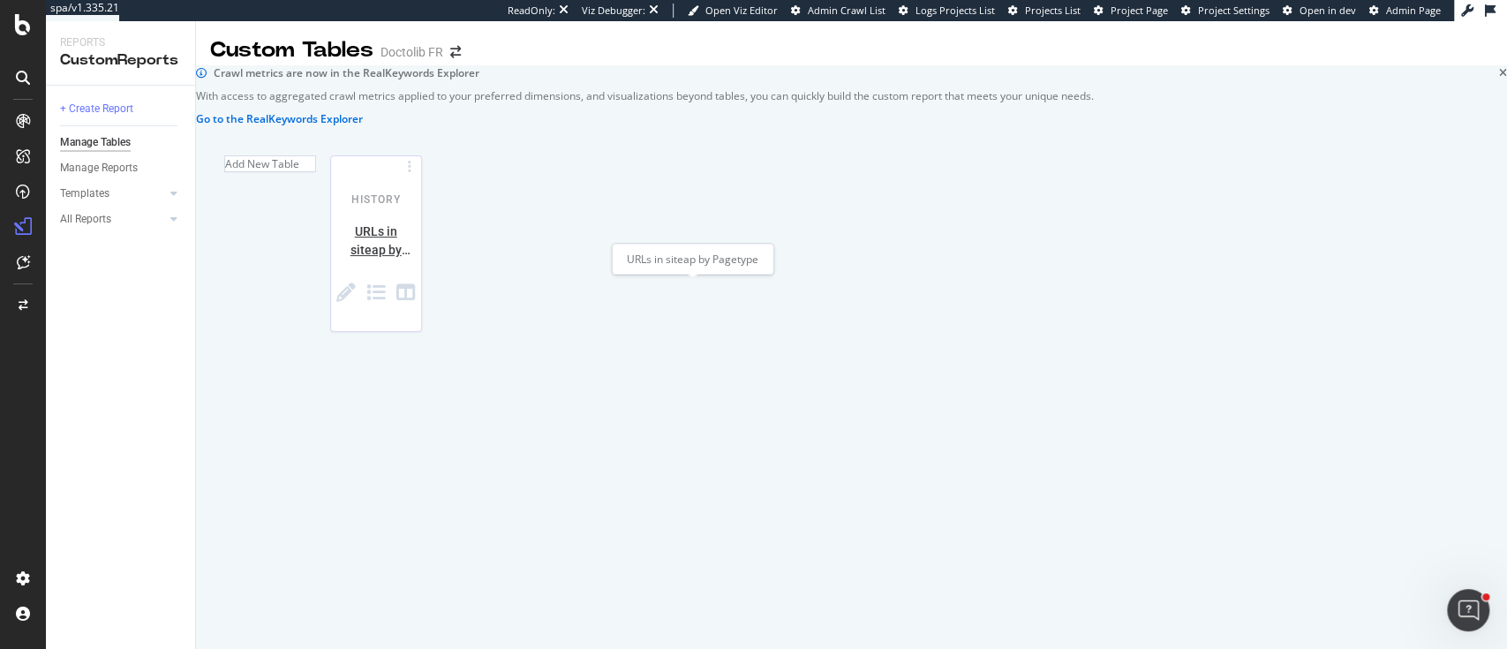
click at [421, 260] on div "URLs in siteap by Pagetype" at bounding box center [376, 241] width 90 height 37
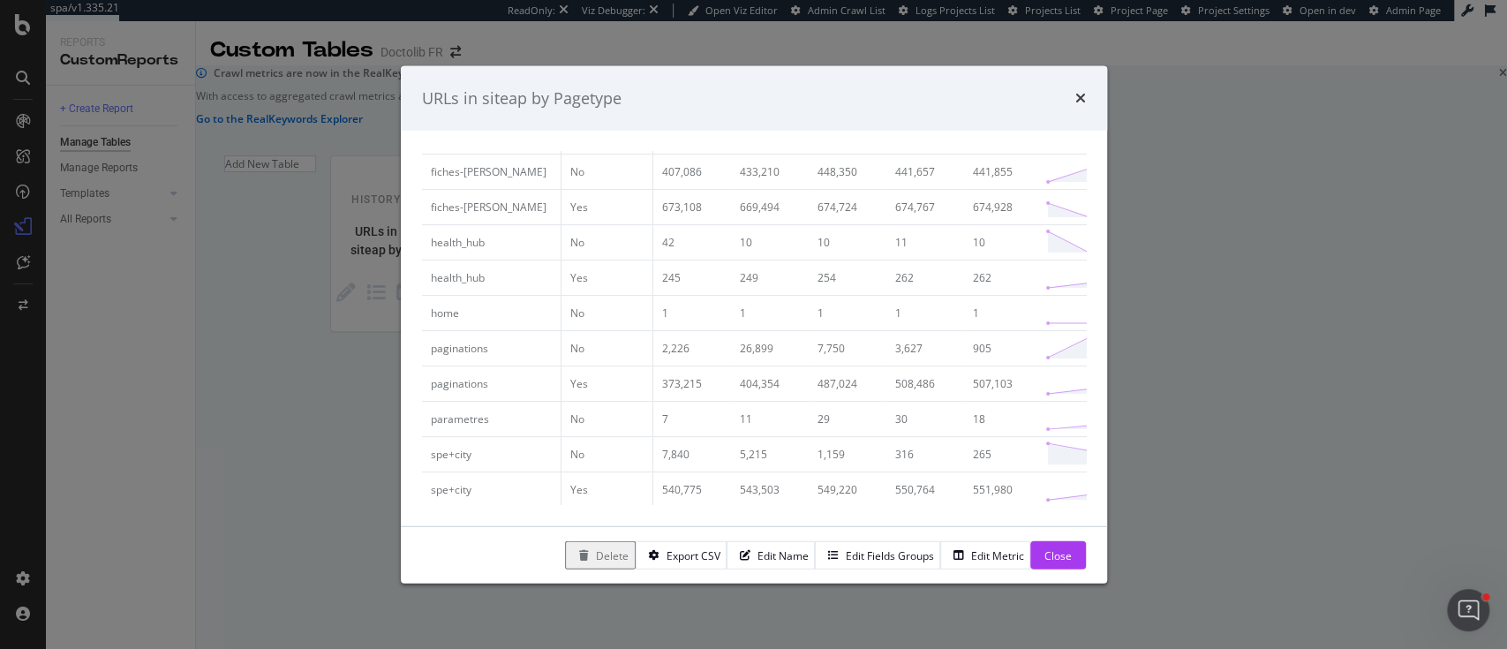
scroll to position [300, 0]
click at [1084, 96] on icon "times" at bounding box center [1081, 98] width 11 height 14
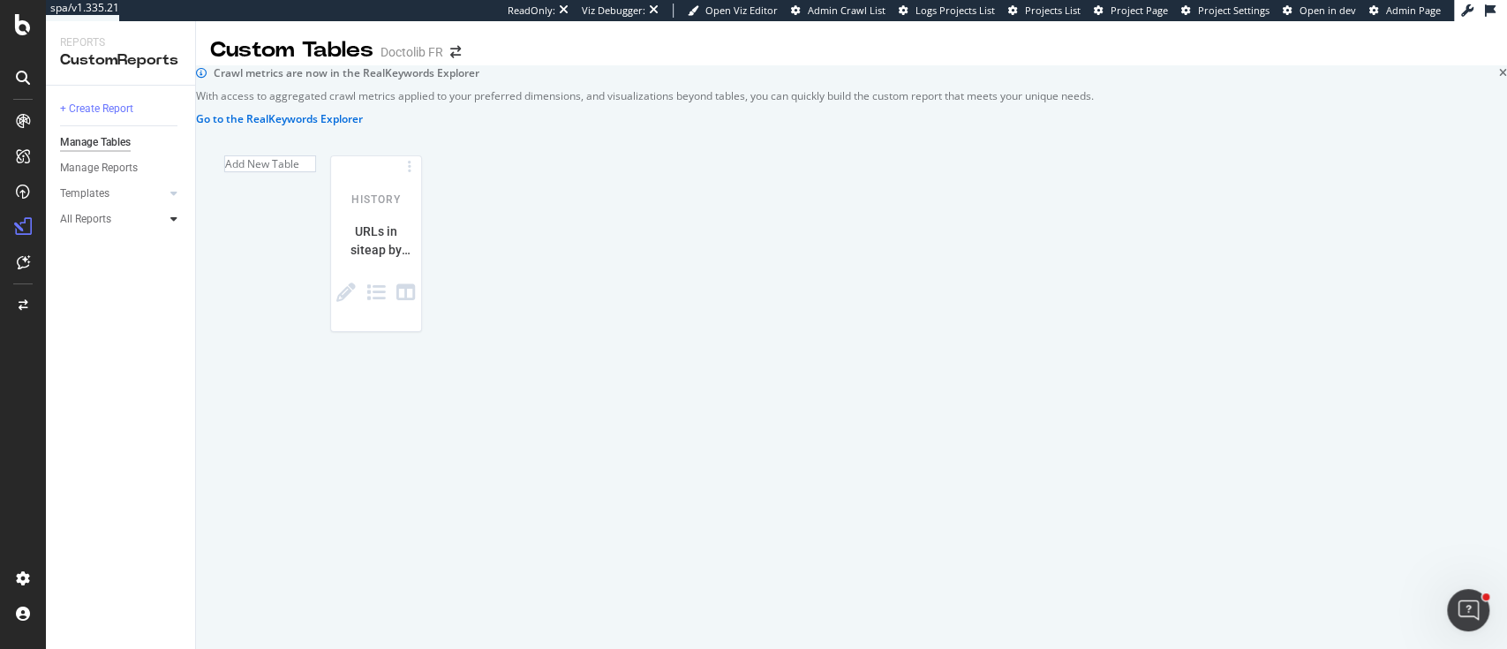
click at [169, 218] on div at bounding box center [174, 219] width 18 height 18
click at [101, 113] on div "+ Create Report" at bounding box center [96, 109] width 73 height 19
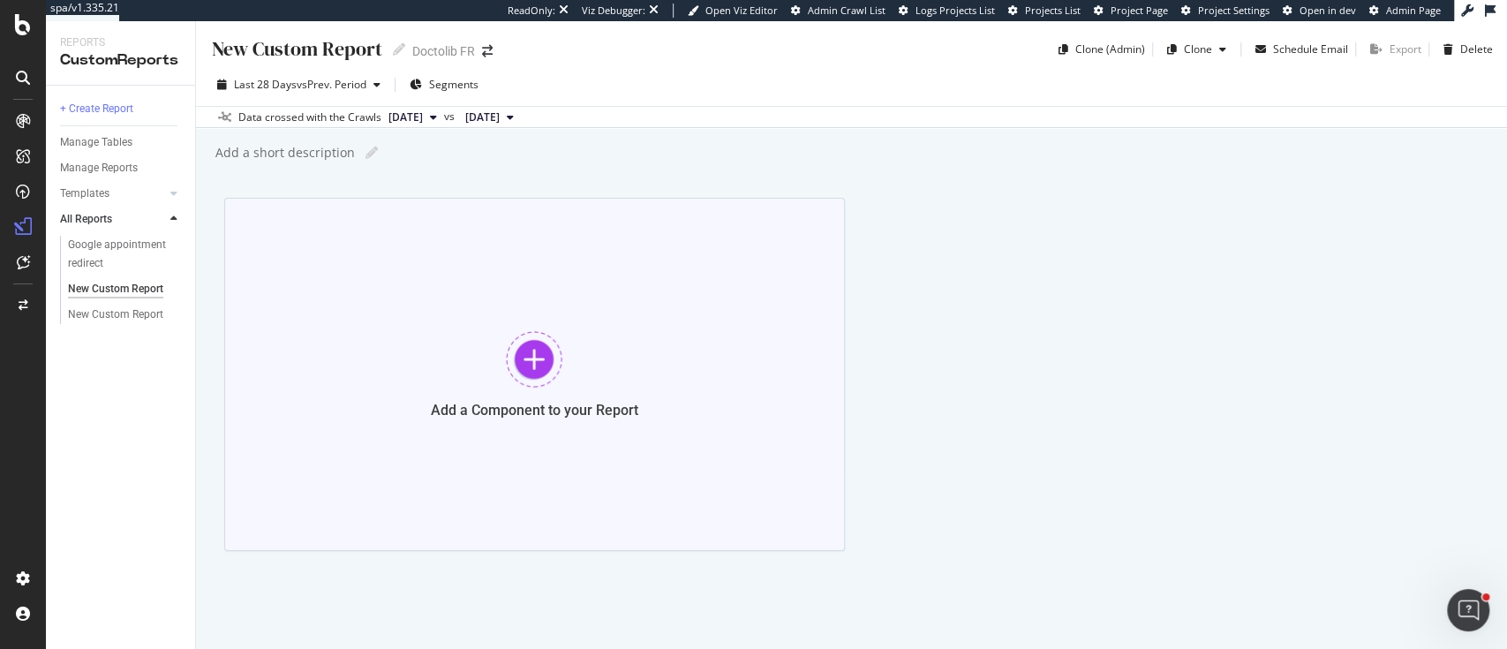
click at [463, 419] on div "Add a Component to your Report" at bounding box center [534, 374] width 621 height 353
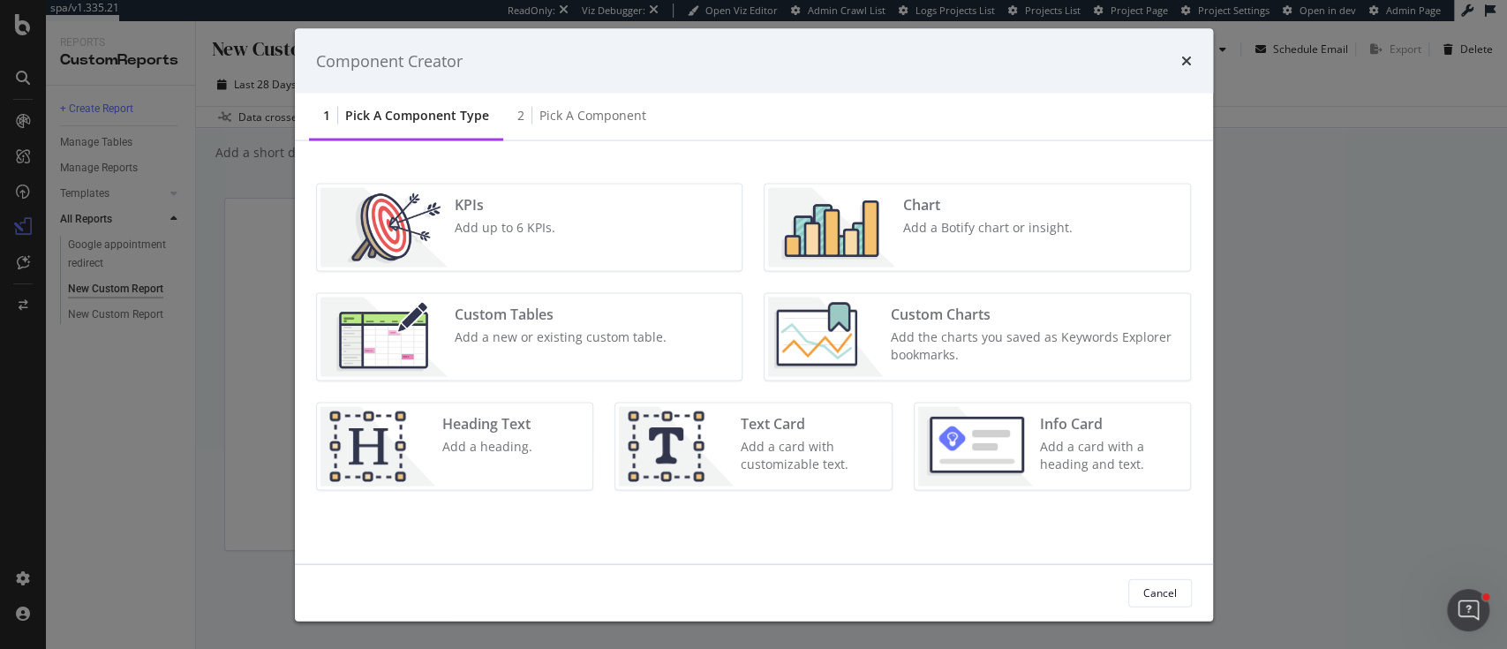
click at [546, 314] on div "Custom Tables" at bounding box center [561, 315] width 212 height 20
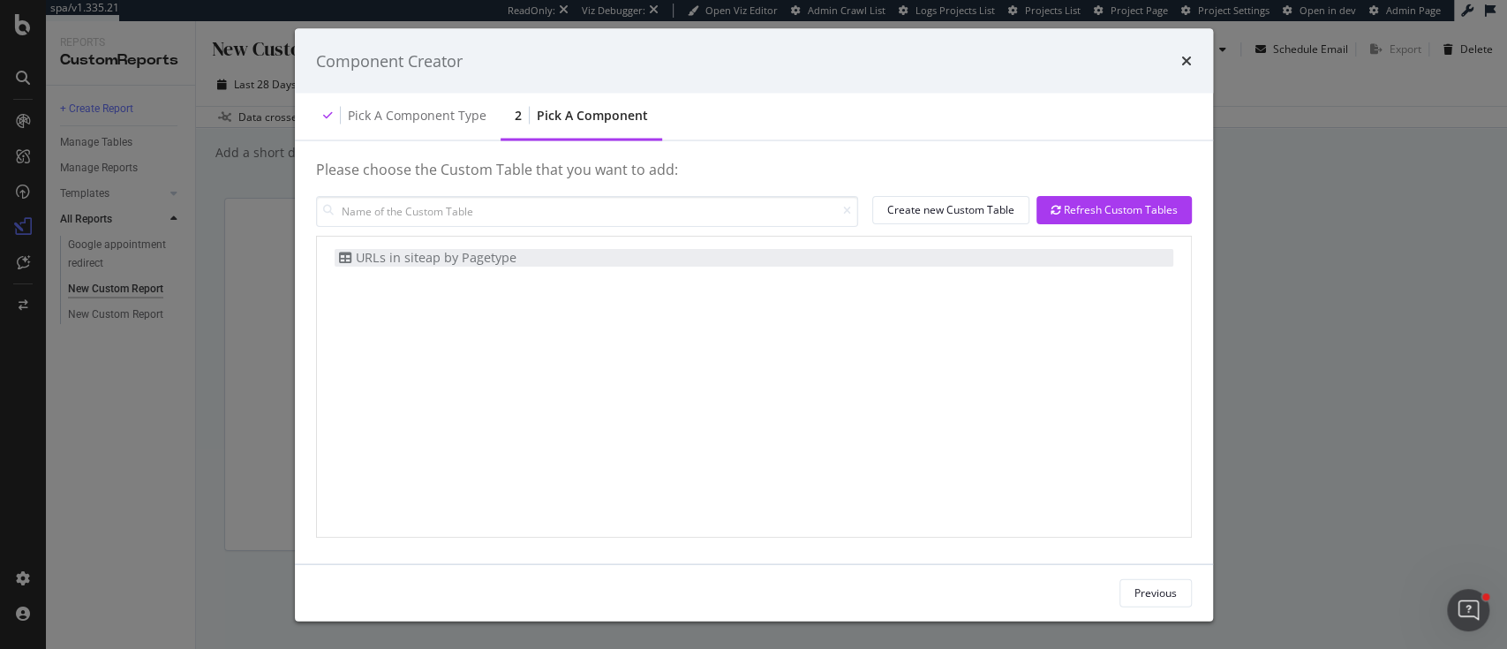
click at [431, 253] on div "URLs in siteap by Pagetype" at bounding box center [426, 257] width 182 height 19
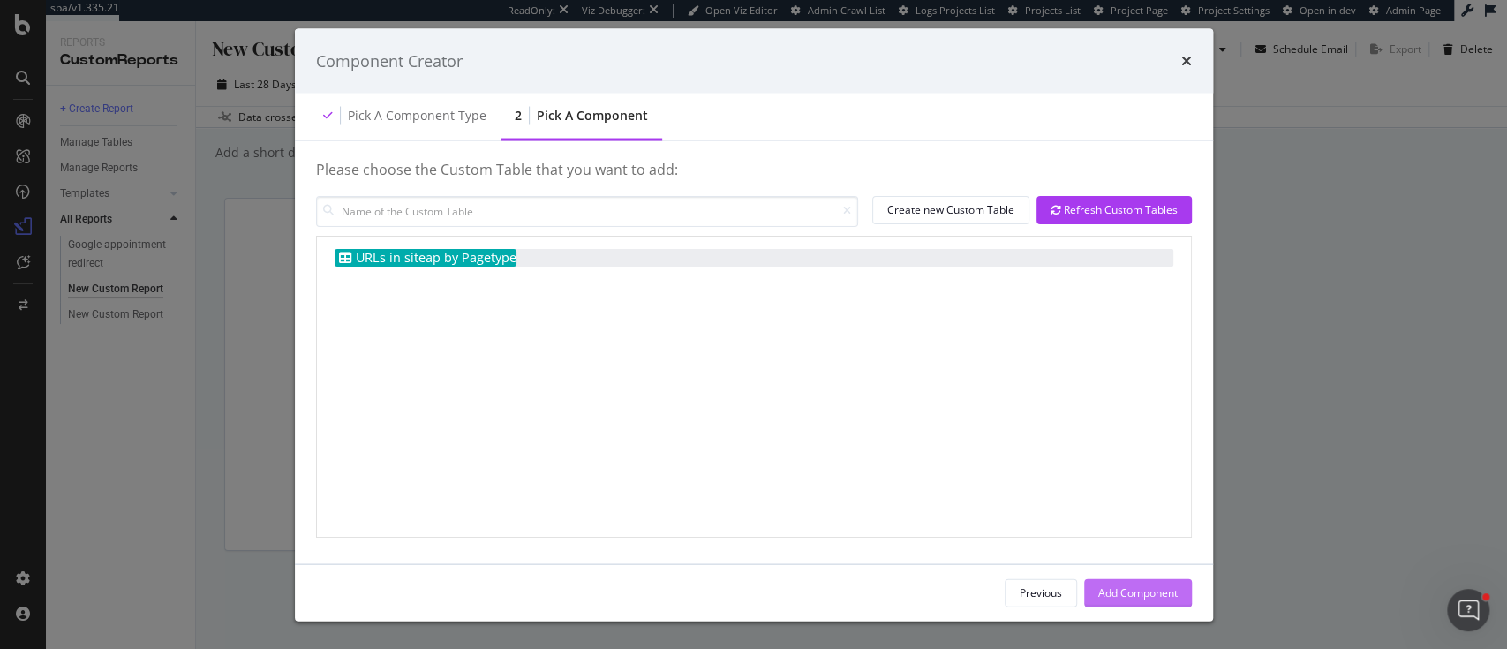
click at [1145, 593] on div "Add Component" at bounding box center [1137, 592] width 79 height 15
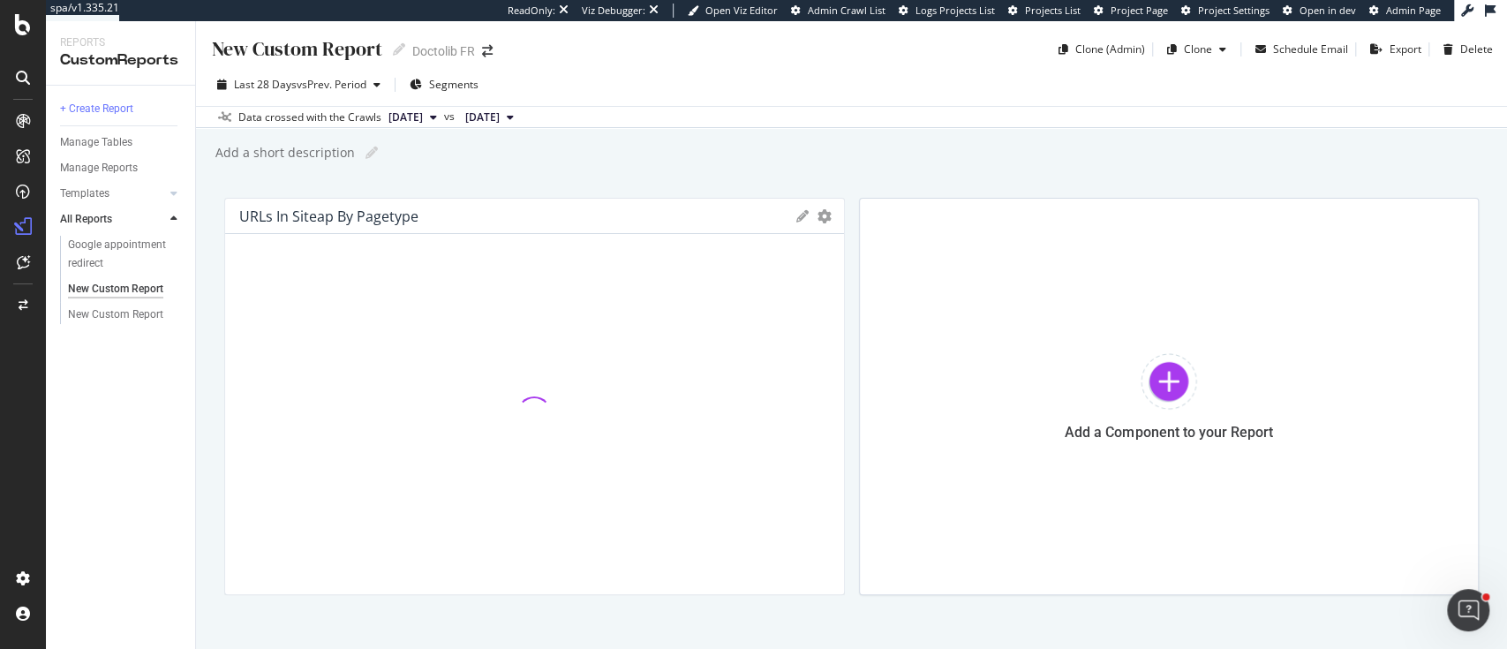
click at [360, 52] on div "New Custom Report" at bounding box center [296, 48] width 172 height 27
type input "Sitemap"
click at [530, 162] on div "Add a short description Add a short description" at bounding box center [861, 153] width 1294 height 26
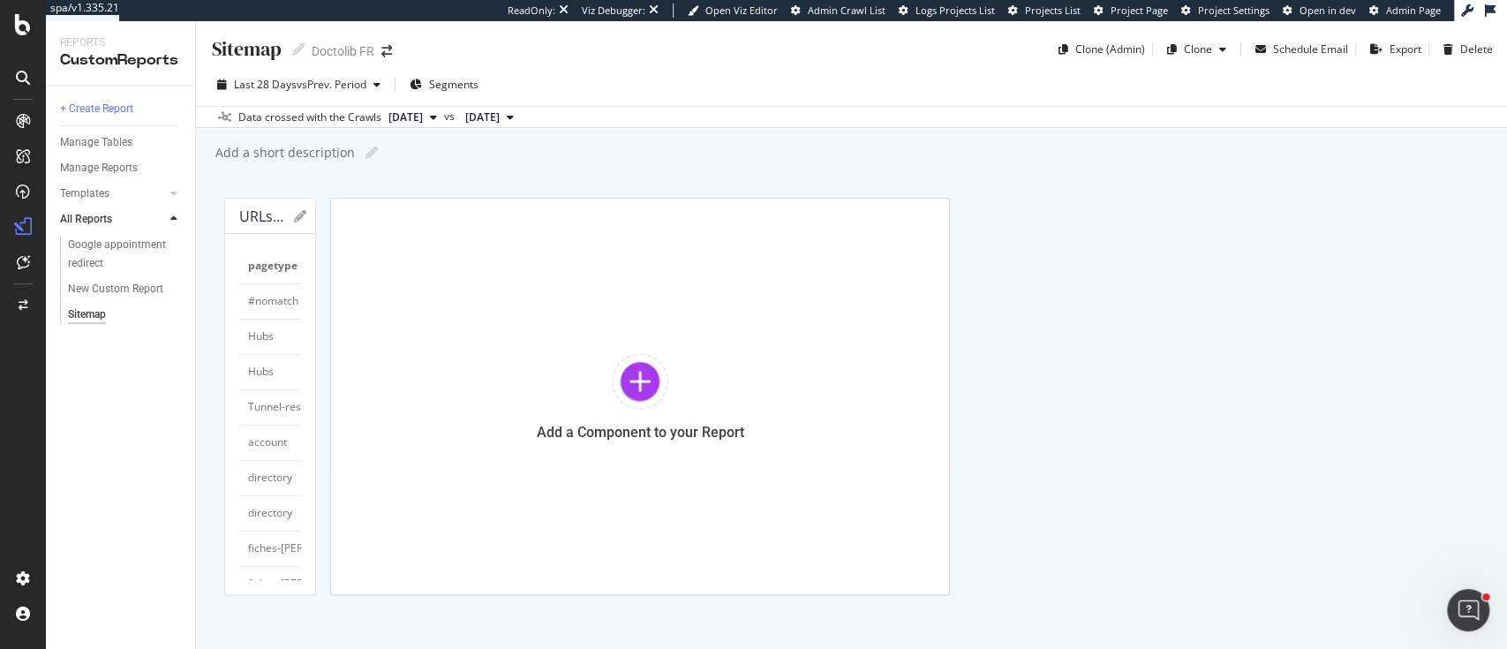
drag, startPoint x: 832, startPoint y: 428, endPoint x: 1269, endPoint y: 401, distance: 437.9
click at [1269, 401] on div "URLs in siteap by Pagetype Export as CSV Delete Add to Custom Report pagetype L…" at bounding box center [851, 396] width 1255 height 397
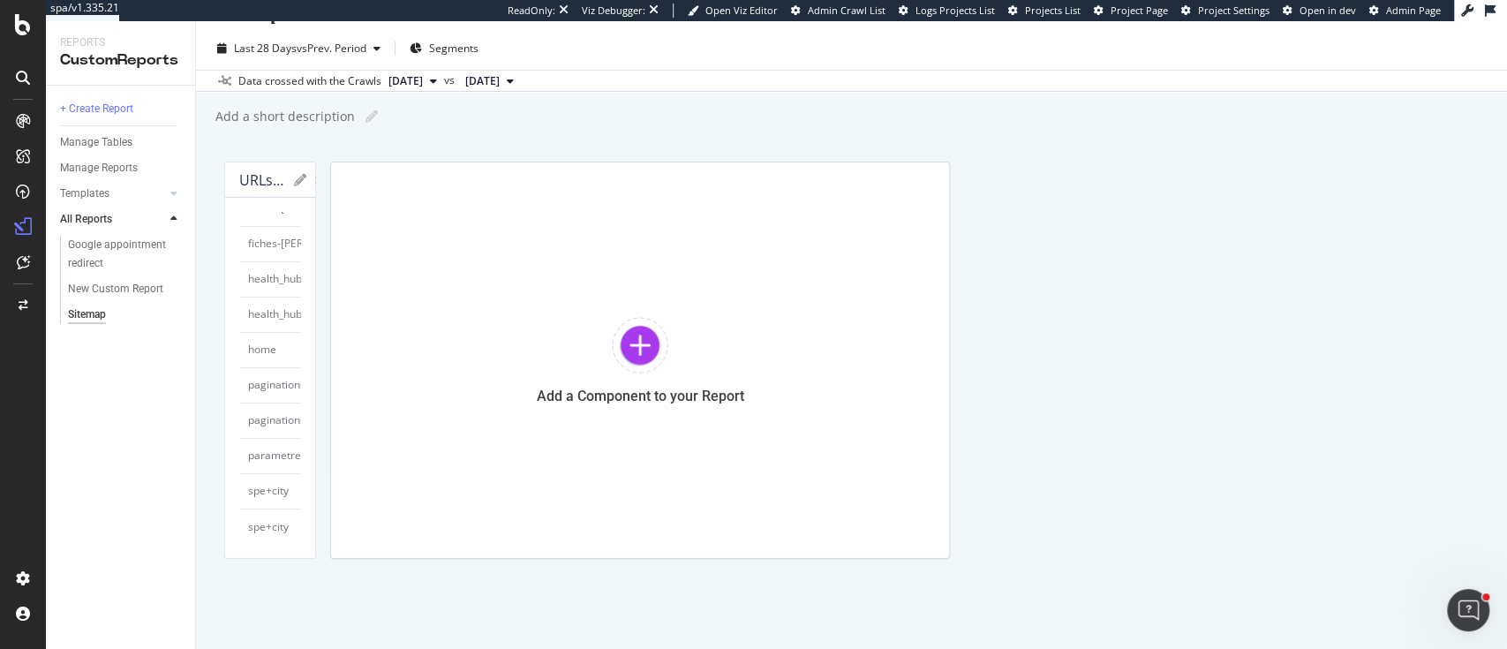
scroll to position [353, 0]
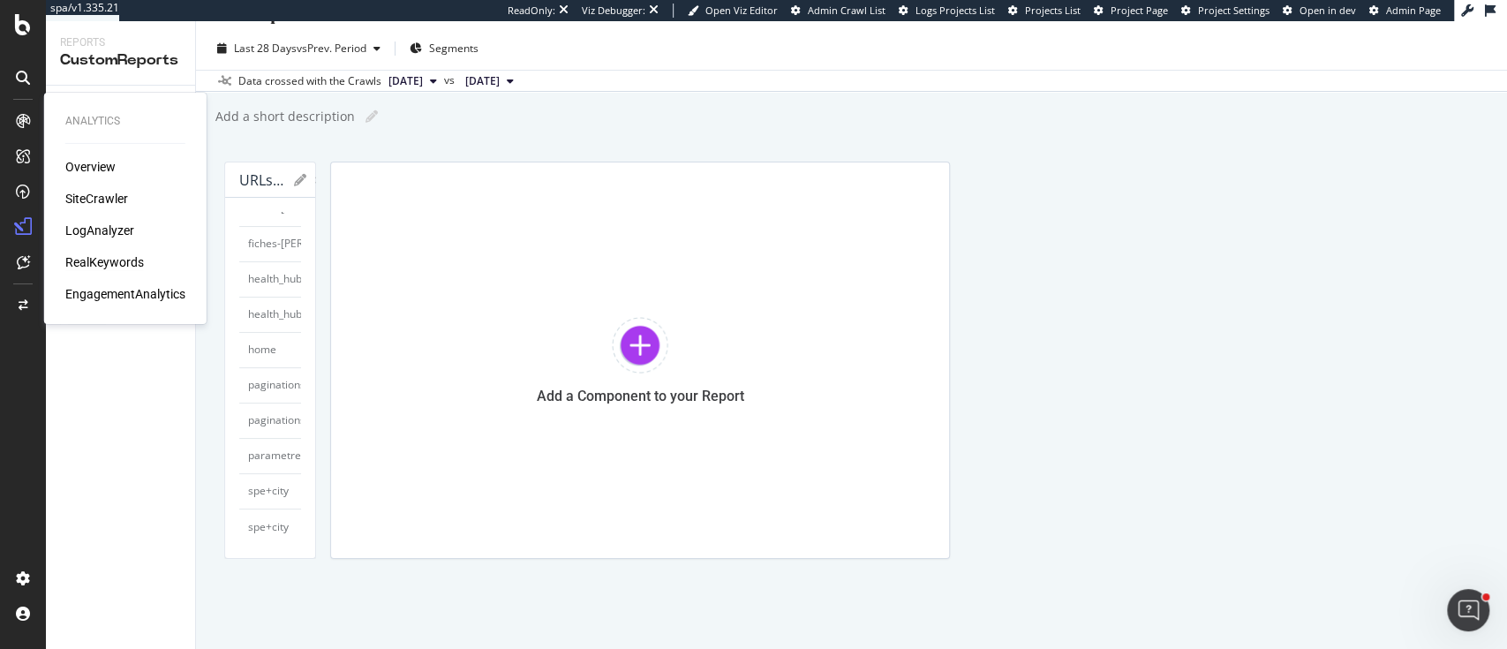
click at [124, 261] on div "RealKeywords" at bounding box center [104, 262] width 79 height 18
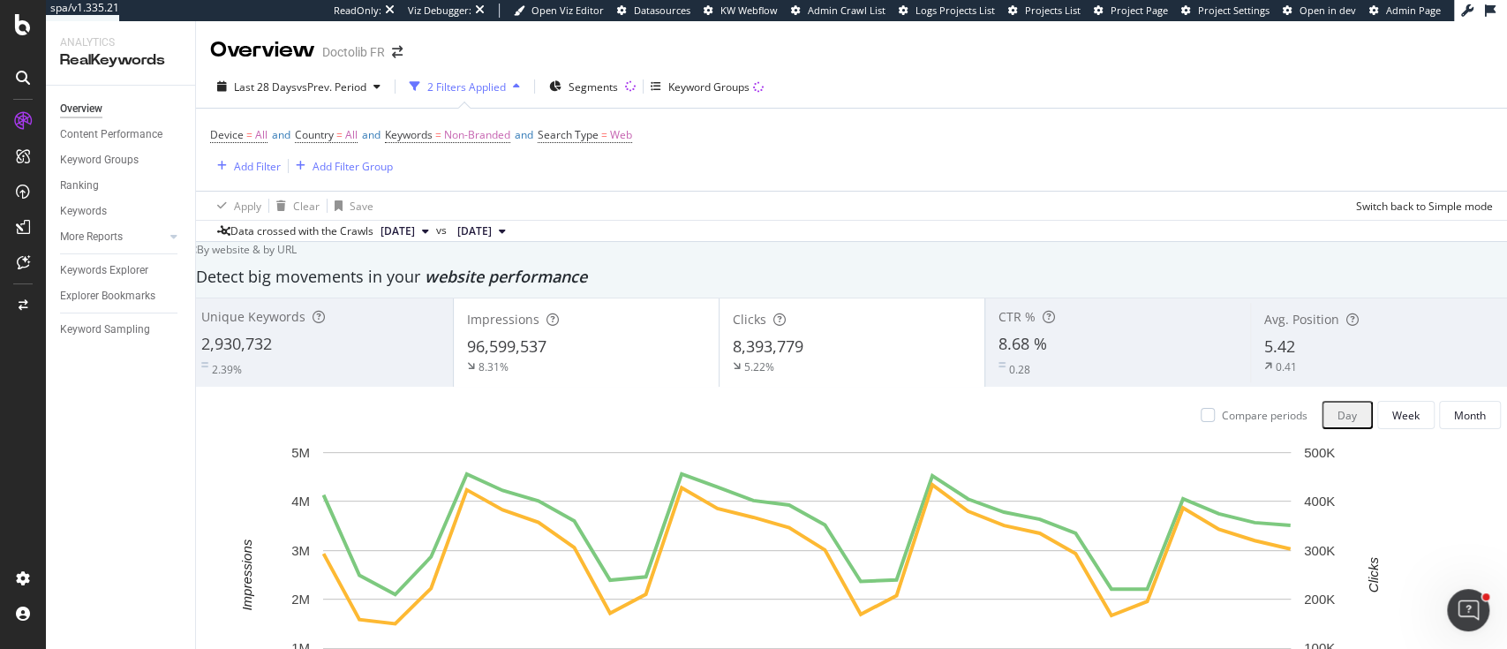
scroll to position [235, 0]
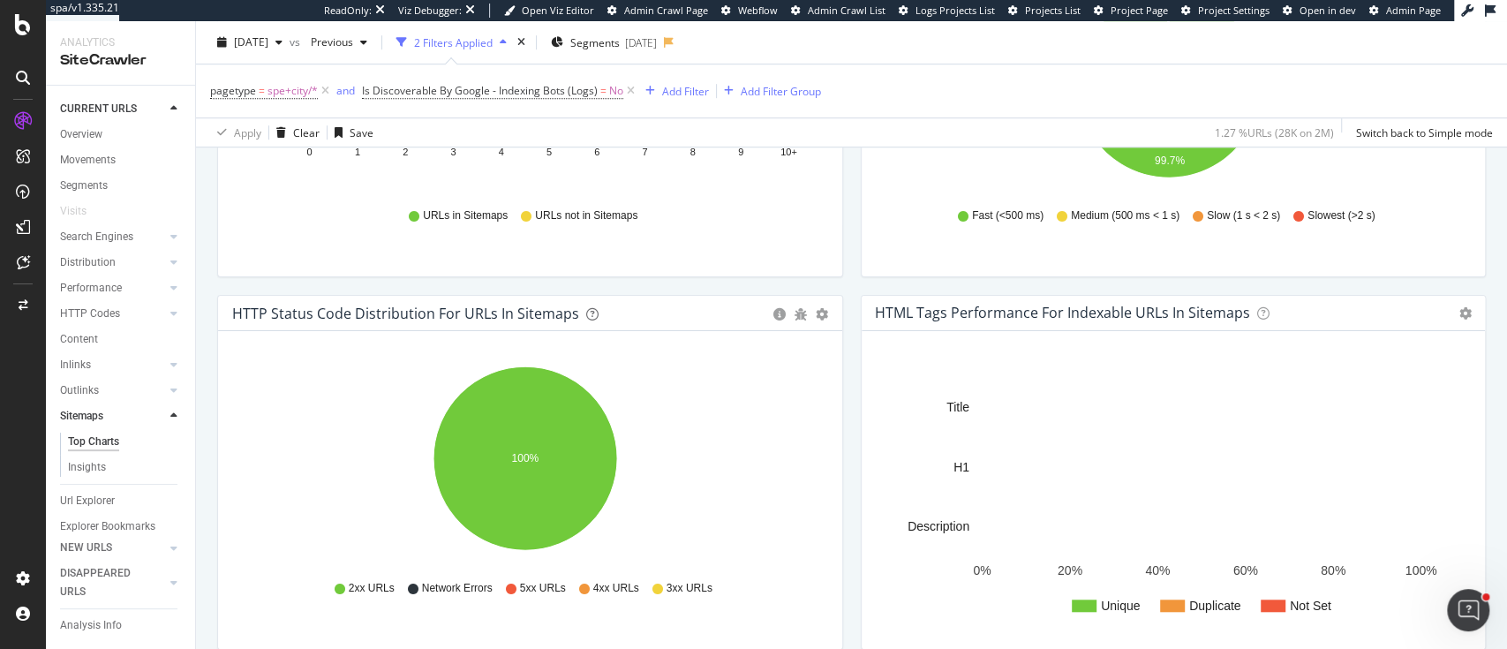
scroll to position [440, 0]
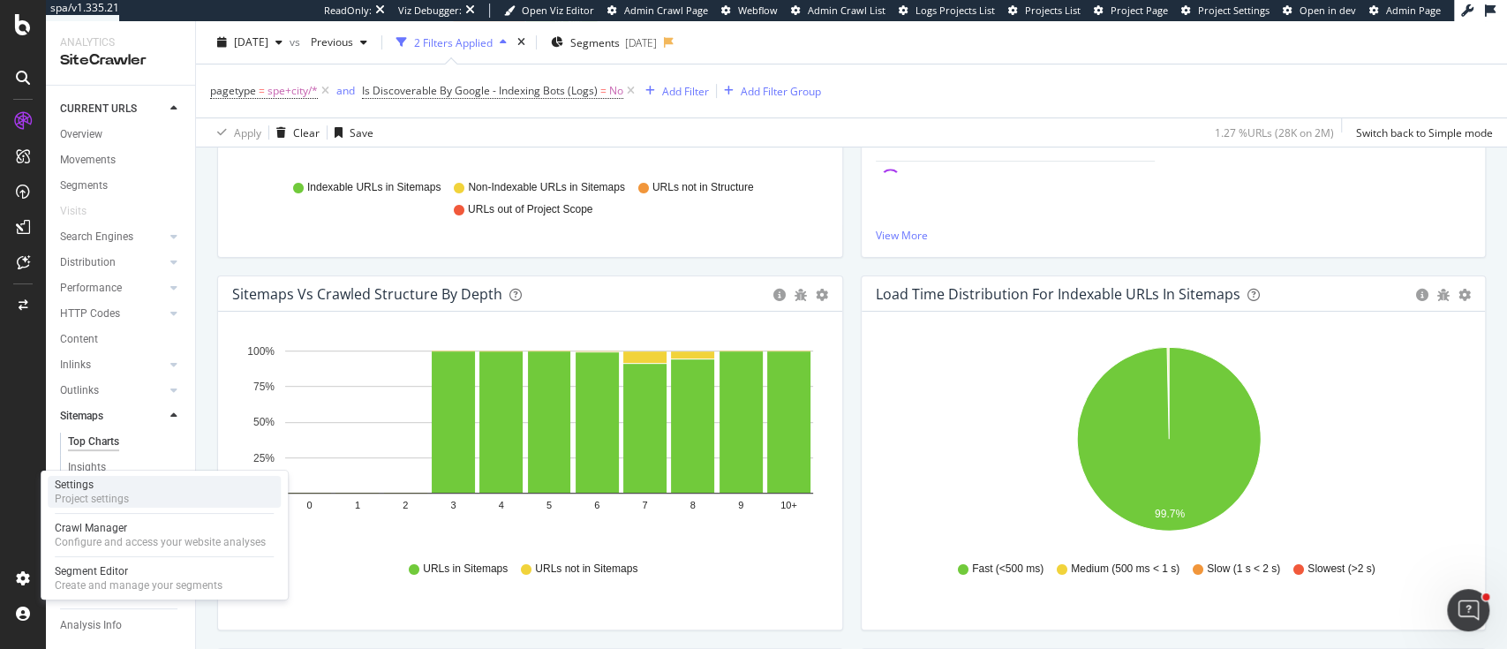
click at [134, 496] on div "Settings Project settings" at bounding box center [164, 492] width 233 height 32
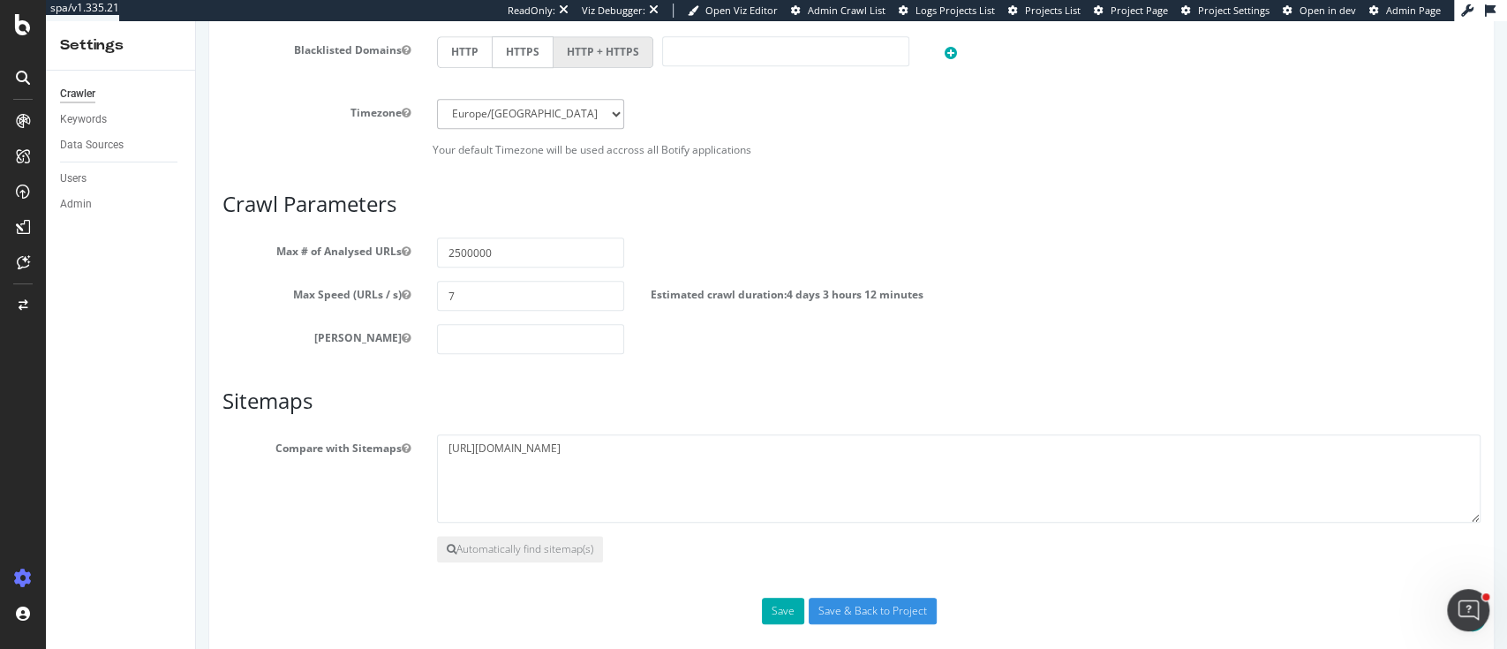
scroll to position [896, 0]
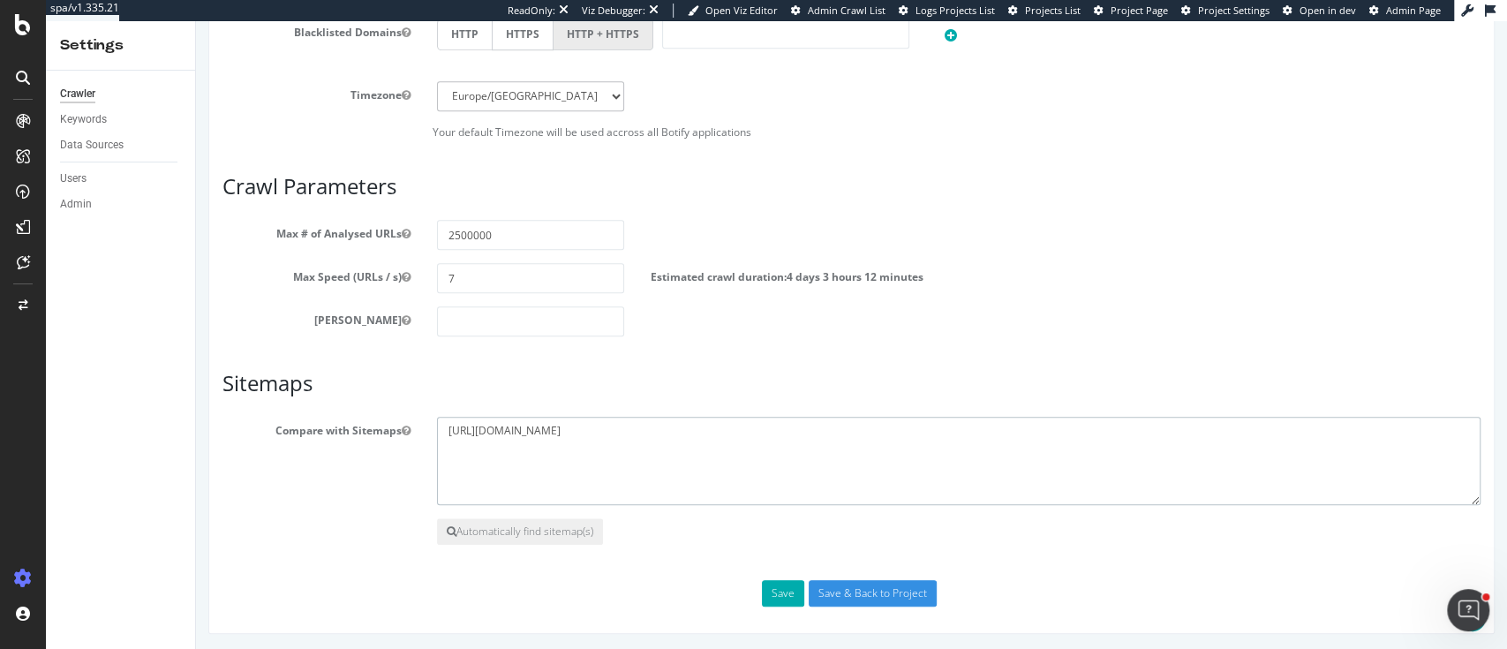
drag, startPoint x: 710, startPoint y: 436, endPoint x: 438, endPoint y: 434, distance: 272.0
click at [438, 434] on textarea "[URL][DOMAIN_NAME]" at bounding box center [959, 461] width 1045 height 88
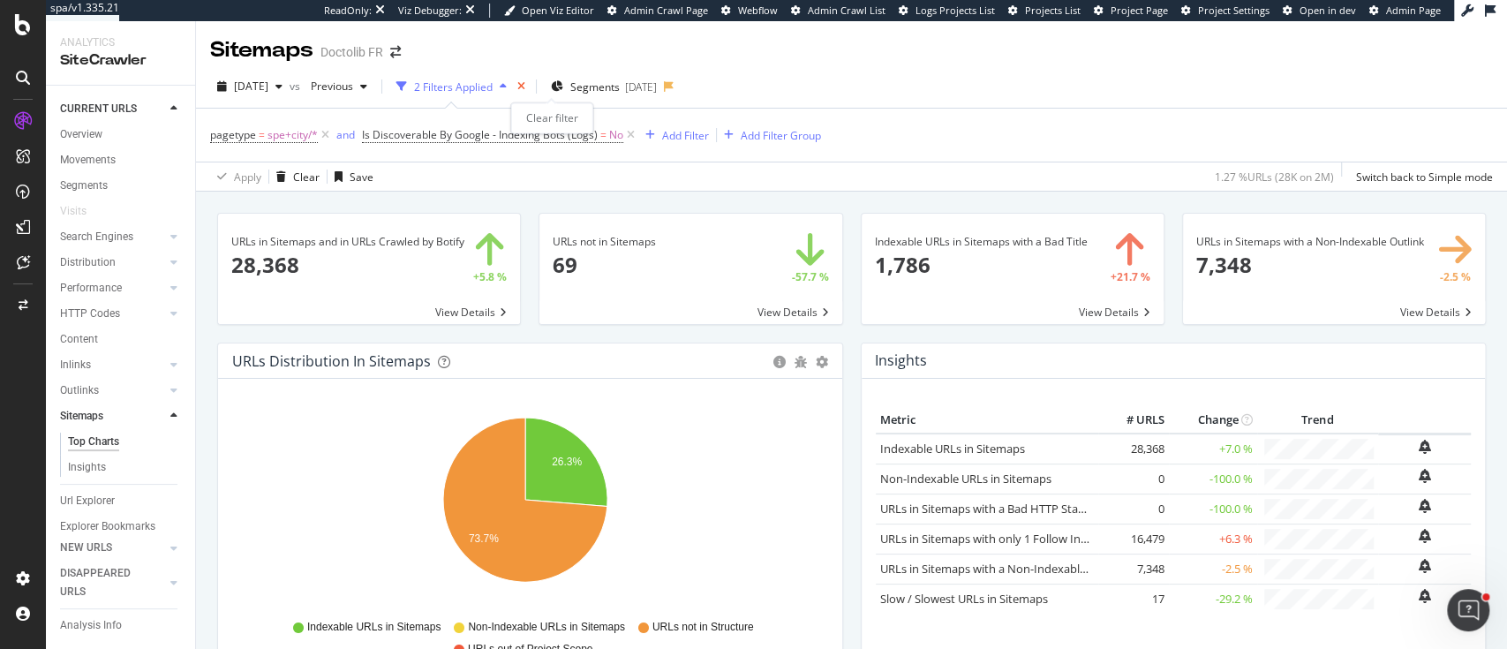
click at [525, 88] on icon "times" at bounding box center [521, 86] width 8 height 11
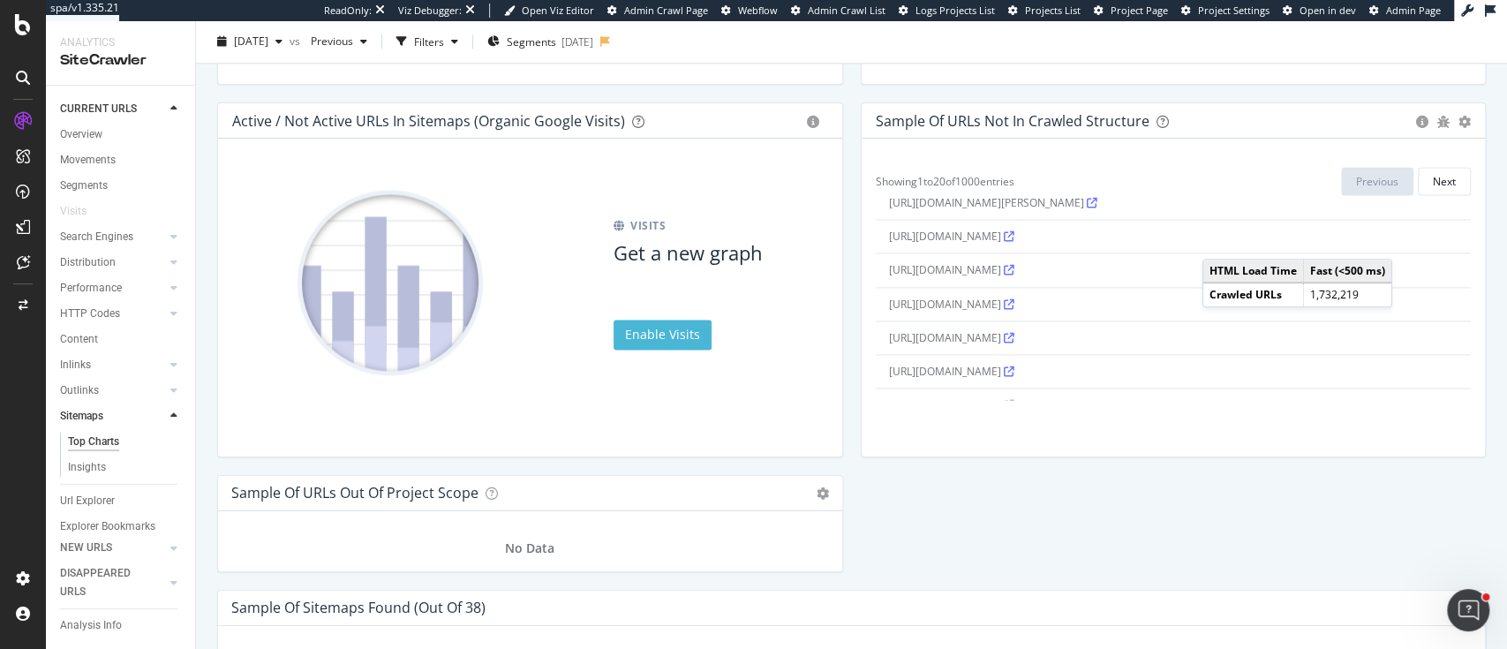
scroll to position [513, 0]
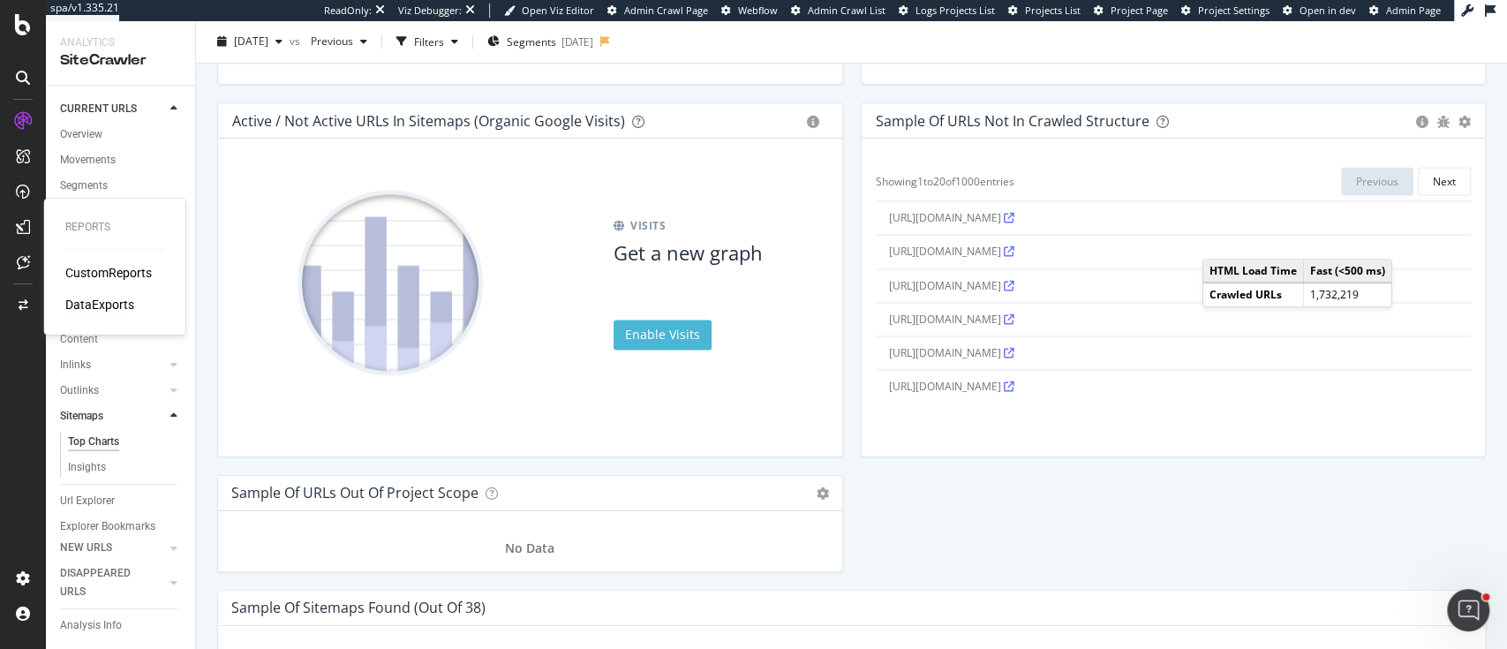
click at [96, 298] on div "DataExports" at bounding box center [99, 305] width 69 height 18
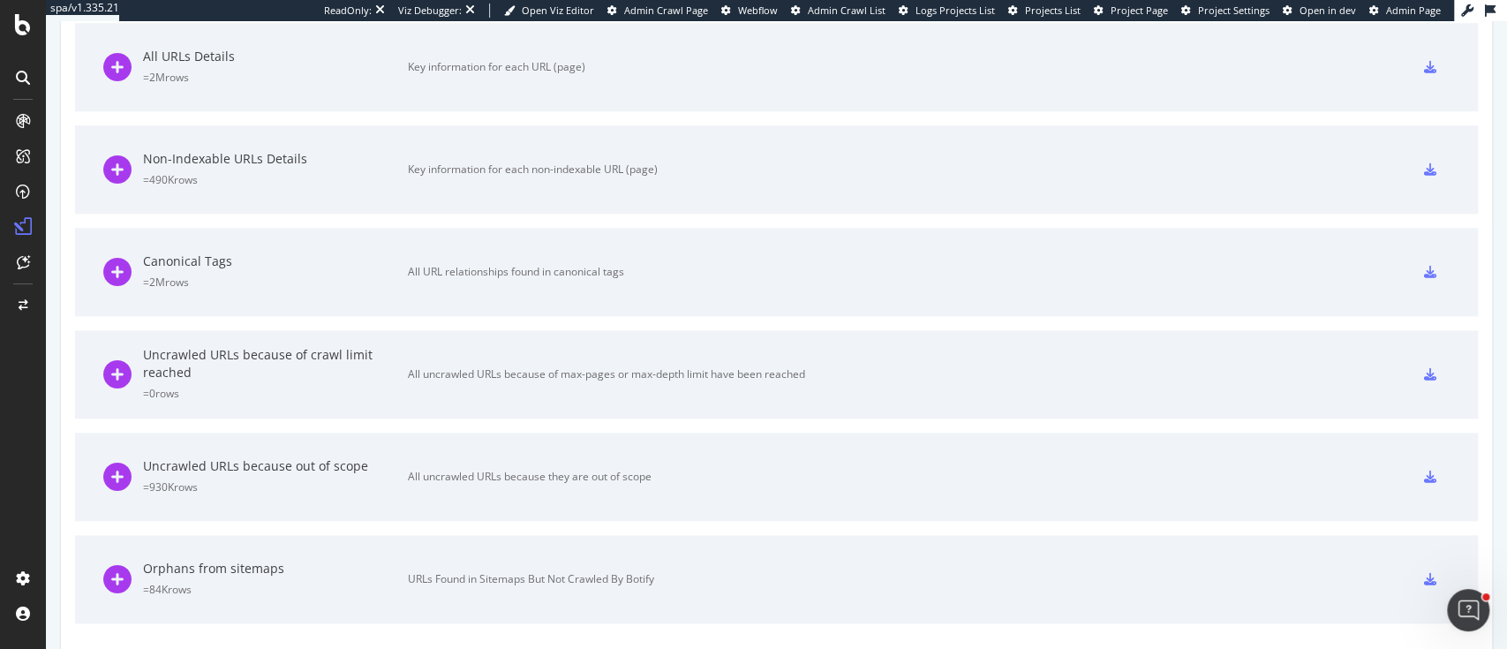
scroll to position [1228, 0]
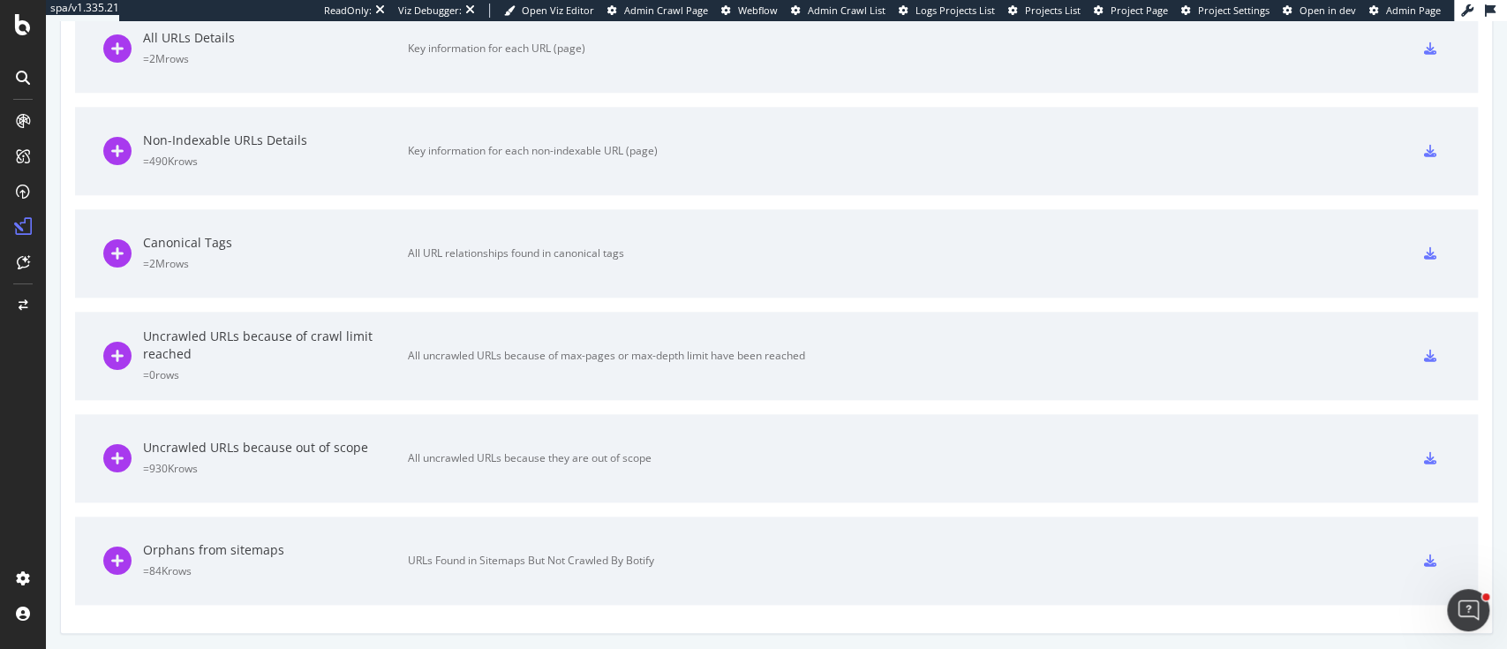
click at [1424, 559] on icon at bounding box center [1430, 561] width 12 height 12
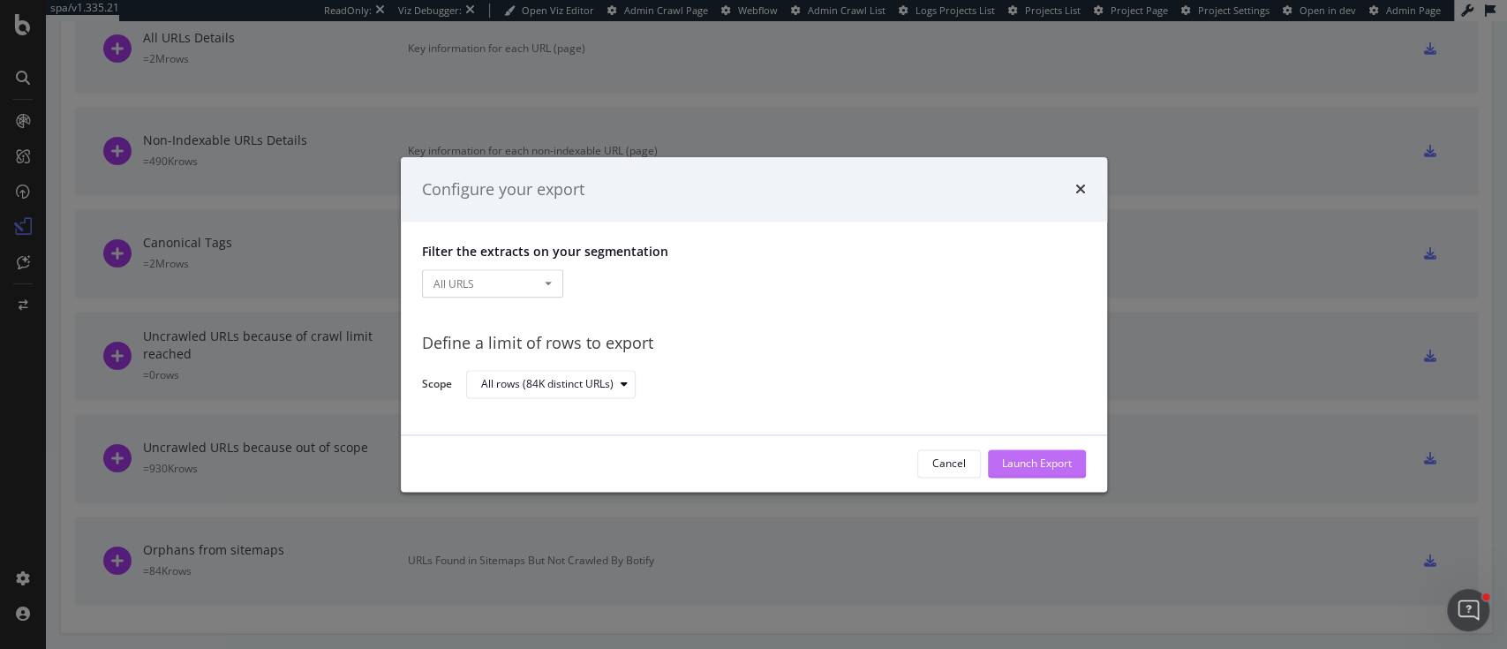
click at [1053, 458] on div "Launch Export" at bounding box center [1037, 464] width 70 height 15
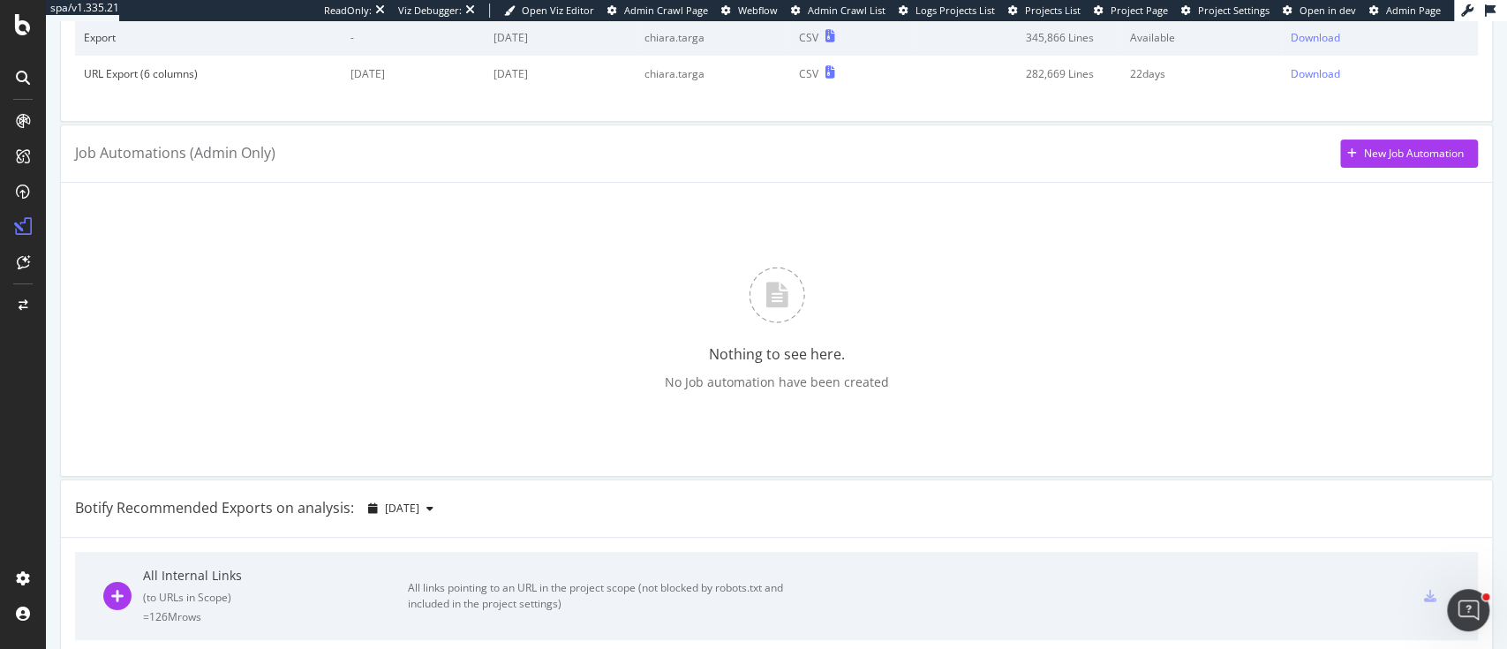
scroll to position [0, 0]
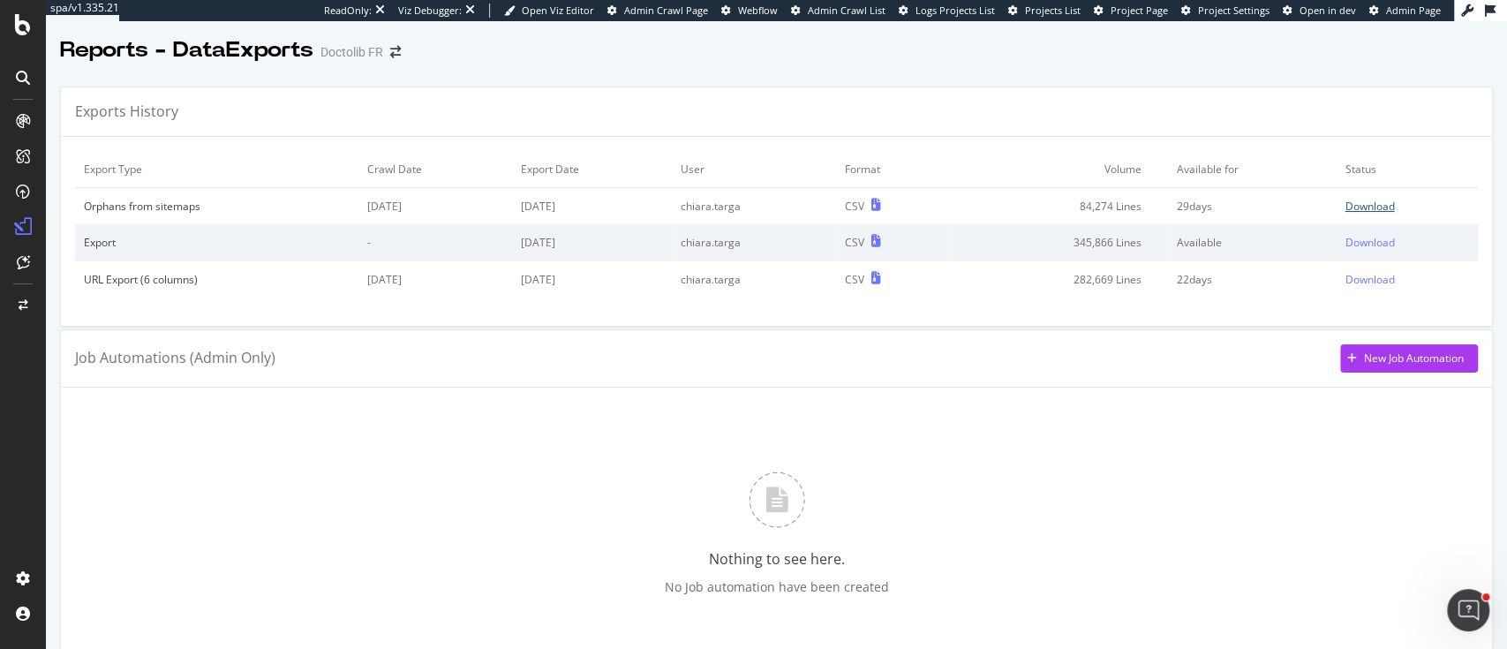
click at [1347, 200] on div "Download" at bounding box center [1369, 206] width 49 height 15
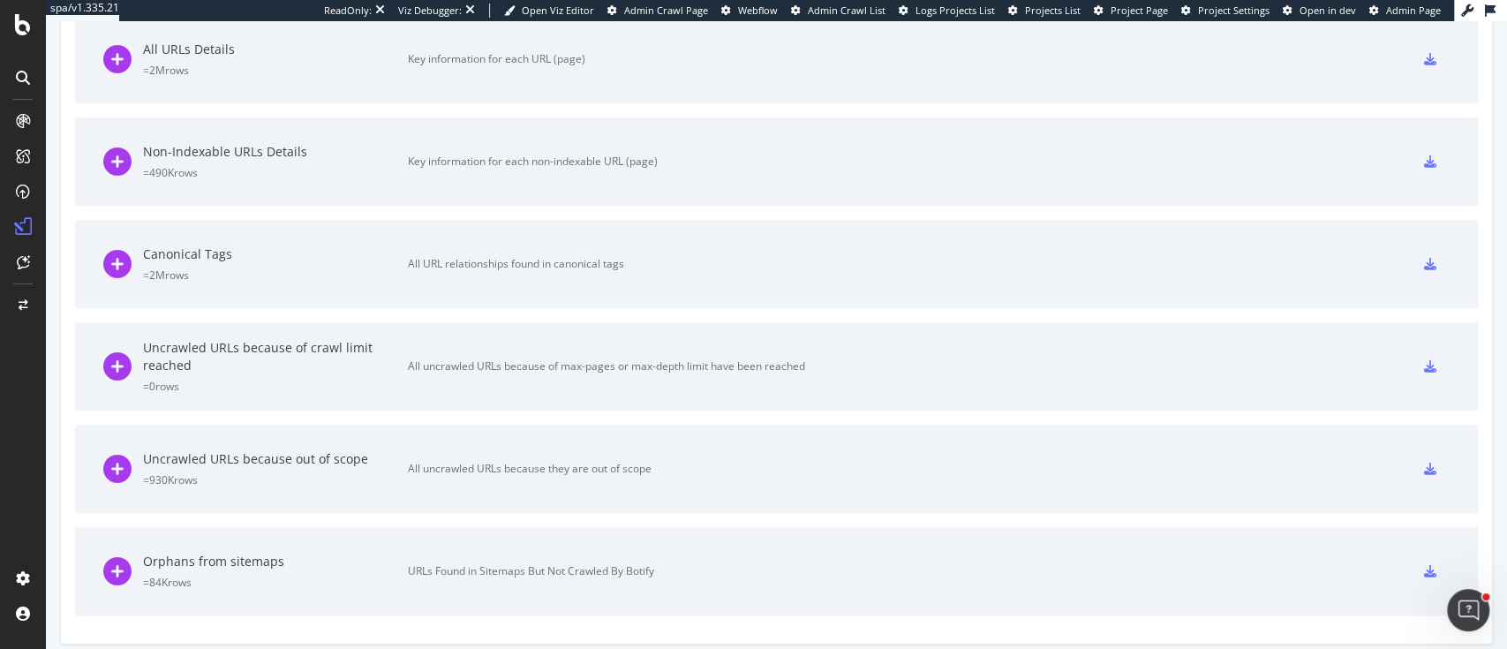
scroll to position [1264, 0]
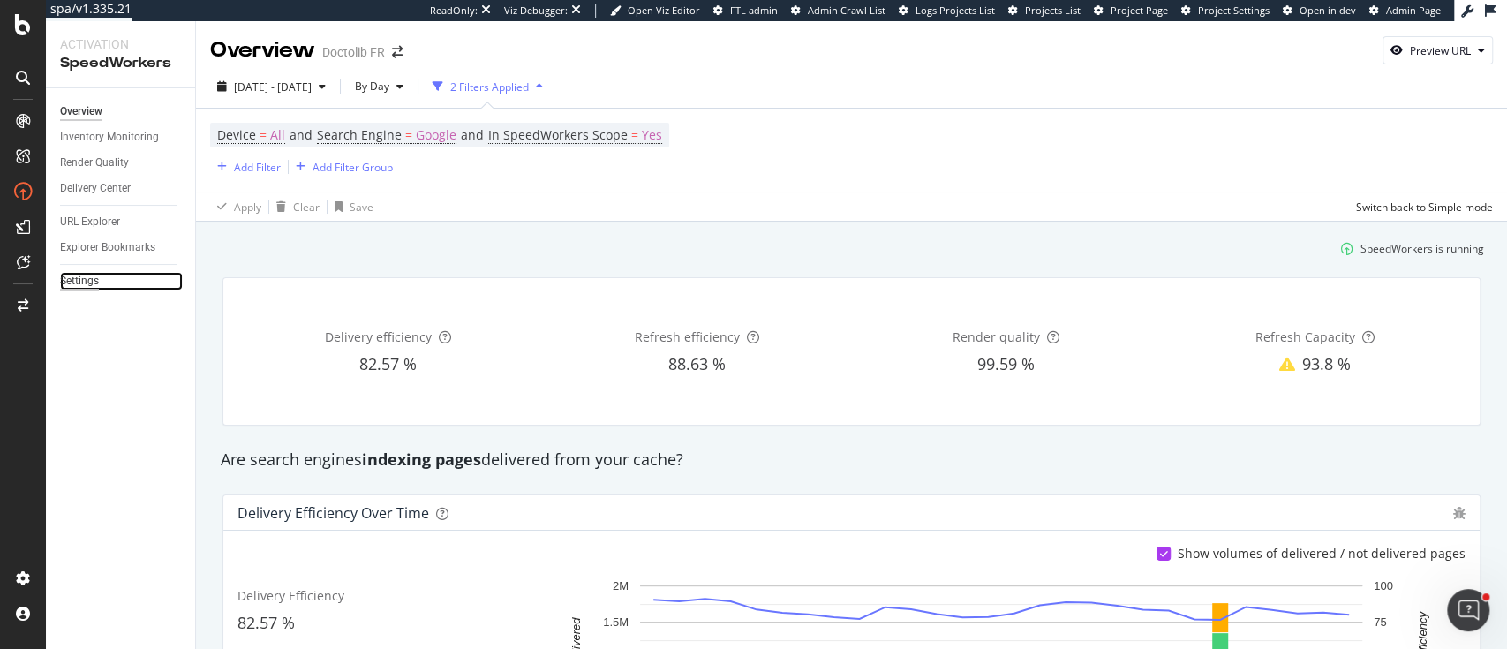
click at [94, 281] on div "Settings" at bounding box center [79, 281] width 39 height 19
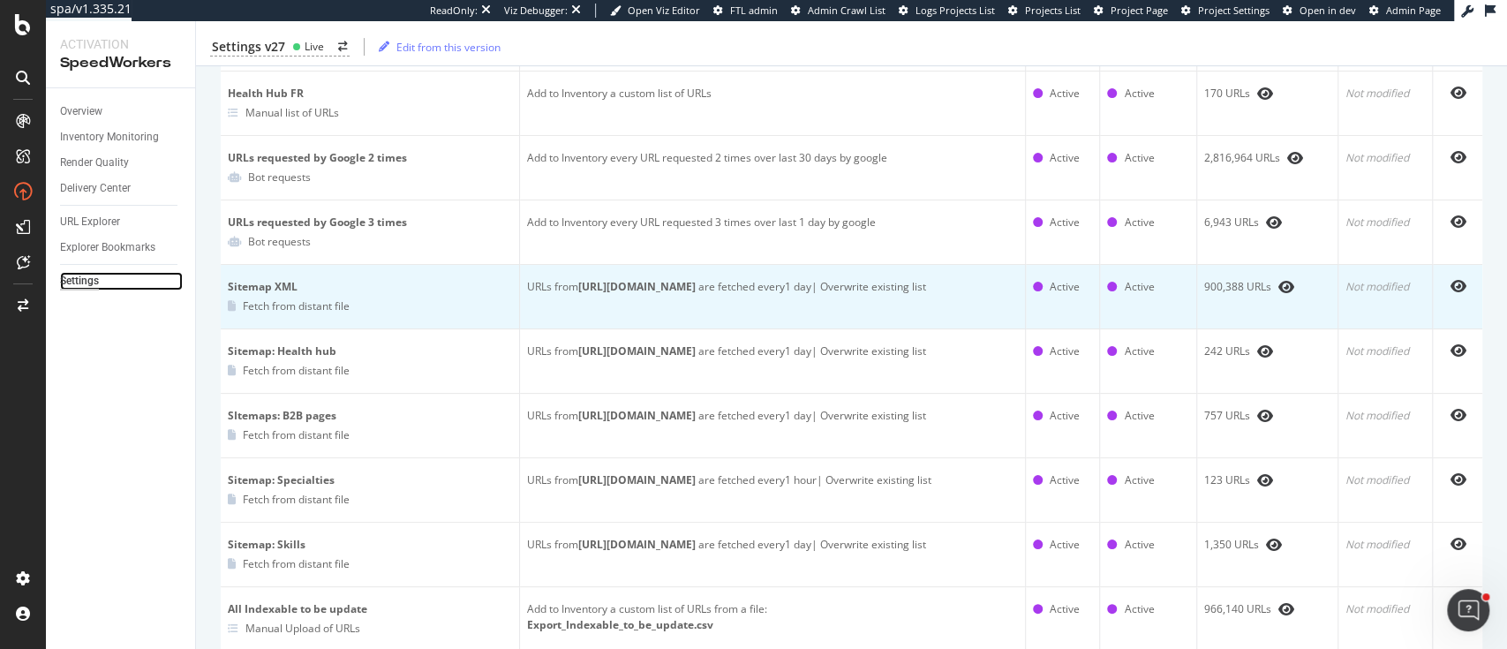
scroll to position [471, 0]
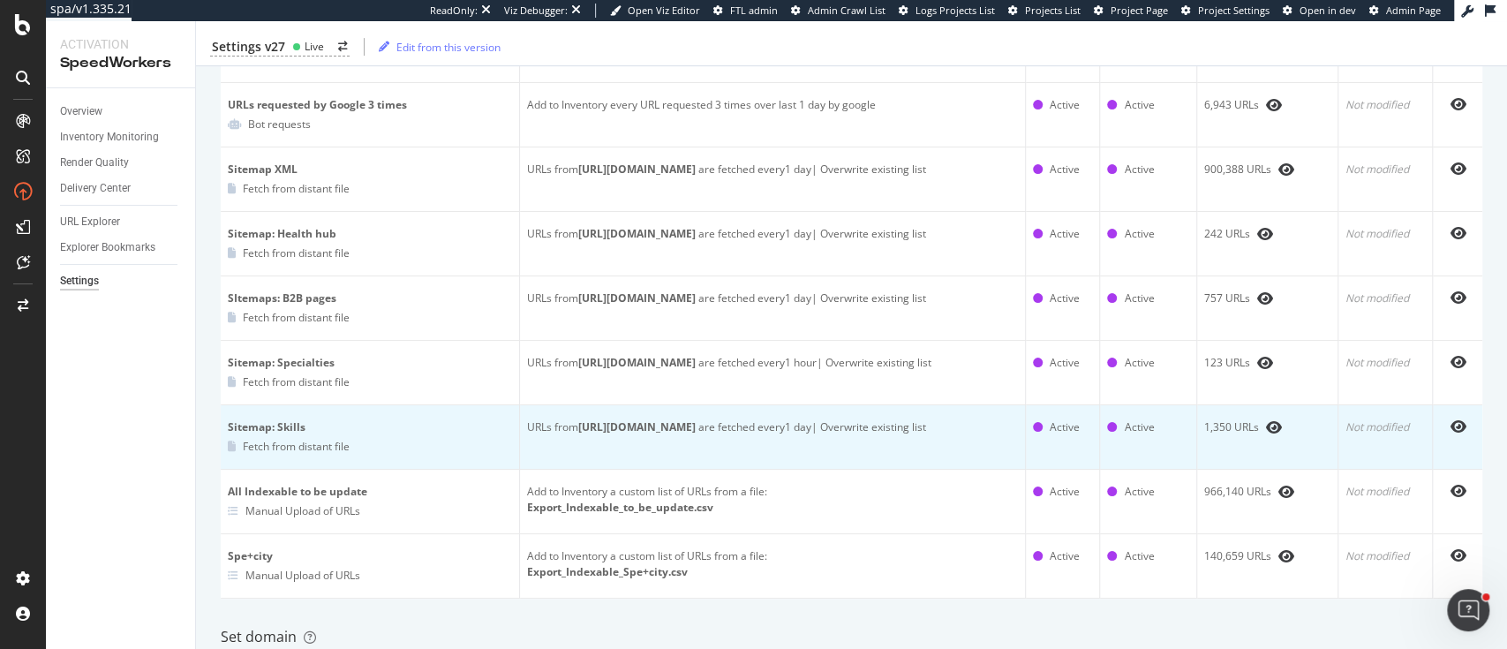
drag, startPoint x: 522, startPoint y: 423, endPoint x: 758, endPoint y: 422, distance: 235.8
click at [758, 422] on div "URLs from [URL][DOMAIN_NAME] are fetched every 1 day | Overwrite existing list" at bounding box center [772, 427] width 491 height 16
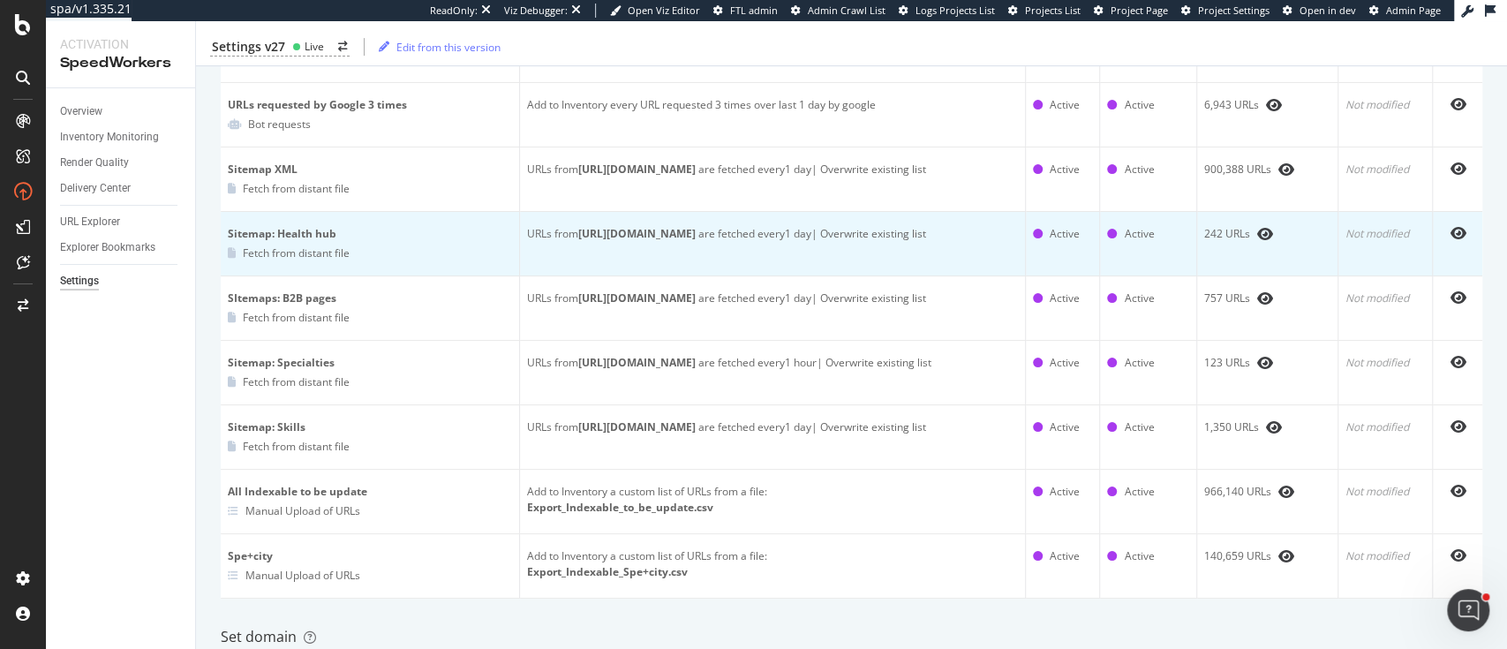
copy b "[URL][DOMAIN_NAME]"
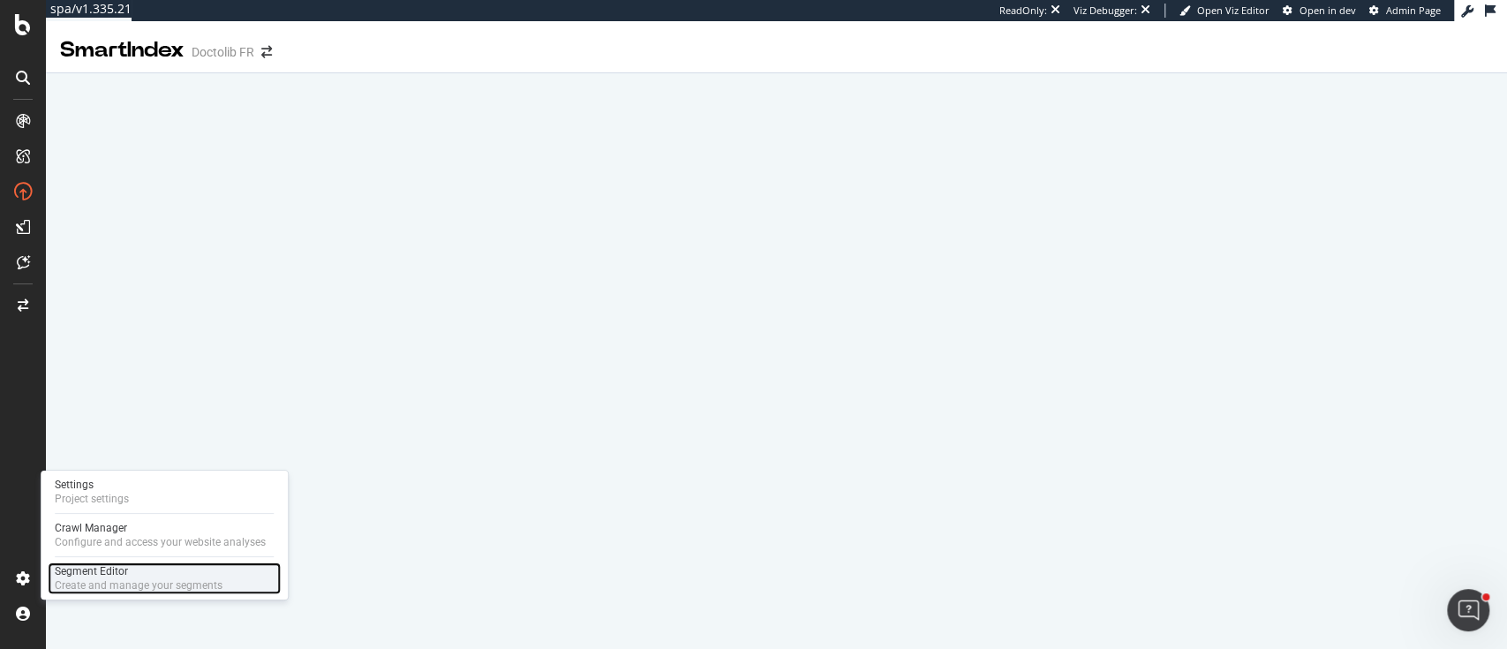
click at [89, 578] on div "Create and manage your segments" at bounding box center [139, 585] width 168 height 14
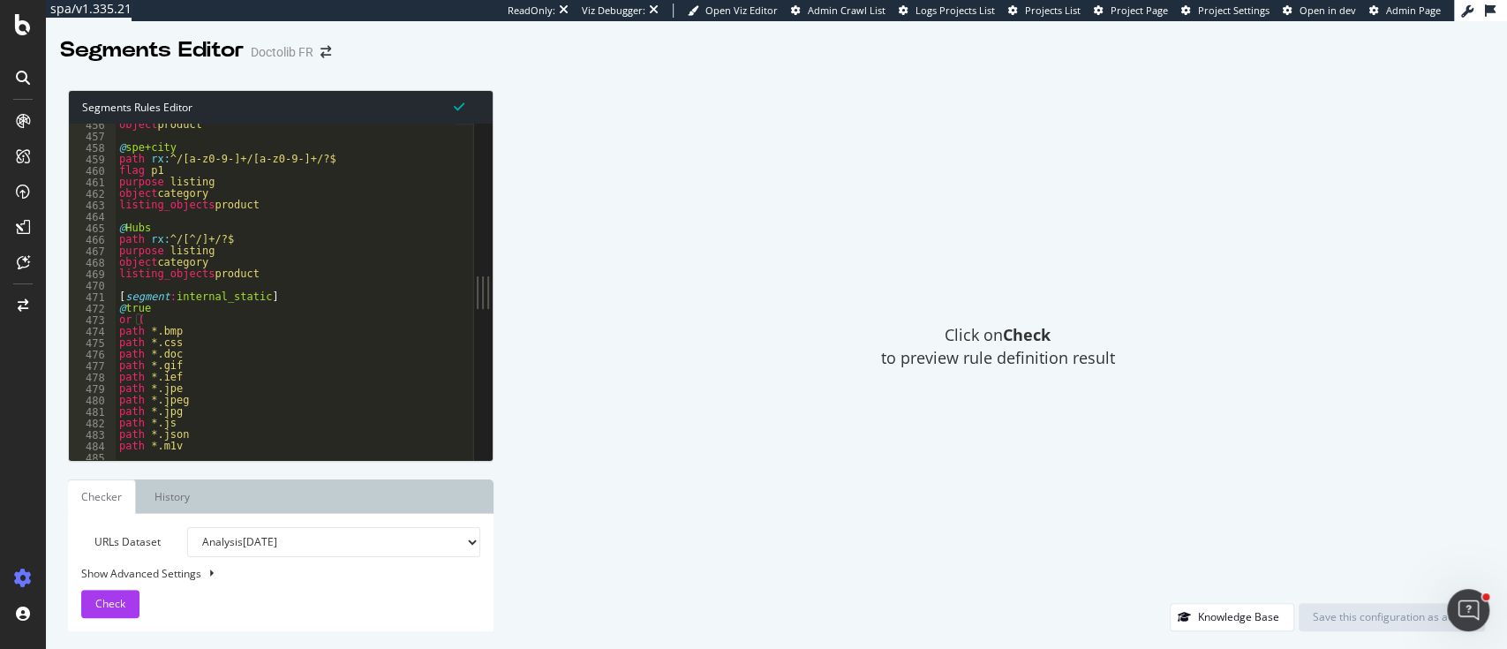
scroll to position [5298, 0]
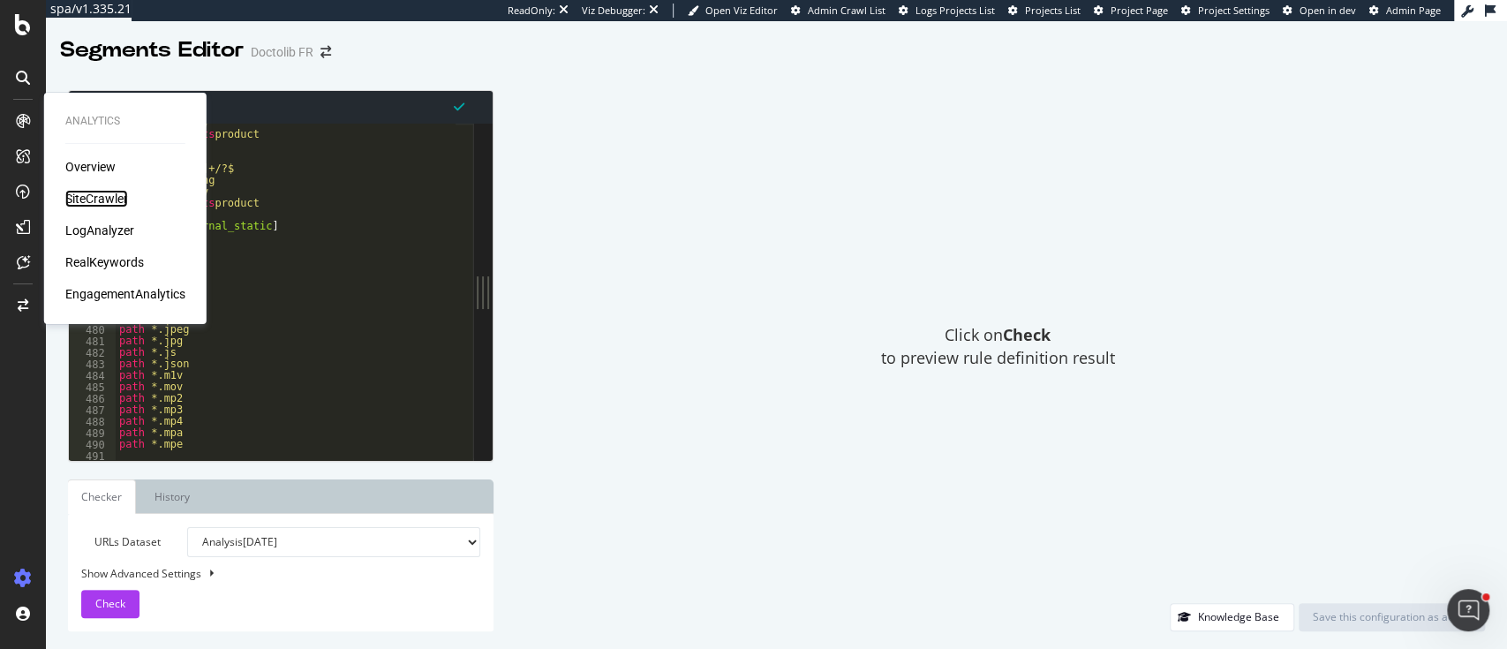
click at [98, 194] on div "SiteCrawler" at bounding box center [96, 199] width 63 height 18
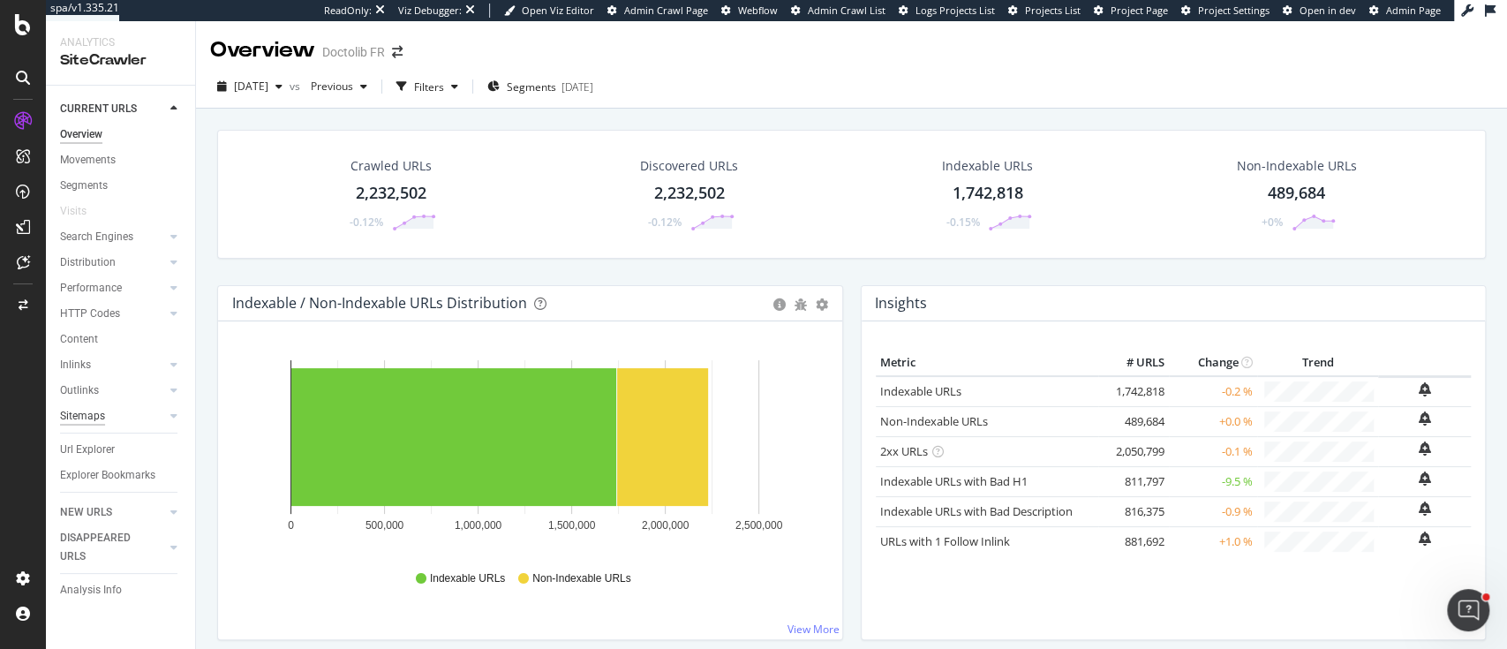
click at [71, 409] on div "Sitemaps" at bounding box center [82, 416] width 45 height 19
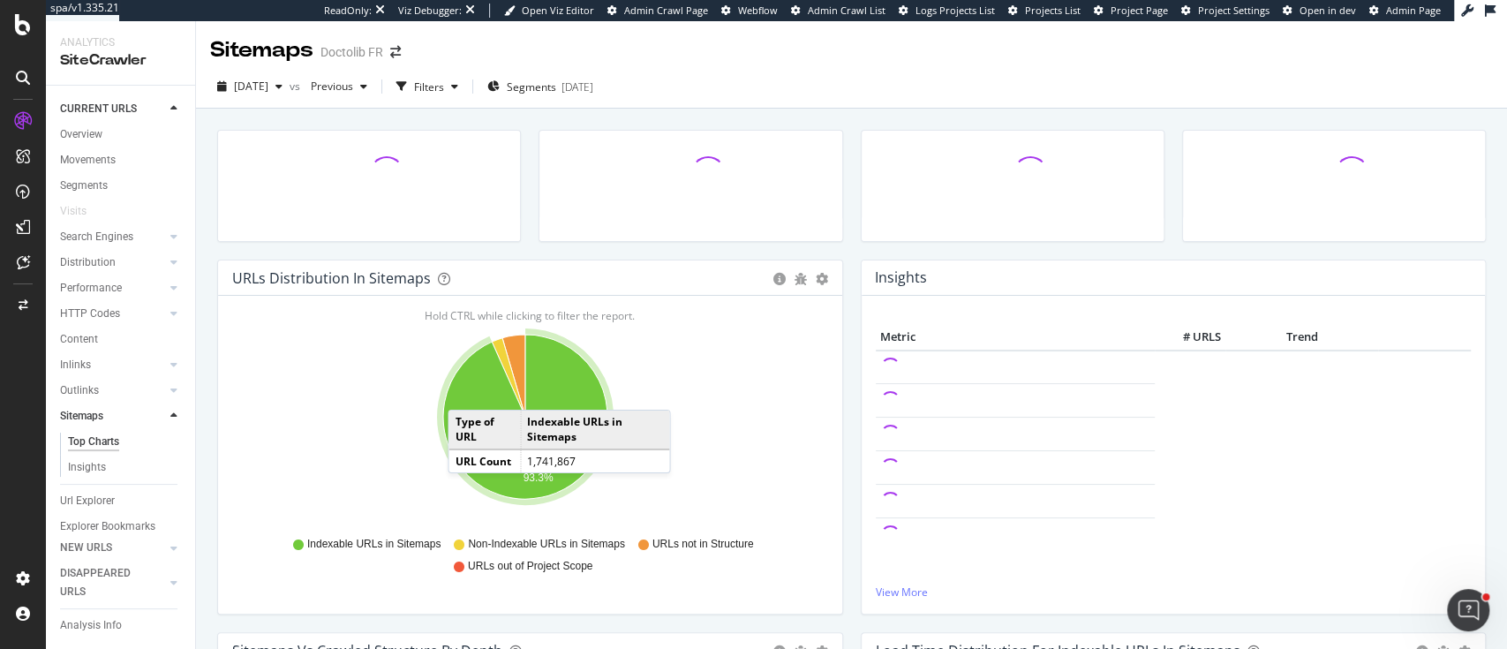
click at [465, 392] on icon "A chart." at bounding box center [525, 417] width 164 height 164
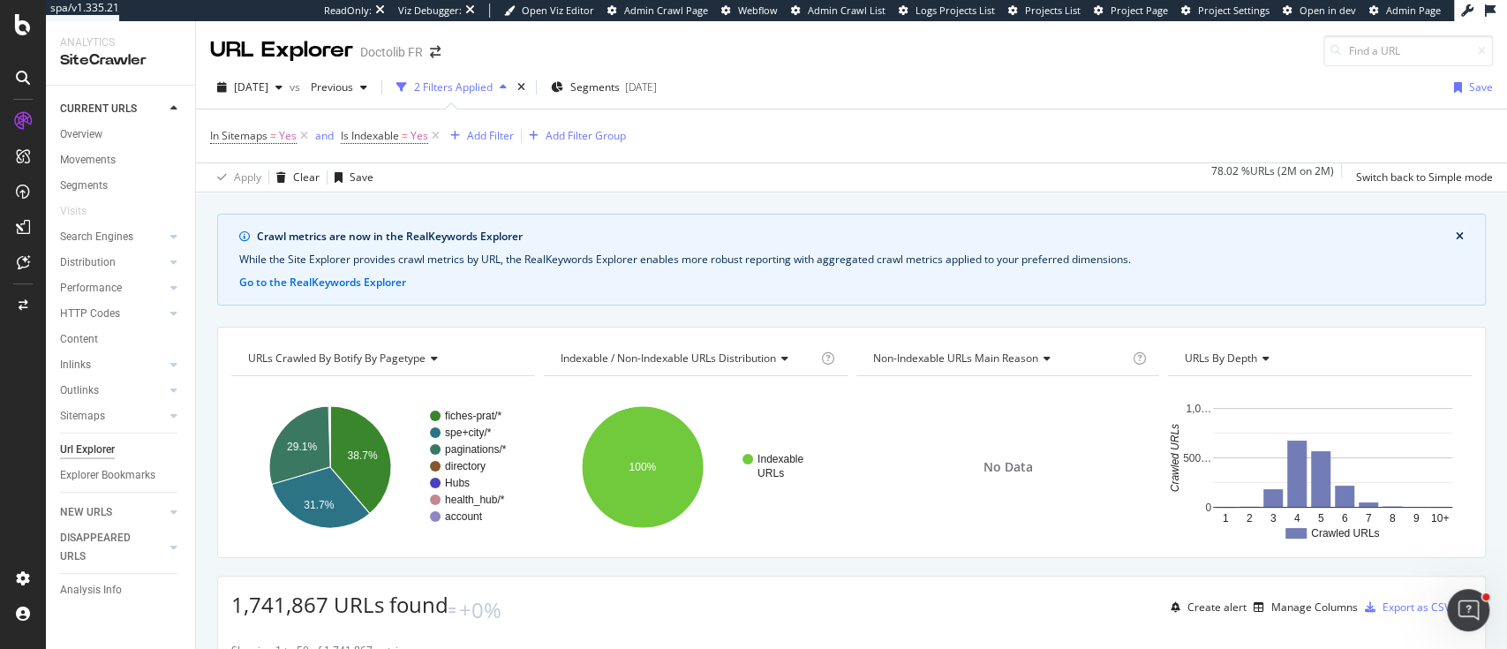
scroll to position [117, 0]
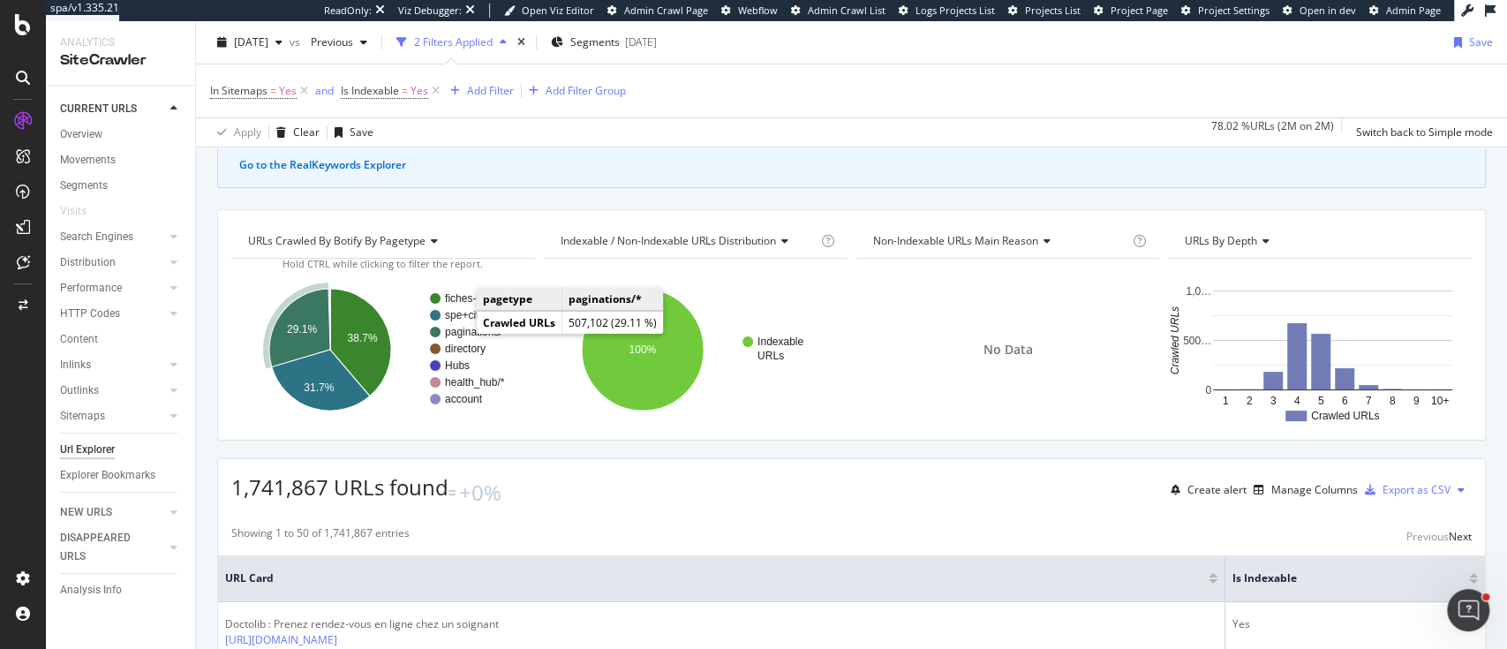
click at [462, 328] on text "paginations/*" at bounding box center [476, 332] width 62 height 12
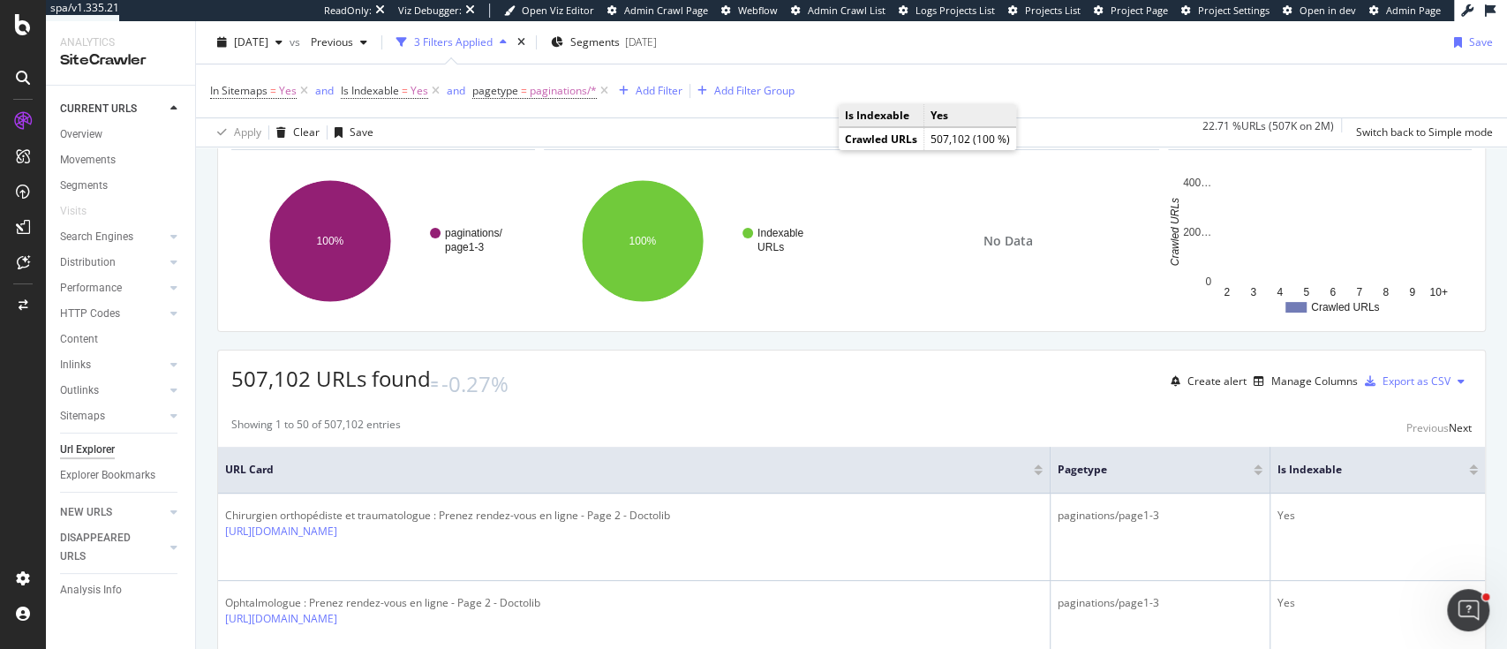
scroll to position [278, 0]
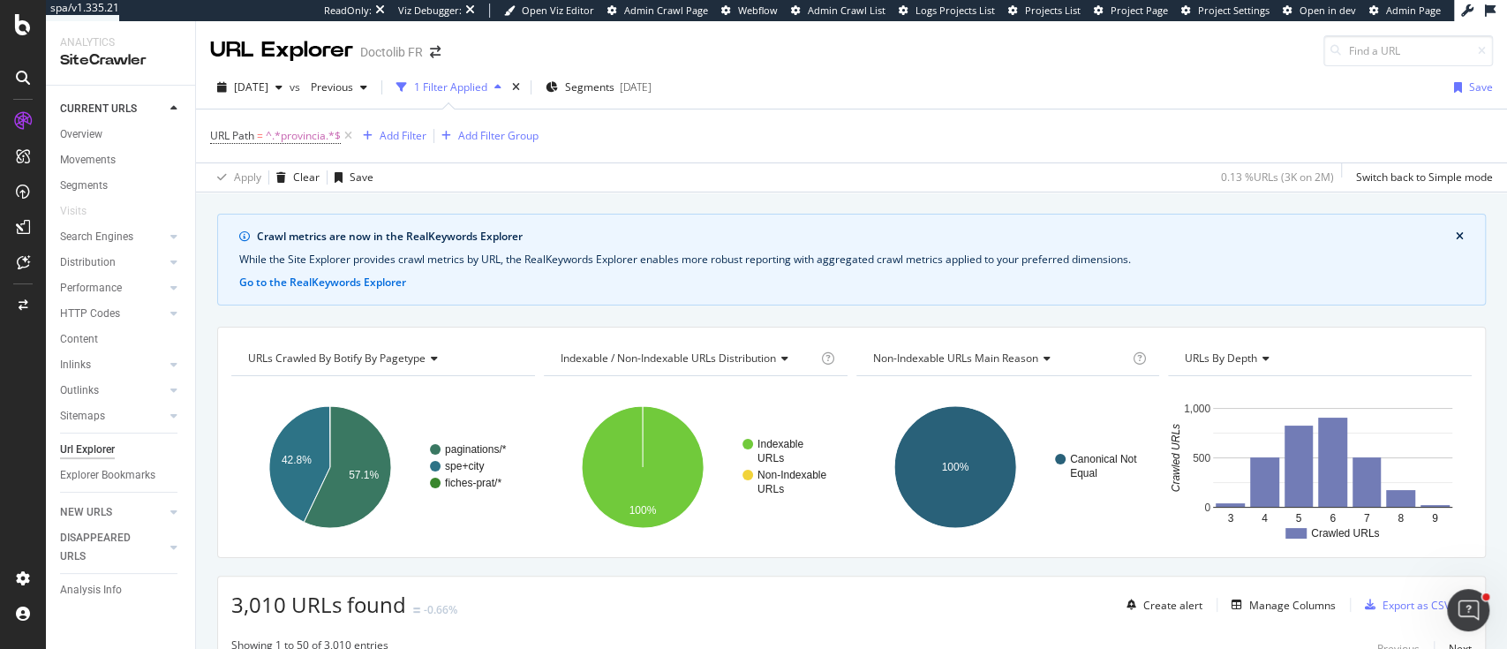
scroll to position [671, 0]
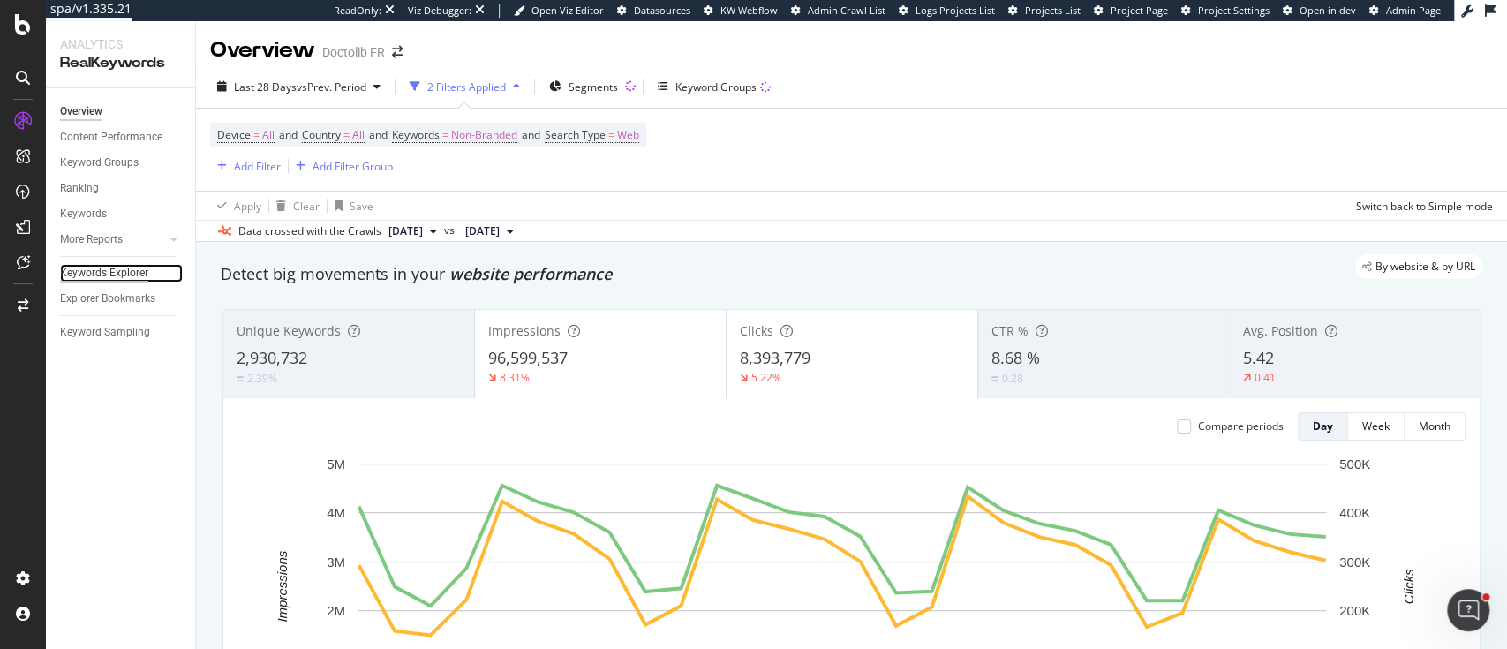
click at [143, 271] on div "Keywords Explorer" at bounding box center [104, 273] width 88 height 19
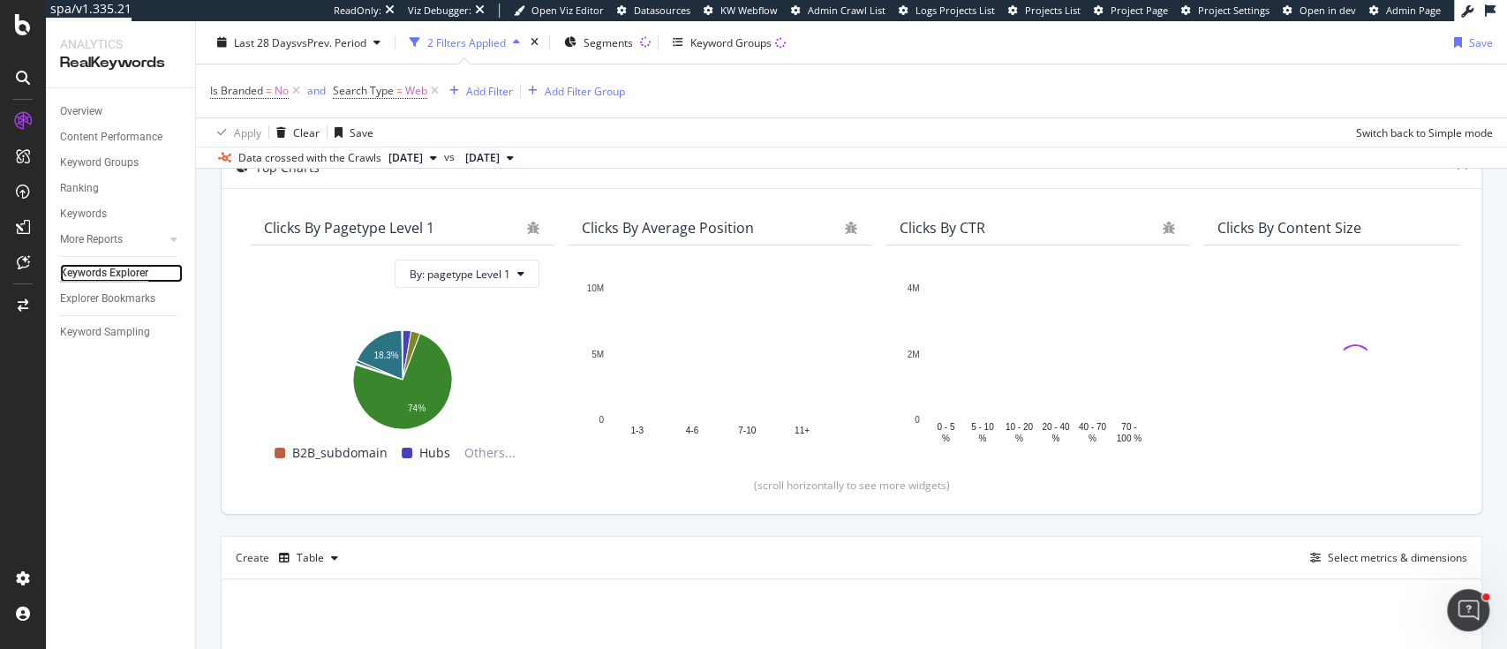
scroll to position [353, 0]
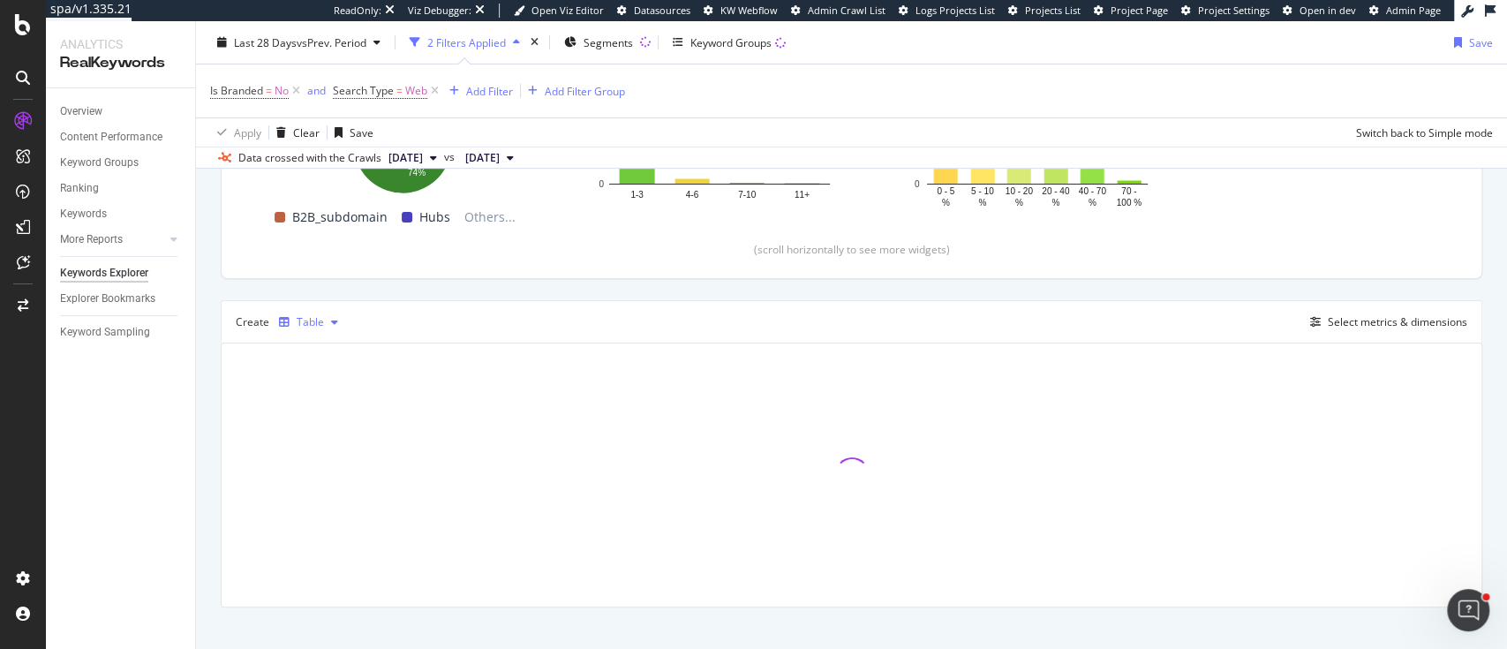
click at [302, 313] on div "Table" at bounding box center [308, 322] width 73 height 26
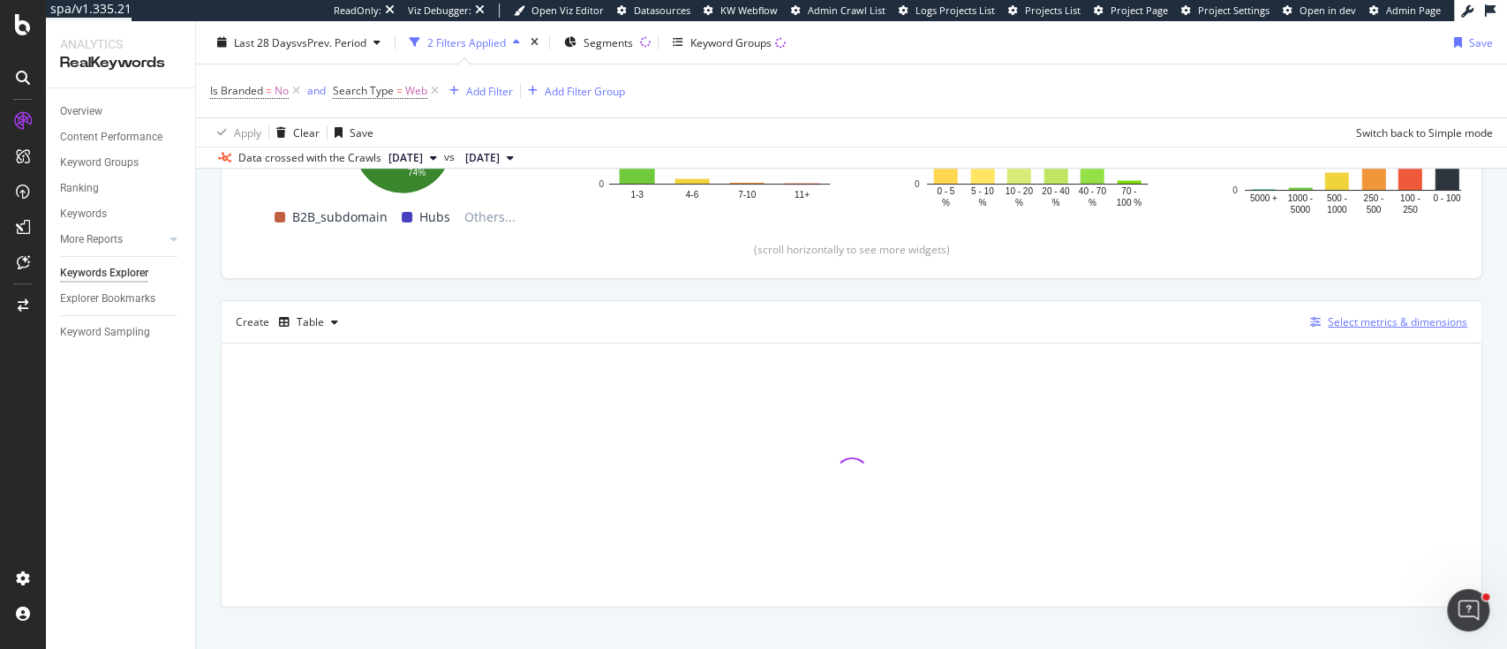
click at [1377, 321] on div "Select metrics & dimensions" at bounding box center [1398, 321] width 140 height 15
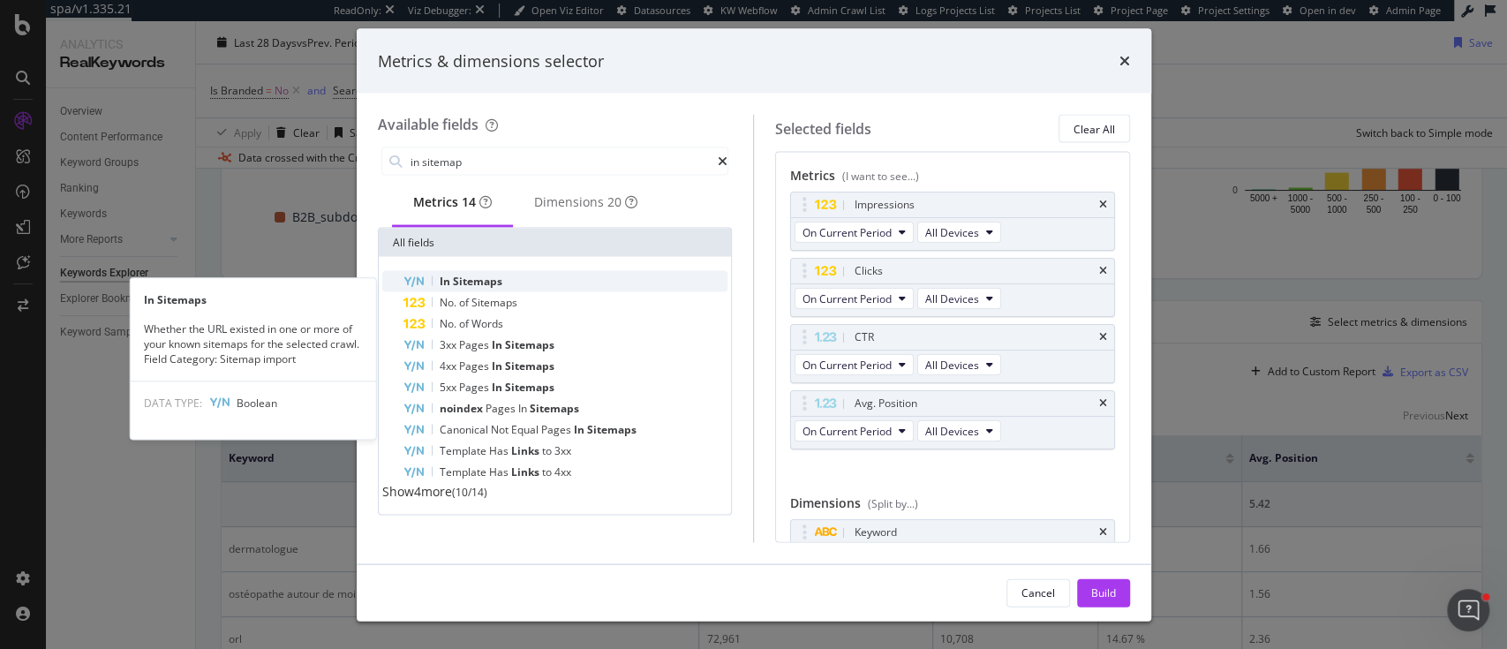
click at [526, 283] on div "In Sitemaps" at bounding box center [566, 281] width 325 height 21
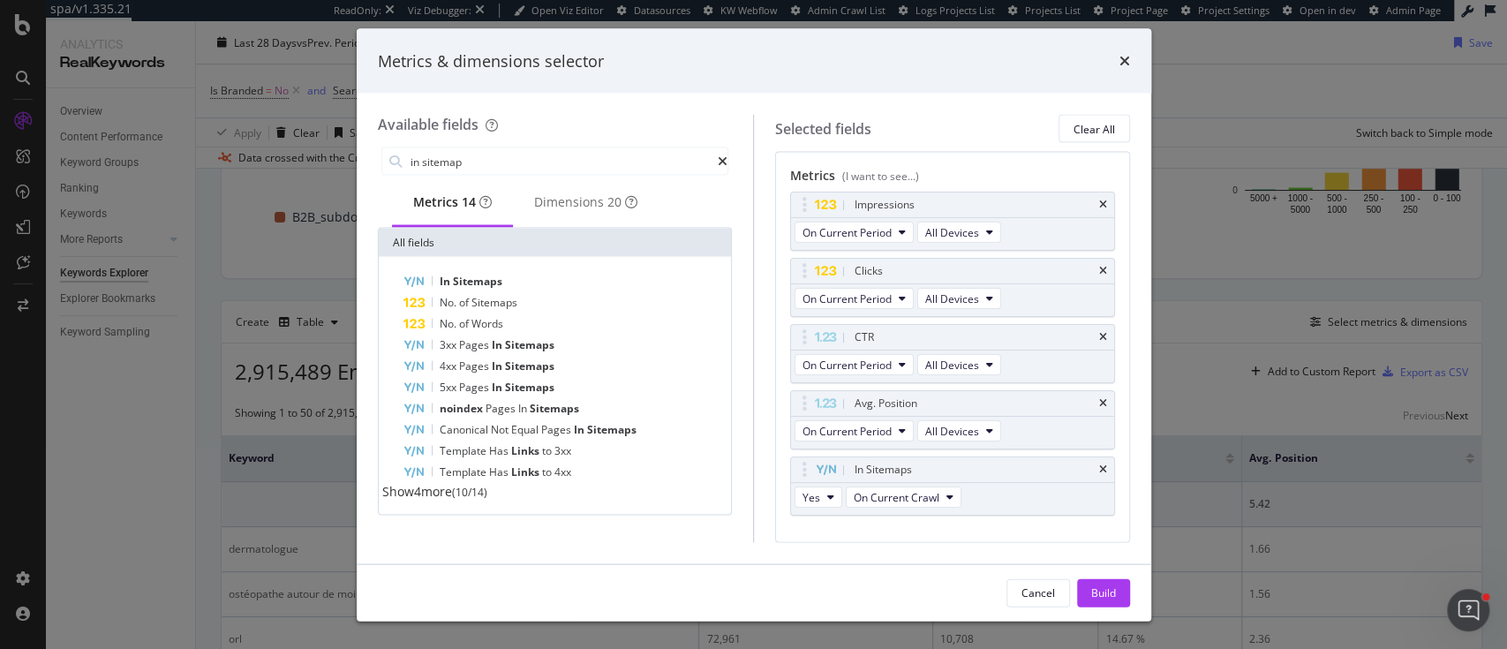
click at [1098, 396] on div "Metrics (I want to see...) Impressions On Current Period All Devices Clicks On …" at bounding box center [952, 347] width 355 height 390
click at [1099, 400] on icon "times" at bounding box center [1103, 403] width 8 height 11
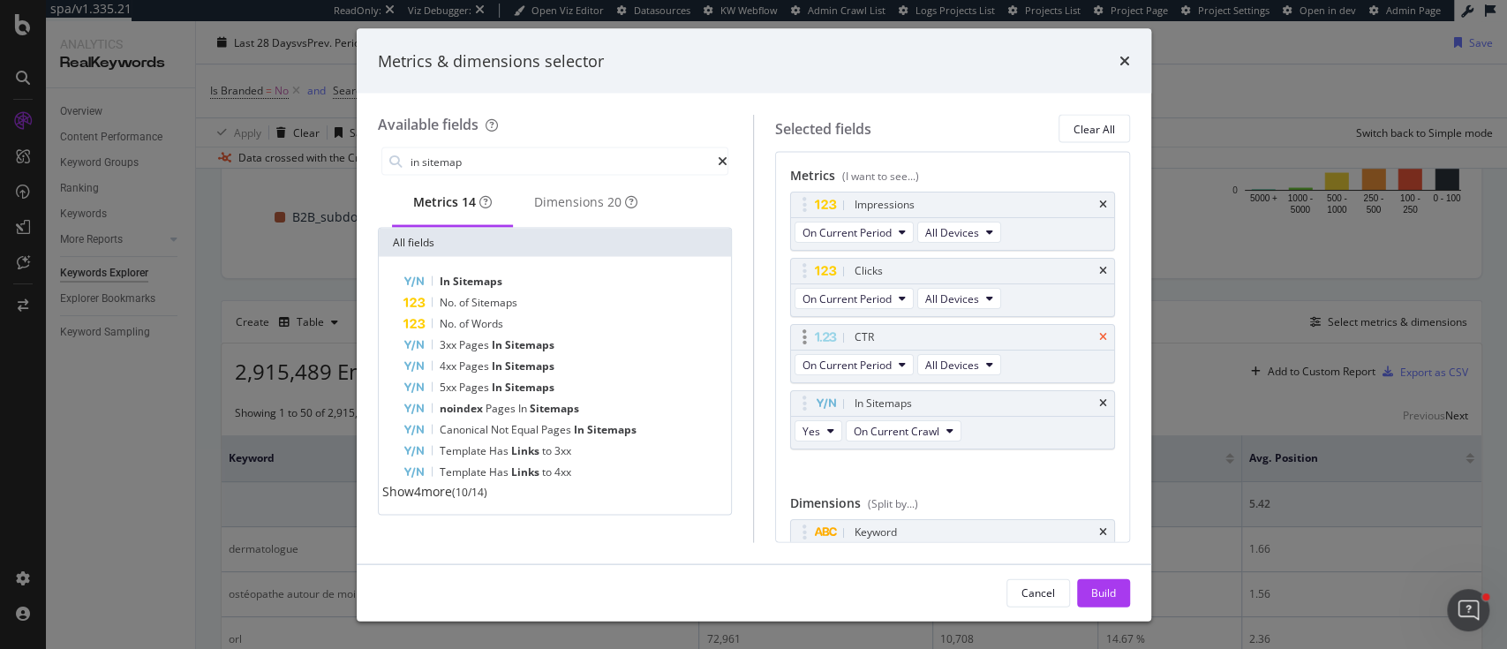
click at [1099, 339] on icon "times" at bounding box center [1103, 337] width 8 height 11
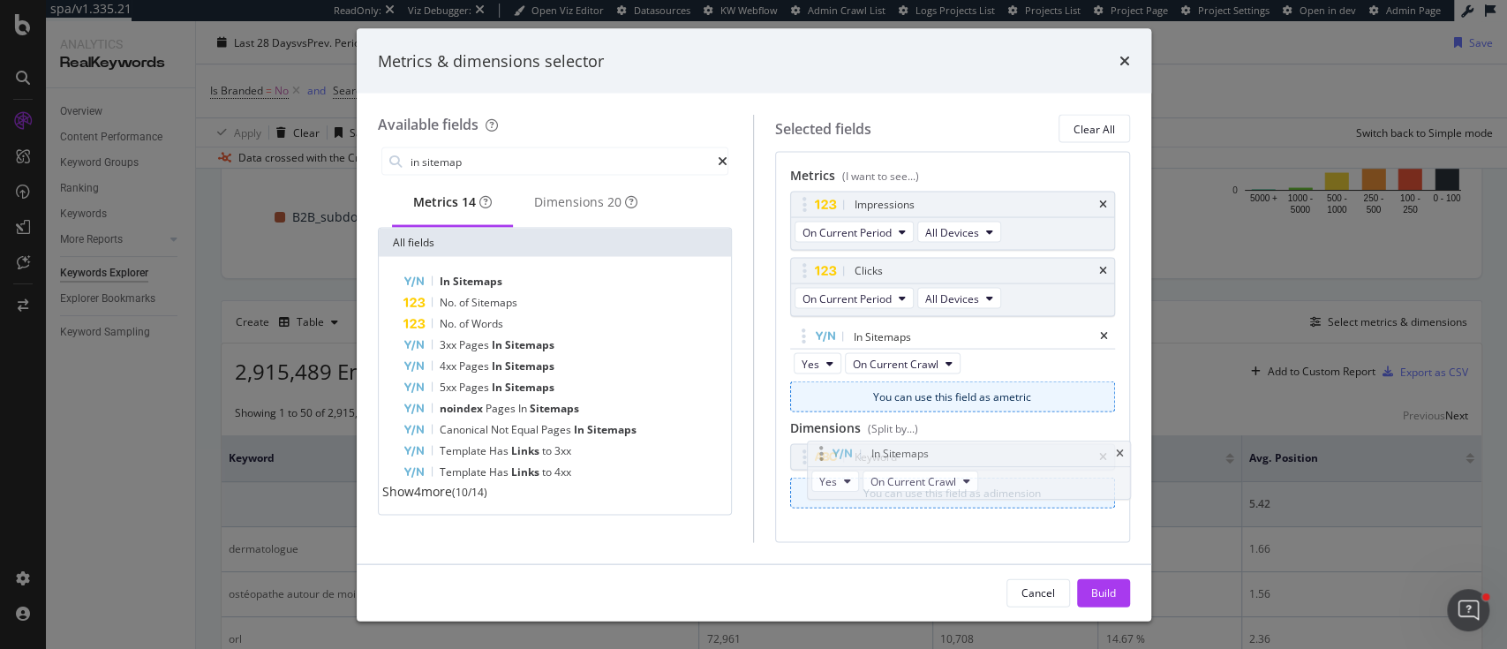
drag, startPoint x: 809, startPoint y: 338, endPoint x: 826, endPoint y: 456, distance: 118.6
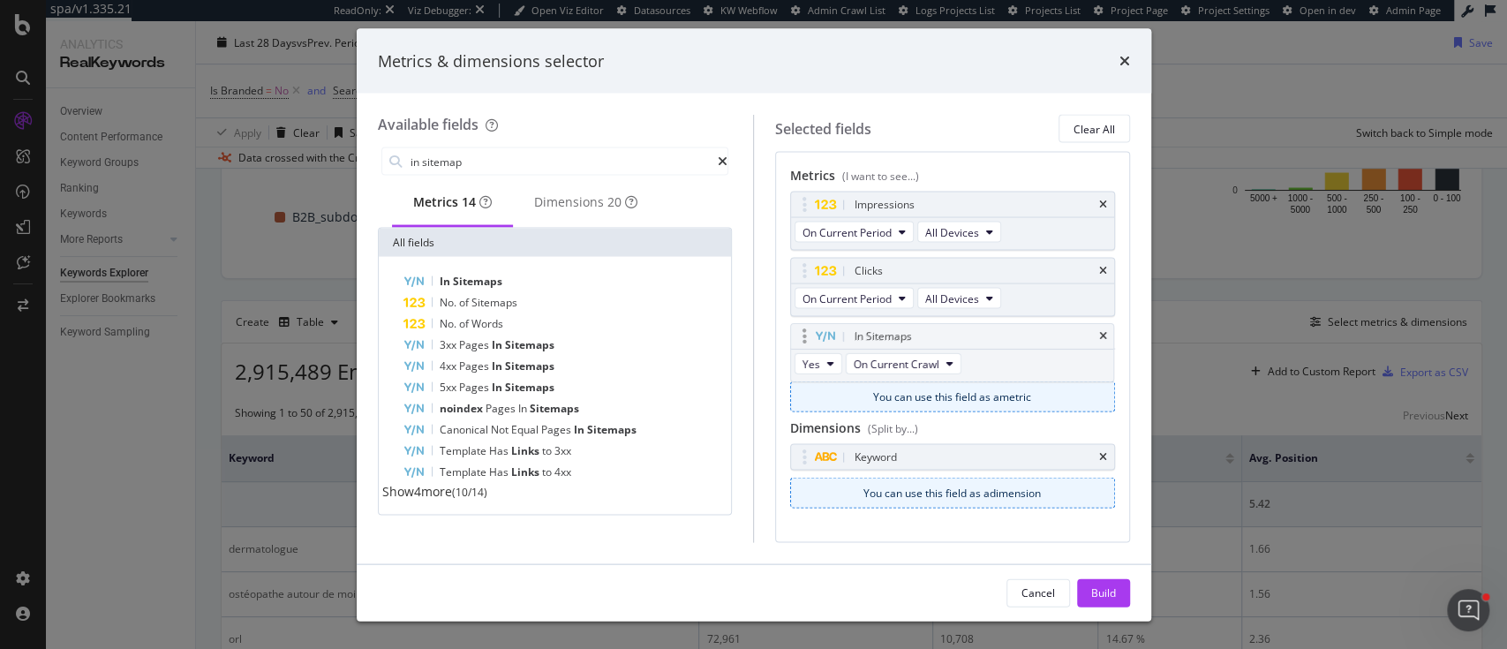
click at [826, 456] on body "spa/v1.335.21 ReadOnly: Viz Debugger: Open Viz Editor Datasources KW Webflow Ad…" at bounding box center [753, 324] width 1507 height 649
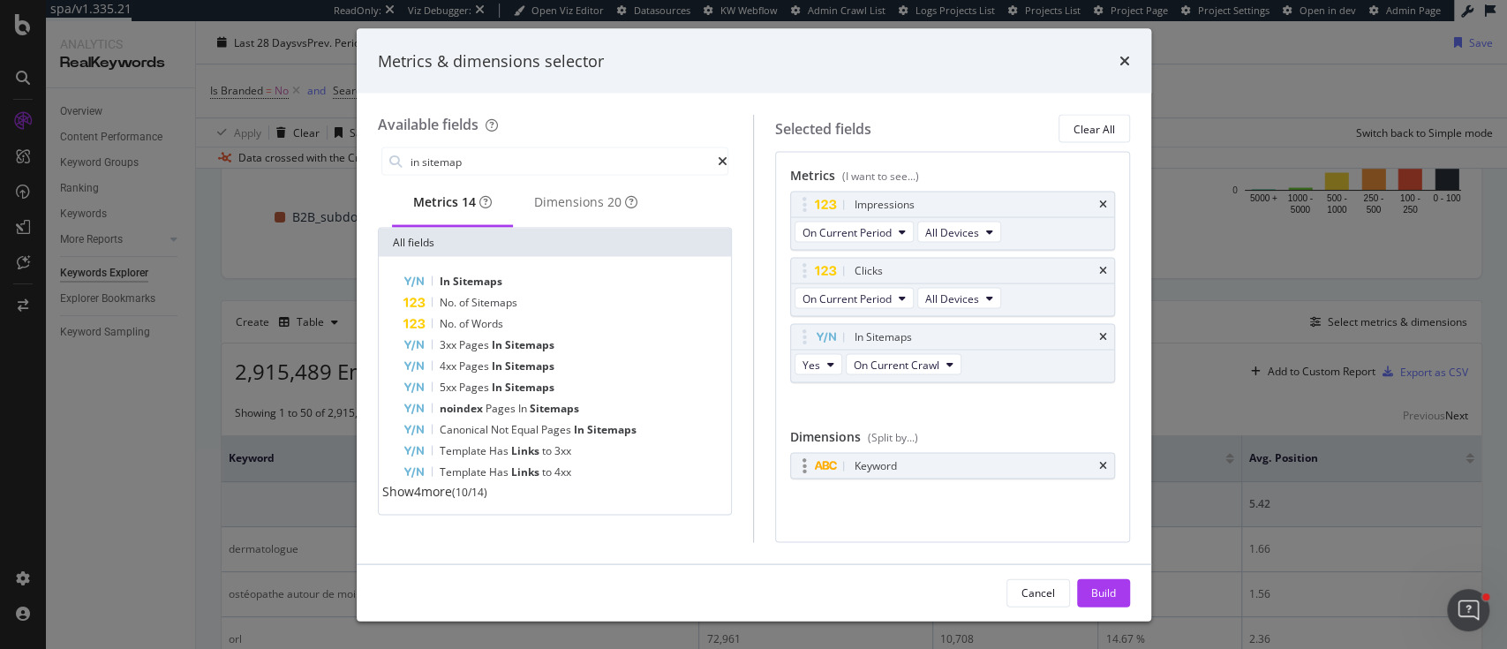
drag, startPoint x: 1108, startPoint y: 463, endPoint x: 1088, endPoint y: 454, distance: 22.1
click at [1107, 463] on div "Keyword" at bounding box center [952, 466] width 323 height 25
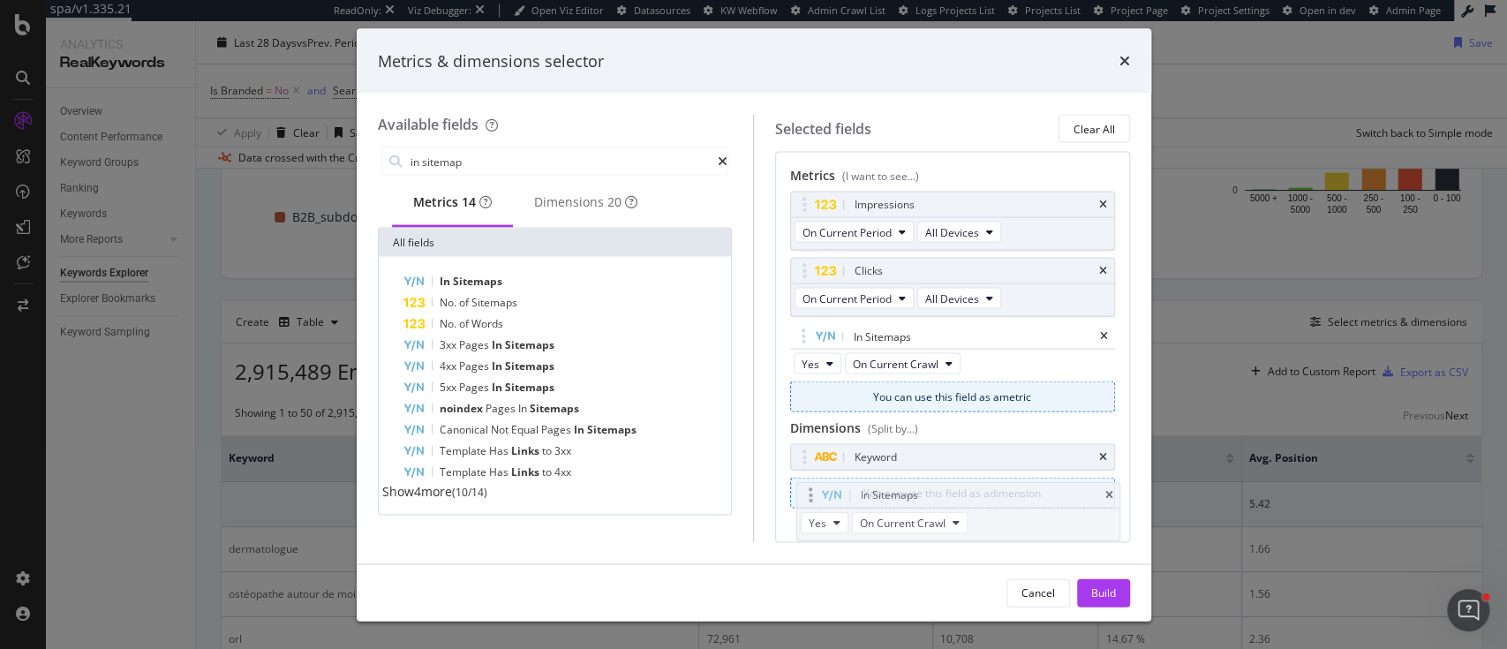
drag, startPoint x: 806, startPoint y: 334, endPoint x: 811, endPoint y: 497, distance: 163.4
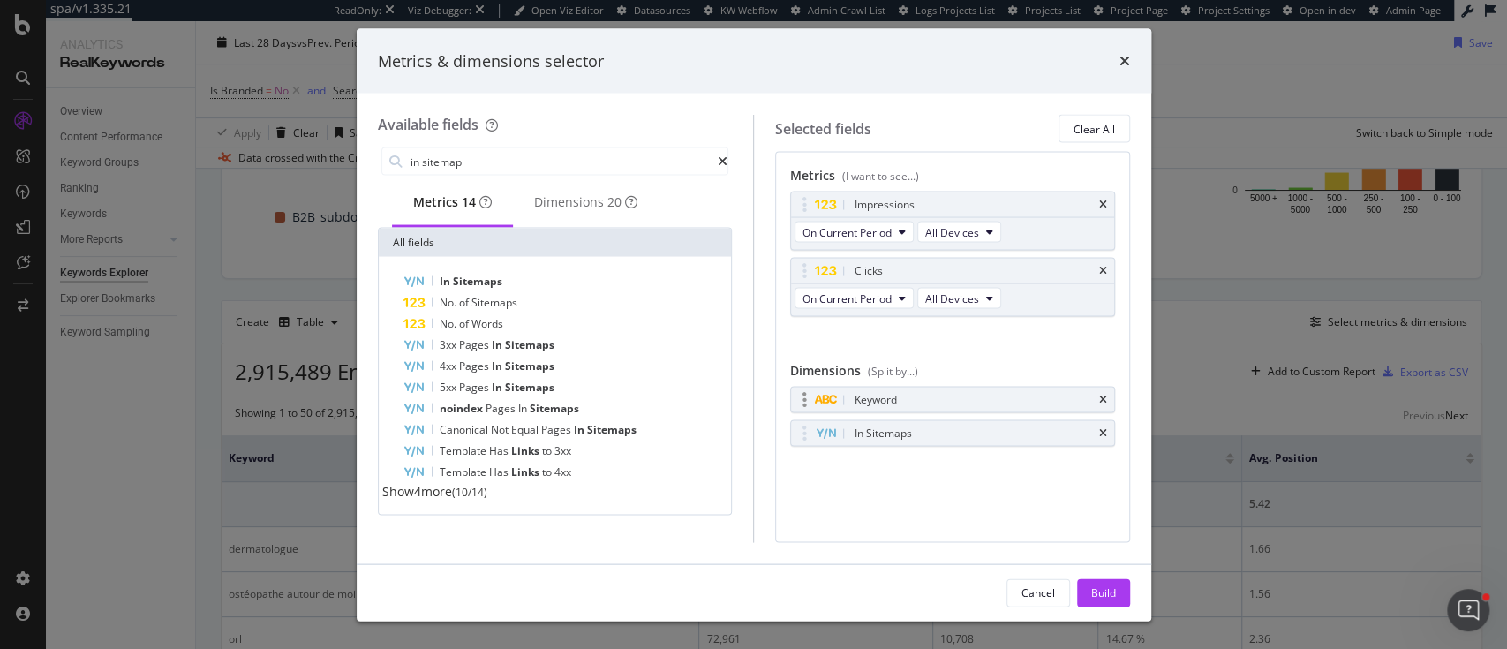
click at [1111, 395] on div "Keyword" at bounding box center [952, 400] width 323 height 25
click at [1102, 395] on icon "times" at bounding box center [1103, 400] width 8 height 11
click at [1106, 267] on icon "times" at bounding box center [1103, 271] width 8 height 11
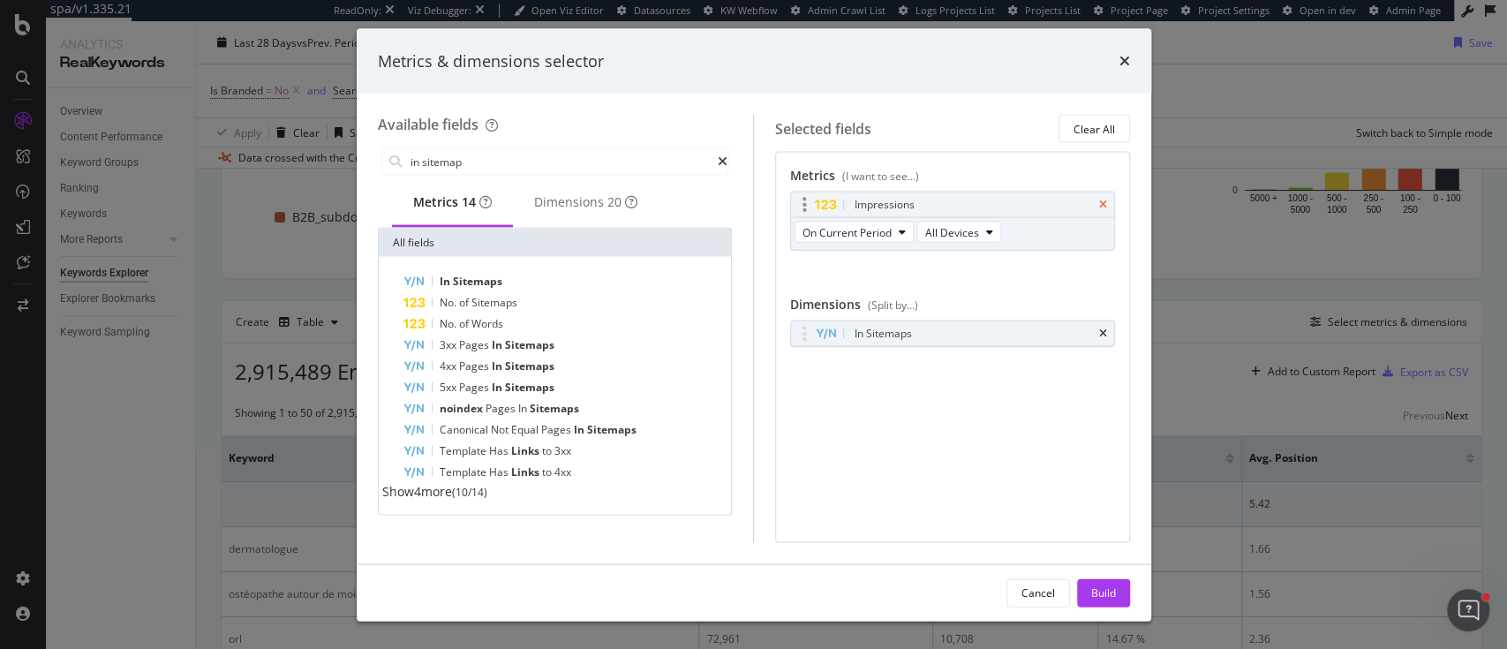
click at [1102, 200] on icon "times" at bounding box center [1103, 205] width 8 height 11
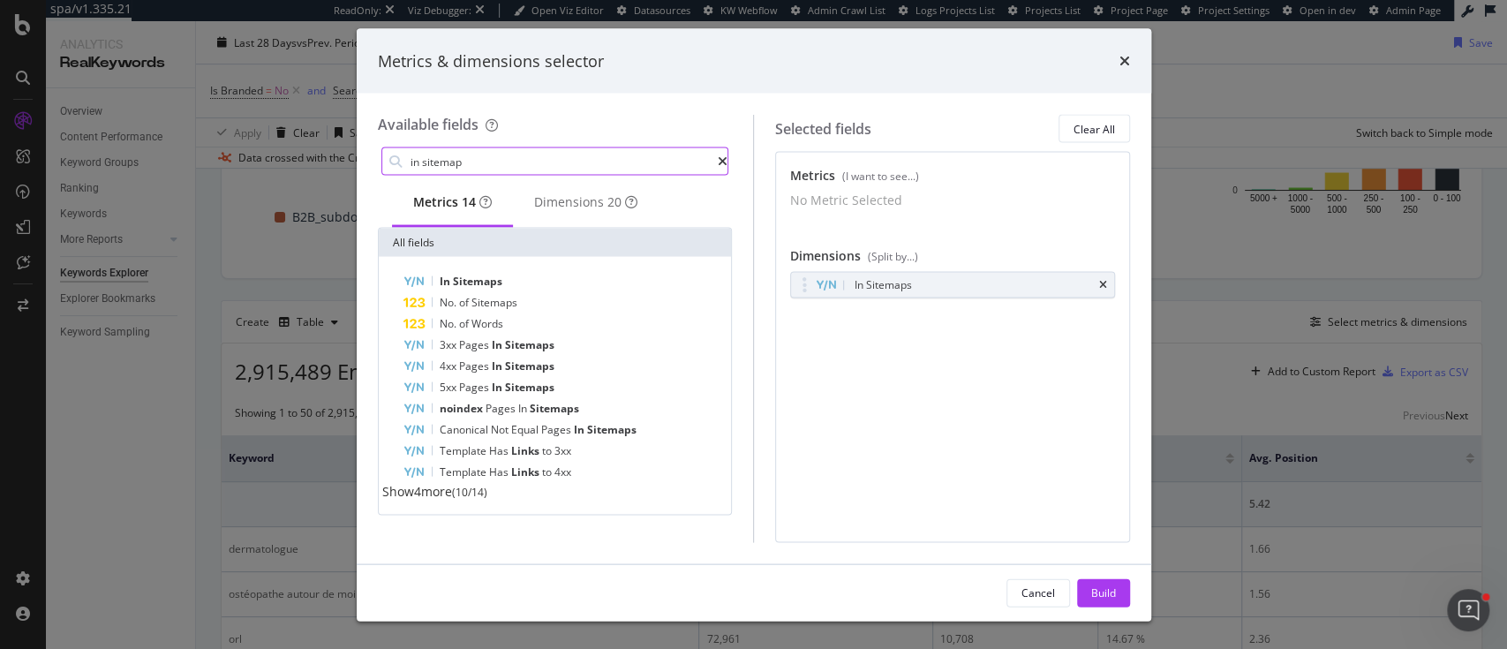
click at [457, 148] on input "in sitemap" at bounding box center [564, 161] width 310 height 26
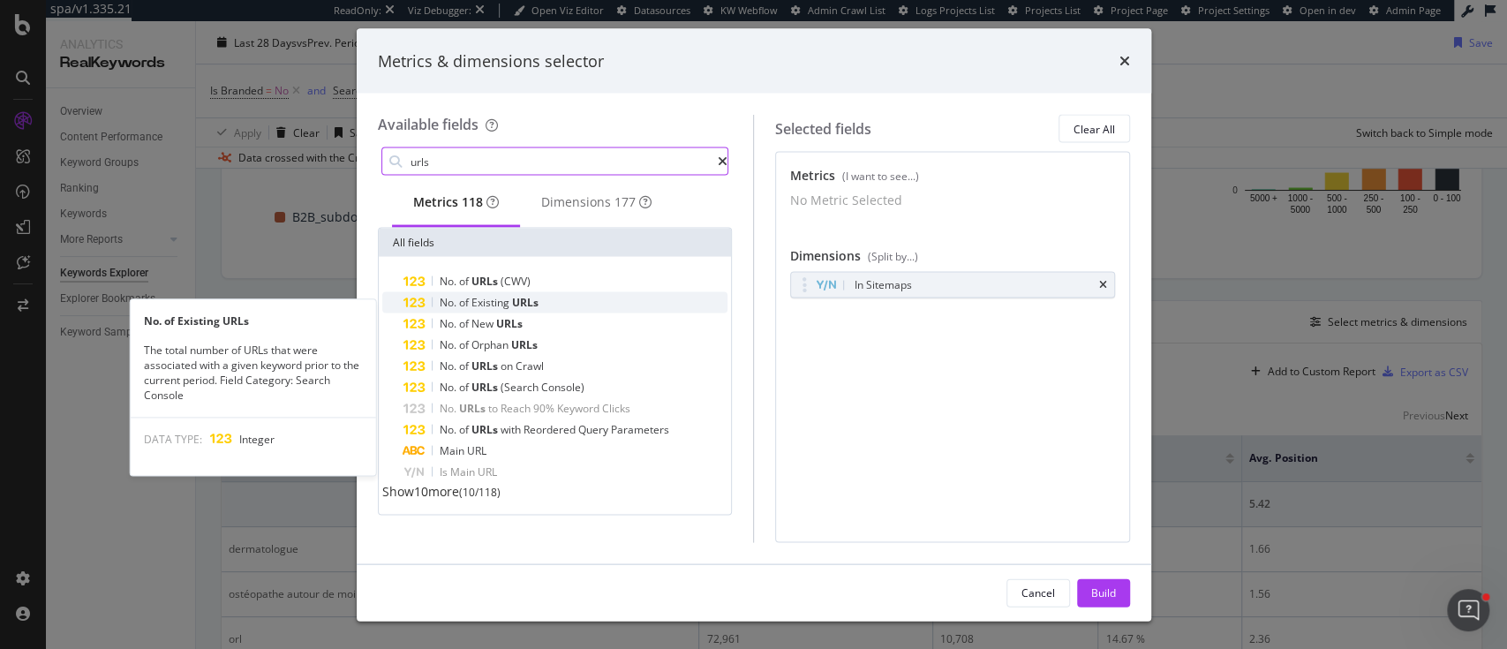
type input "urls"
click at [537, 310] on span "URLs" at bounding box center [525, 302] width 26 height 15
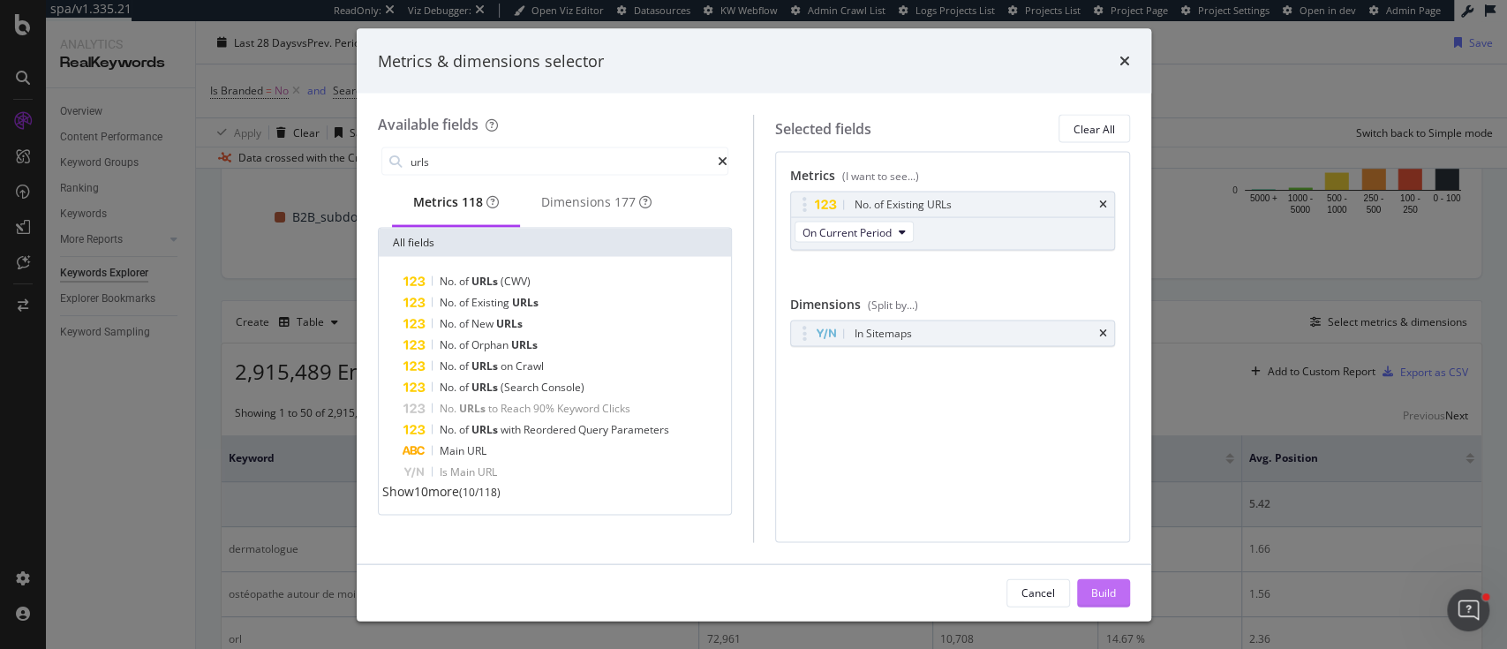
click at [1099, 593] on div "Build" at bounding box center [1103, 592] width 25 height 15
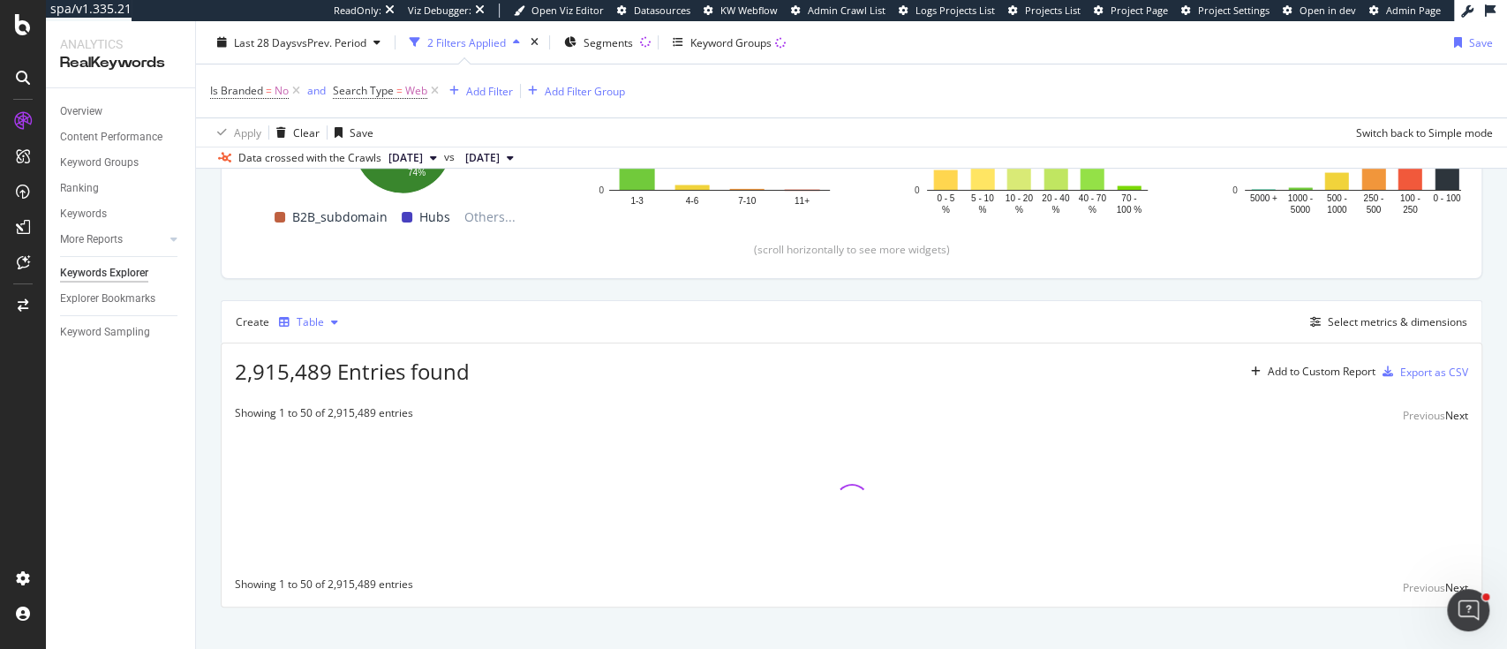
click at [313, 321] on div "Table" at bounding box center [310, 322] width 27 height 11
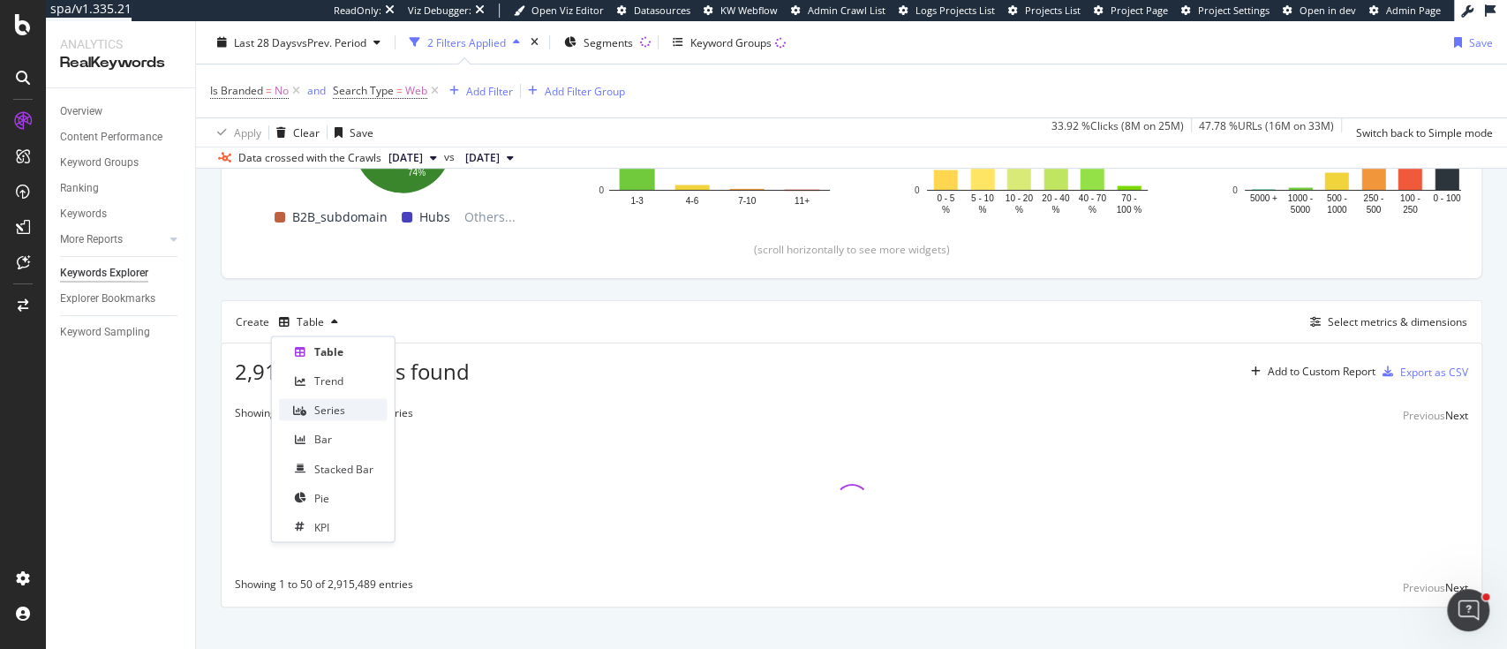
click at [340, 406] on div "Series" at bounding box center [329, 410] width 31 height 15
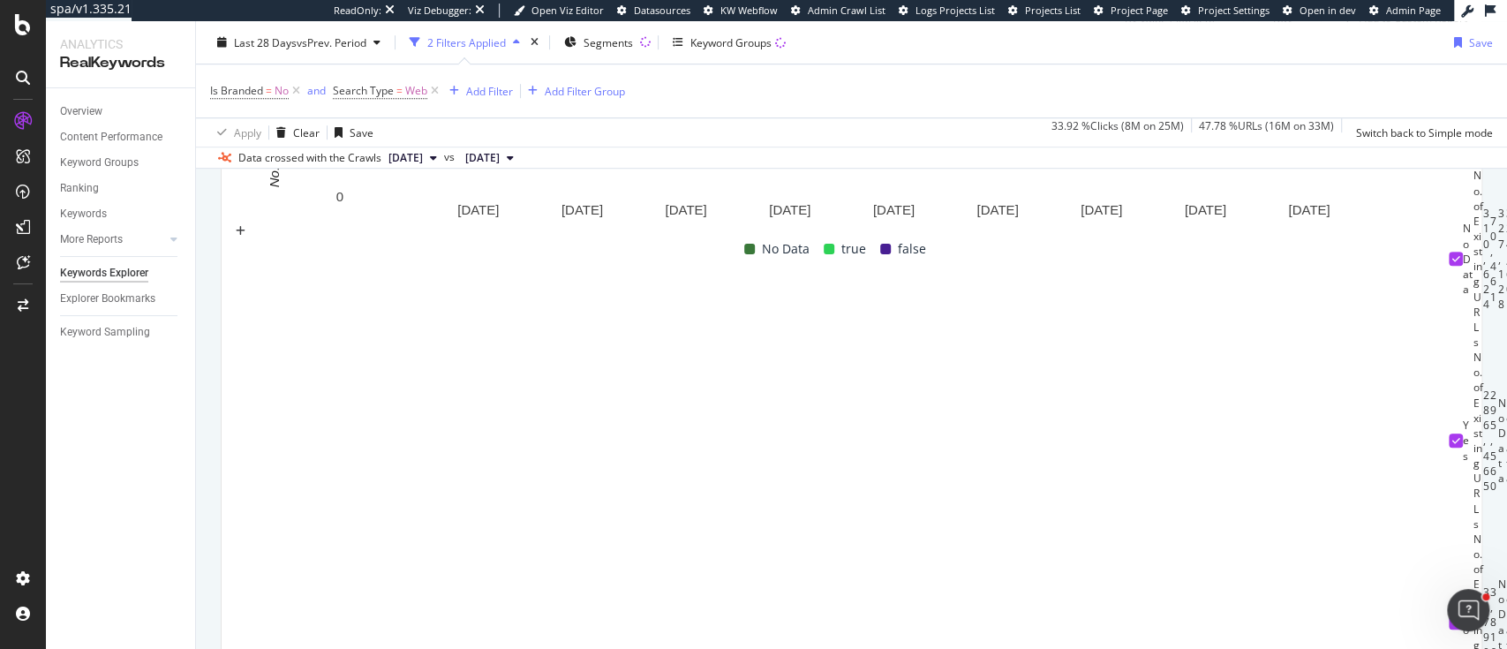
scroll to position [471, 0]
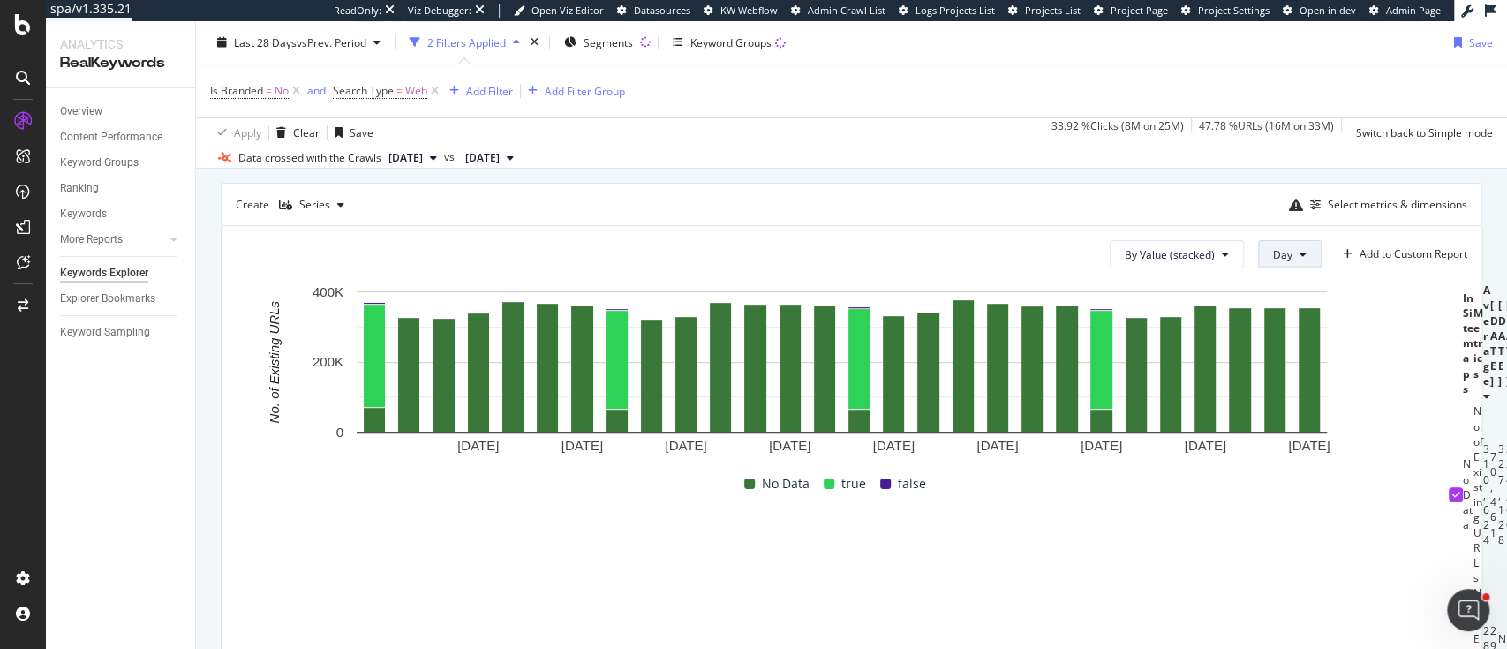
click at [1279, 261] on button "Day" at bounding box center [1290, 254] width 64 height 28
click at [1294, 313] on div "Week" at bounding box center [1271, 321] width 60 height 26
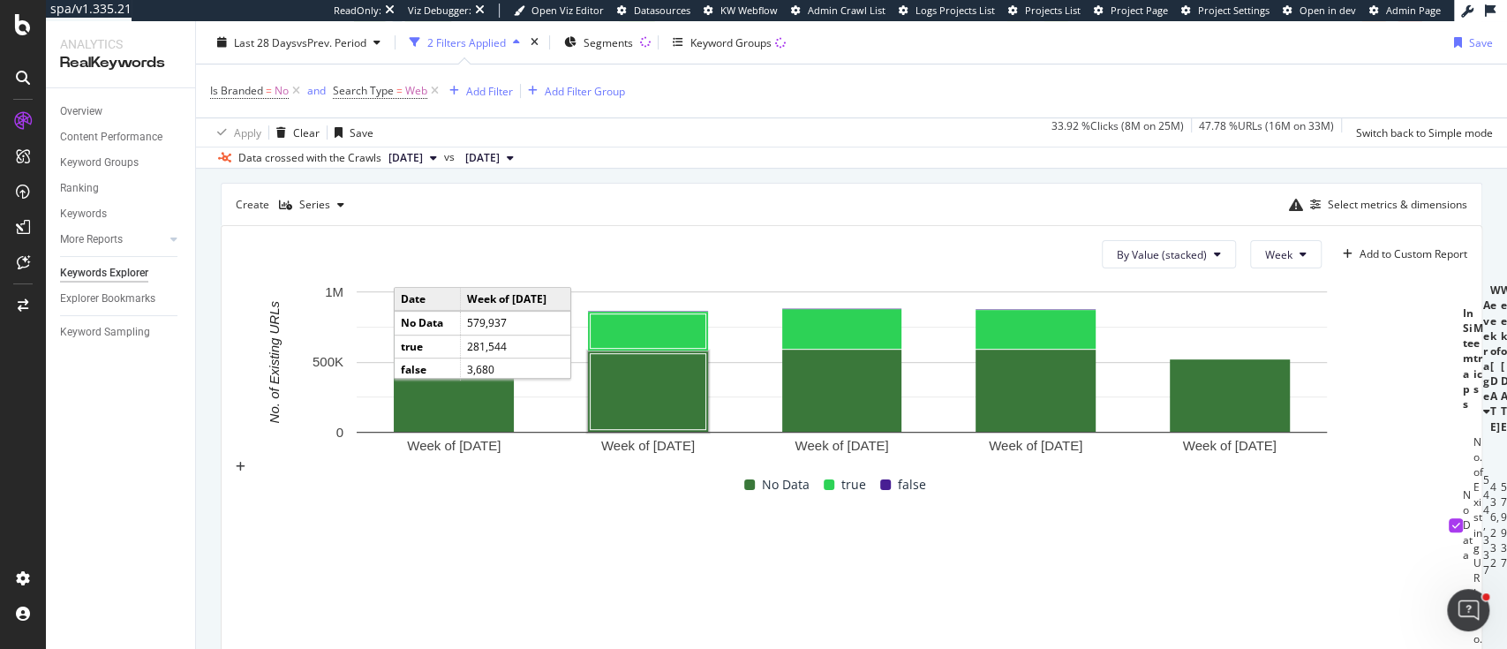
click at [1453, 530] on icon at bounding box center [1457, 525] width 8 height 9
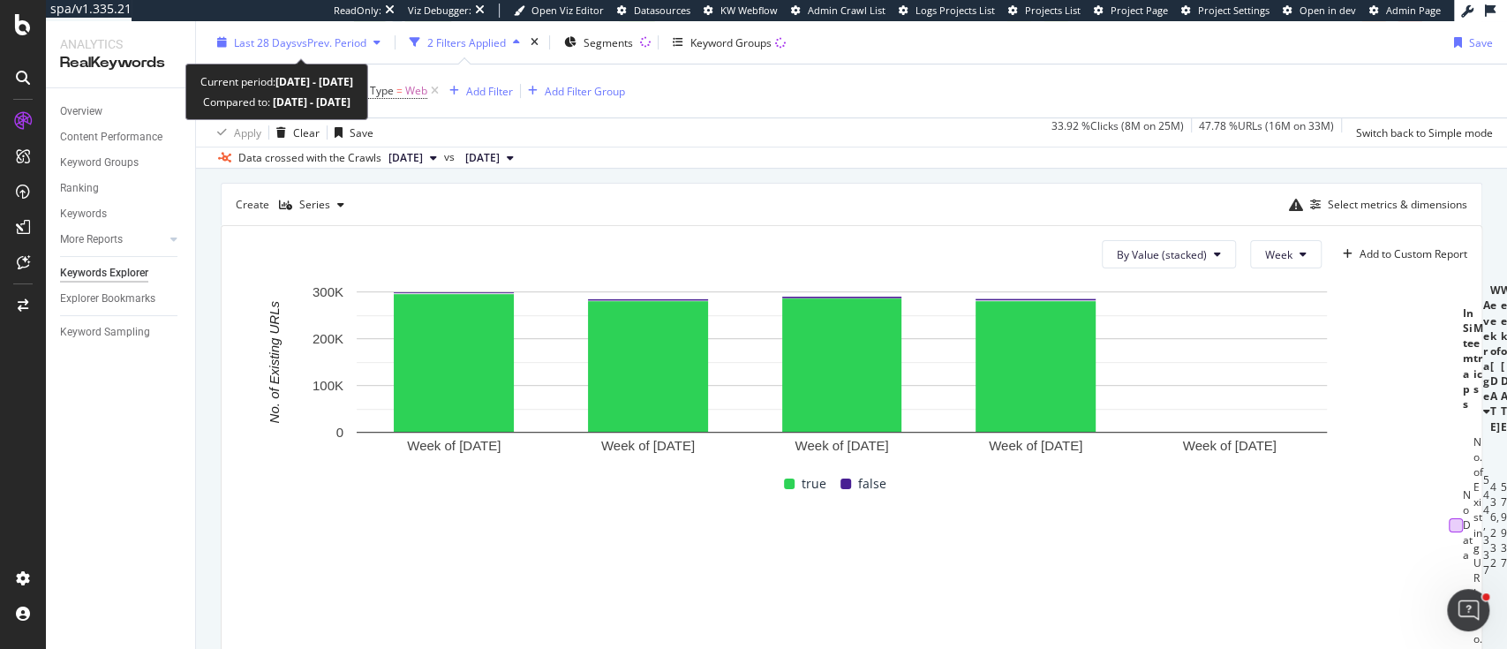
click at [388, 49] on div "Last 28 Days vs Prev. Period" at bounding box center [298, 42] width 177 height 26
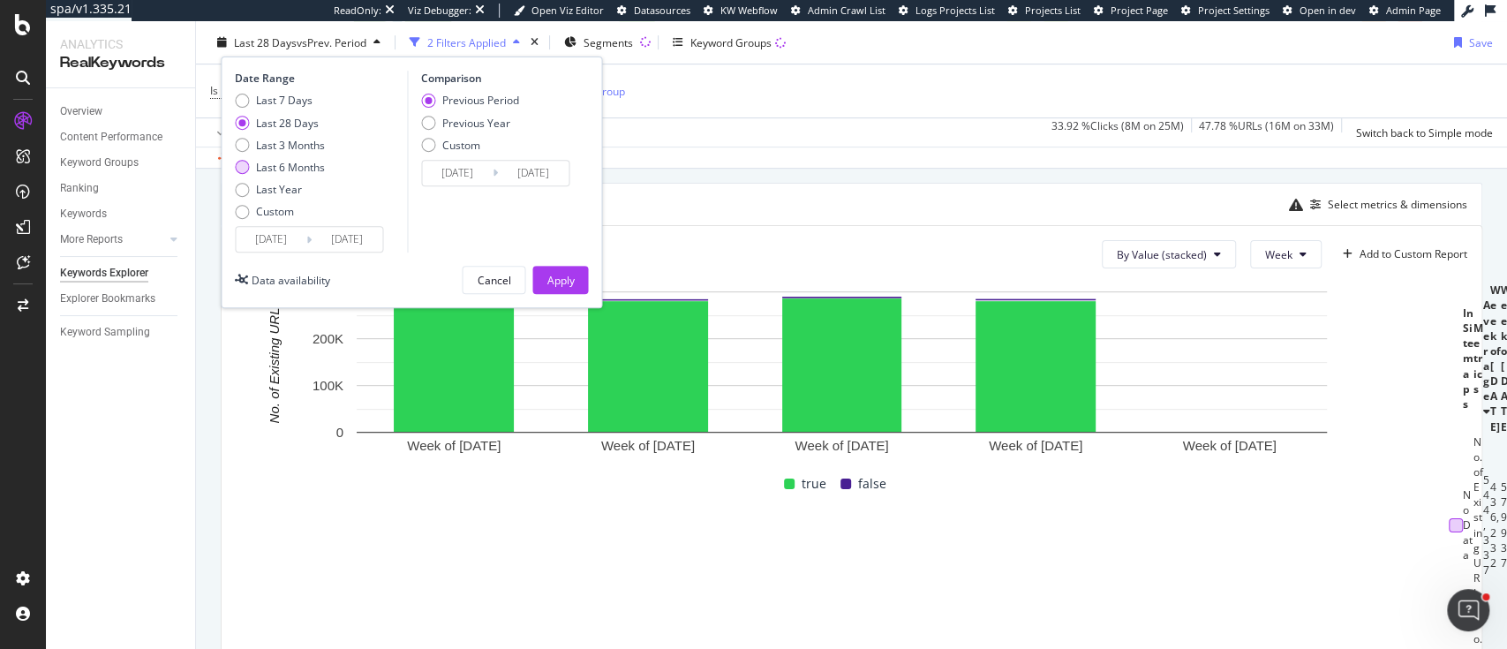
click at [309, 161] on div "Last 6 Months" at bounding box center [290, 167] width 69 height 15
type input "[DATE]"
click at [566, 278] on div "Apply" at bounding box center [560, 279] width 27 height 15
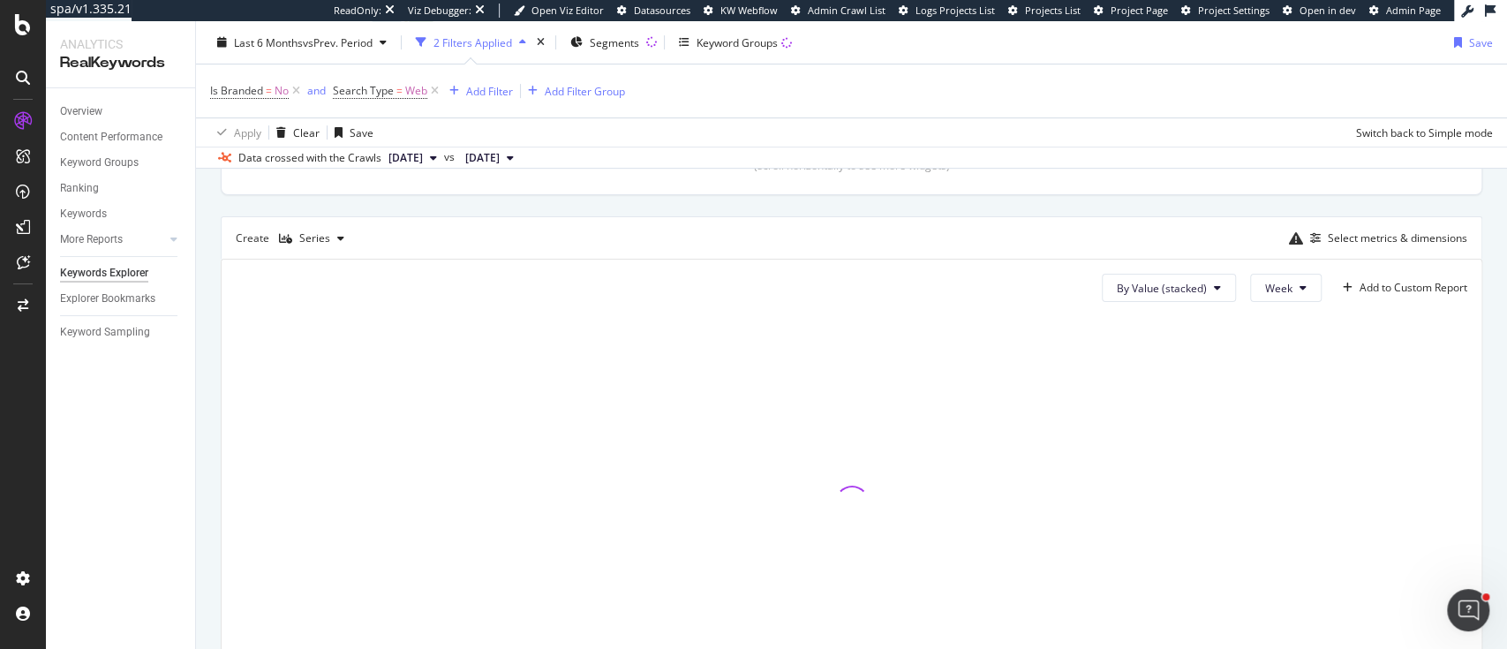
scroll to position [555, 0]
